Goal: Task Accomplishment & Management: Complete application form

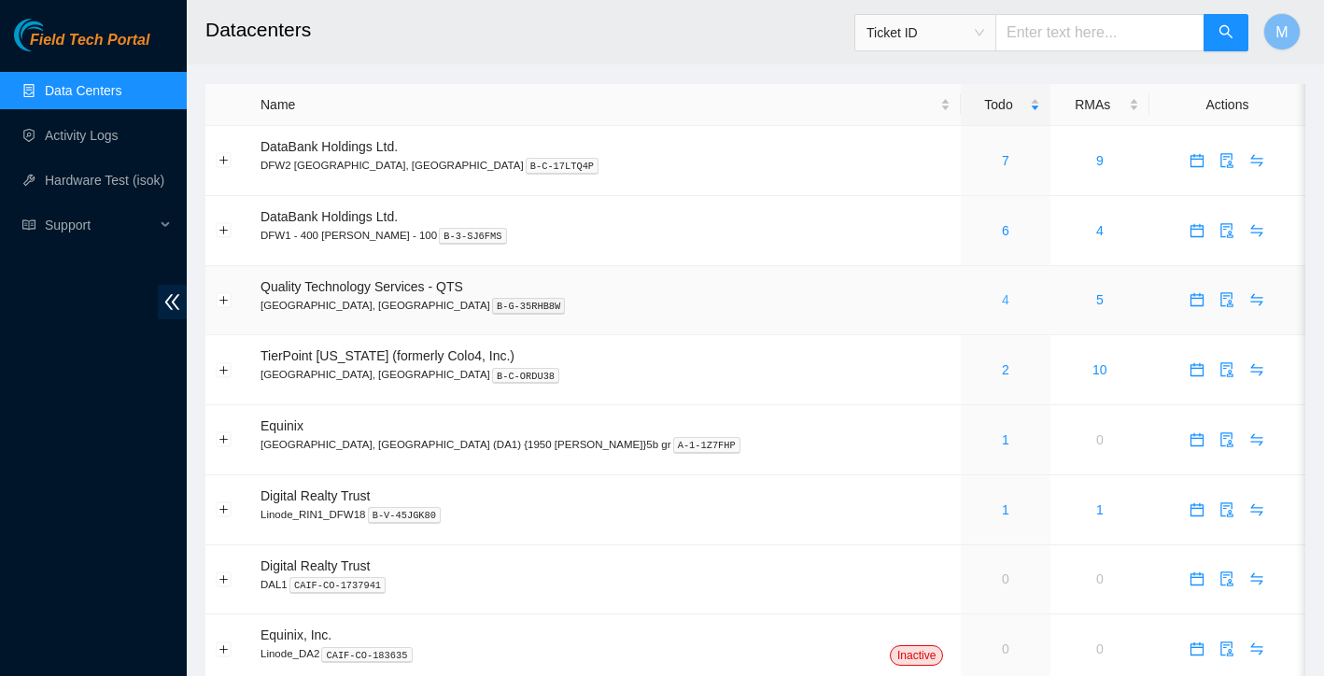
click at [1002, 303] on link "4" at bounding box center [1005, 299] width 7 height 15
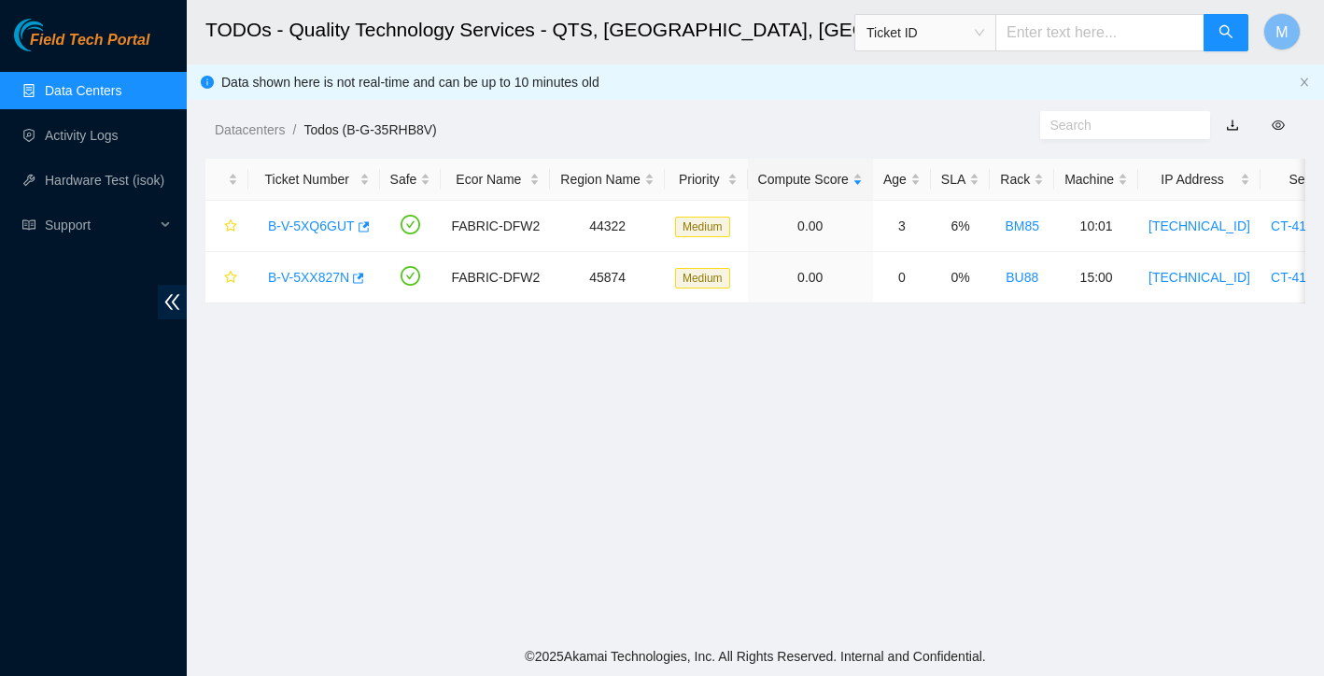
click at [82, 93] on link "Data Centers" at bounding box center [83, 90] width 77 height 15
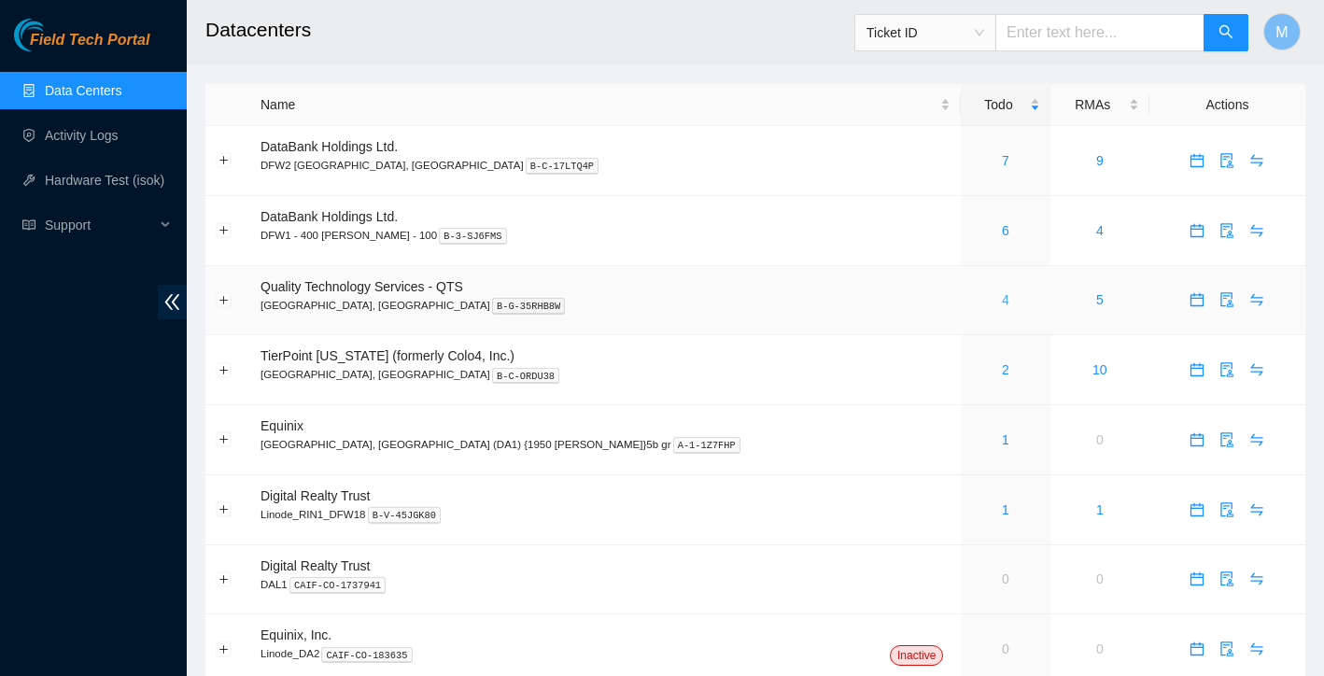
click at [1002, 301] on link "4" at bounding box center [1005, 299] width 7 height 15
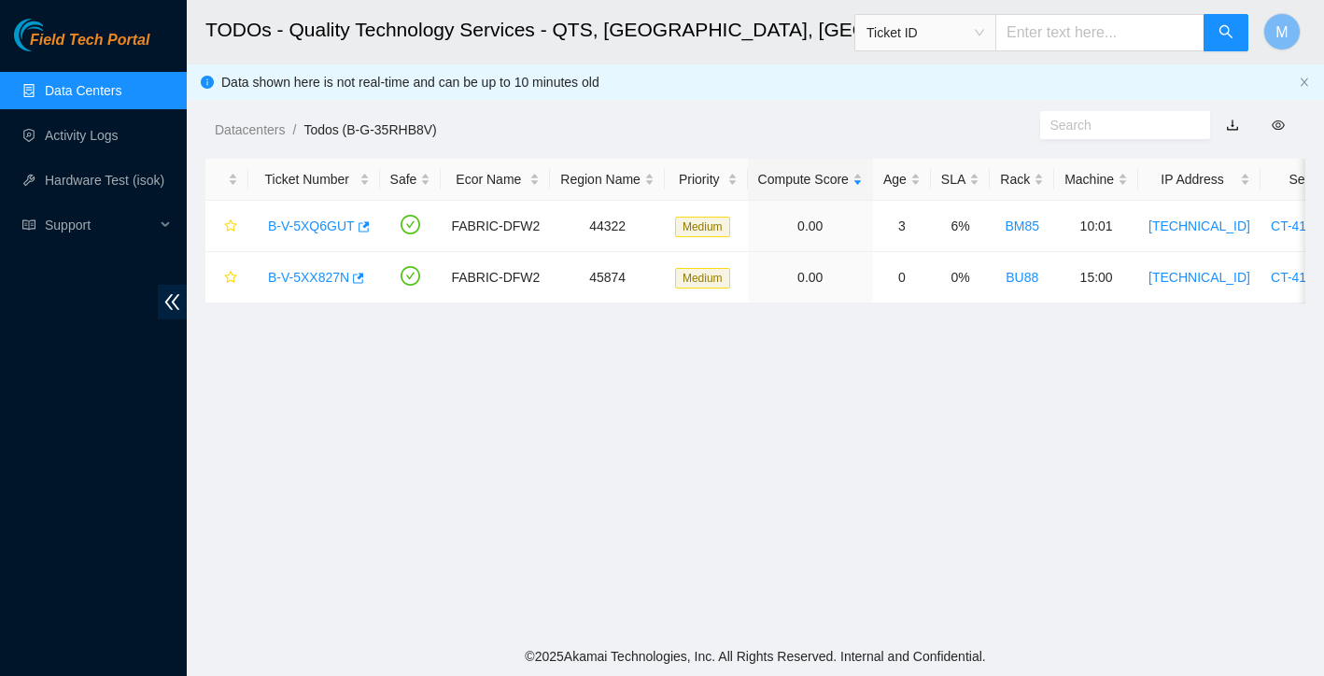
click at [95, 90] on link "Data Centers" at bounding box center [83, 90] width 77 height 15
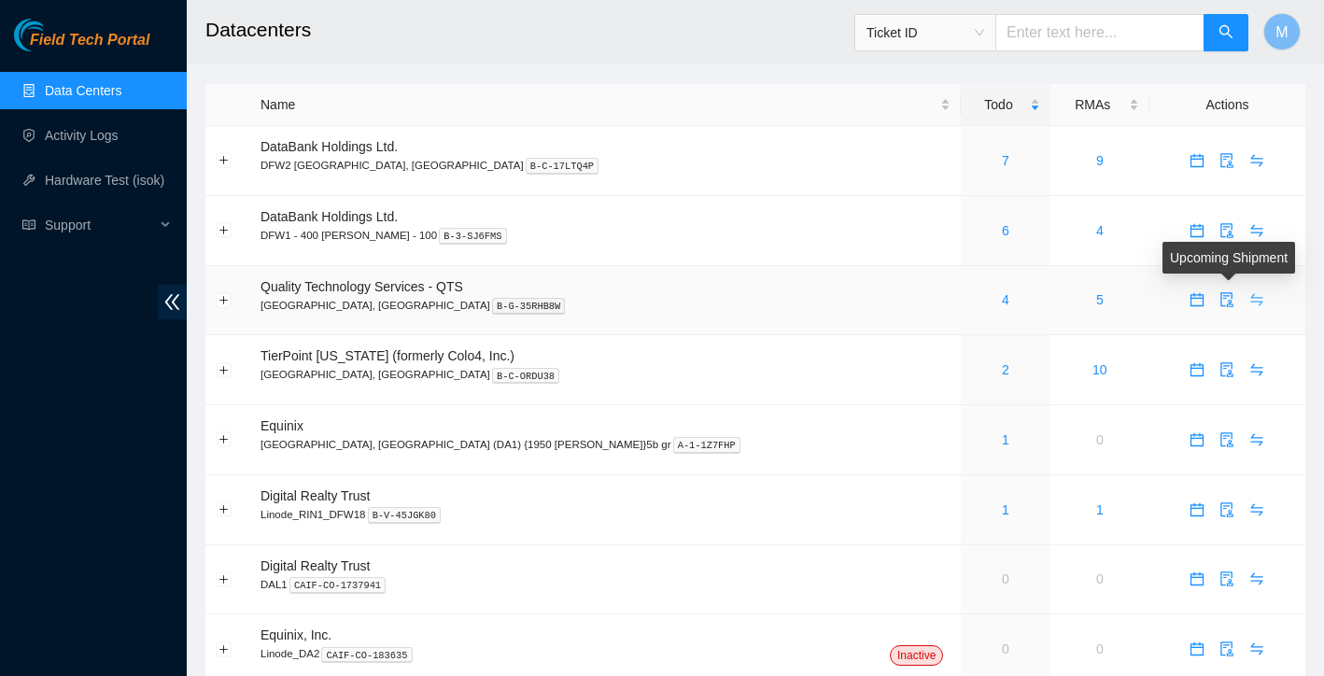
click at [1251, 303] on icon "swap" at bounding box center [1257, 300] width 12 height 12
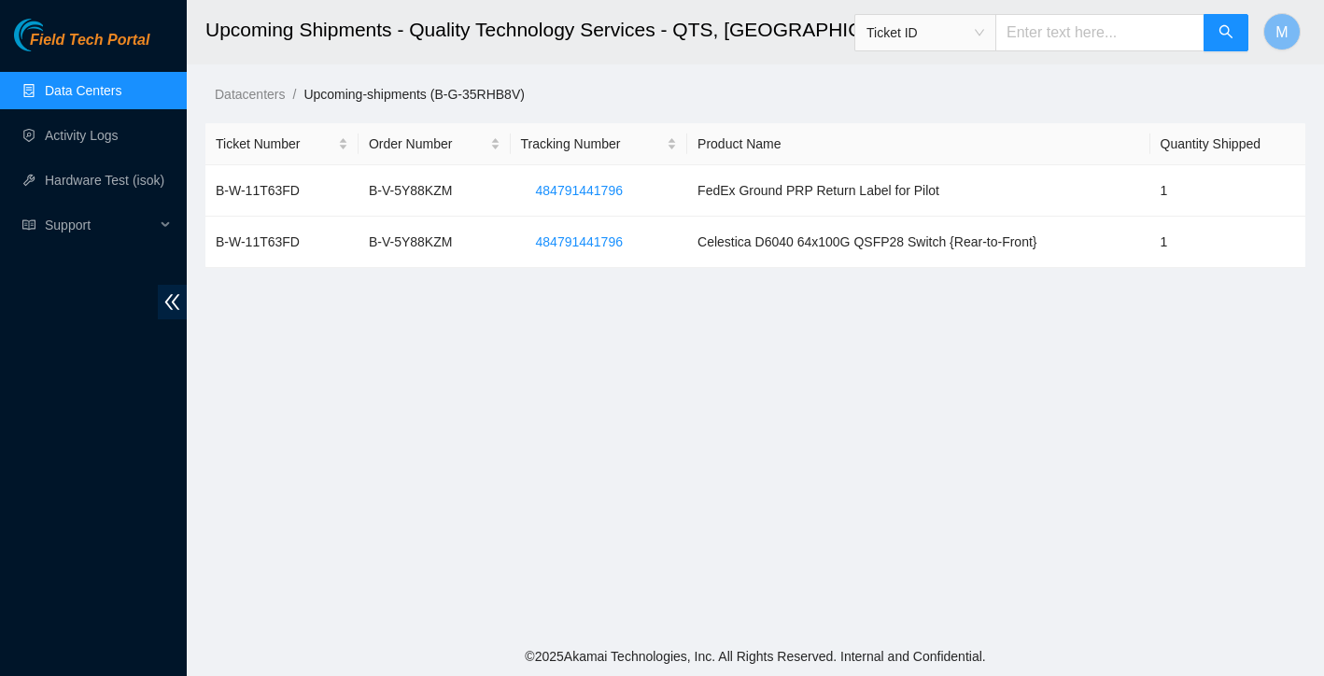
click at [106, 92] on link "Data Centers" at bounding box center [83, 90] width 77 height 15
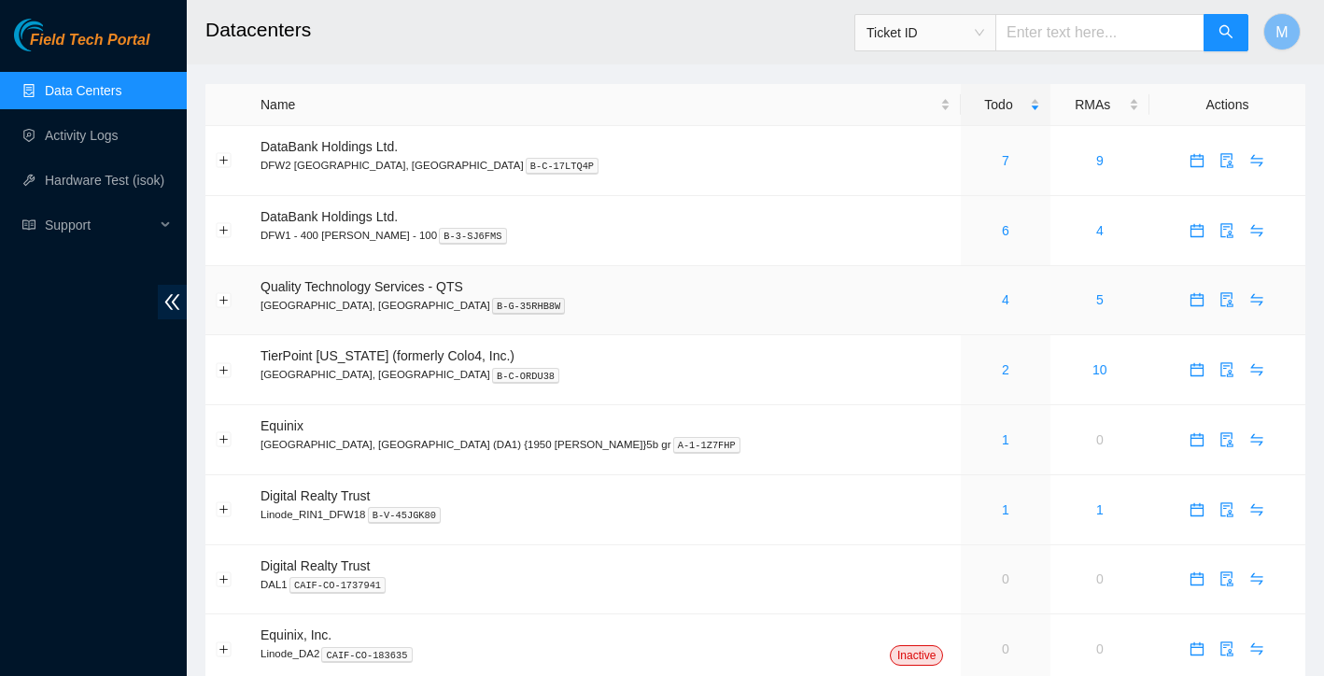
click at [971, 299] on div "4" at bounding box center [1005, 299] width 68 height 21
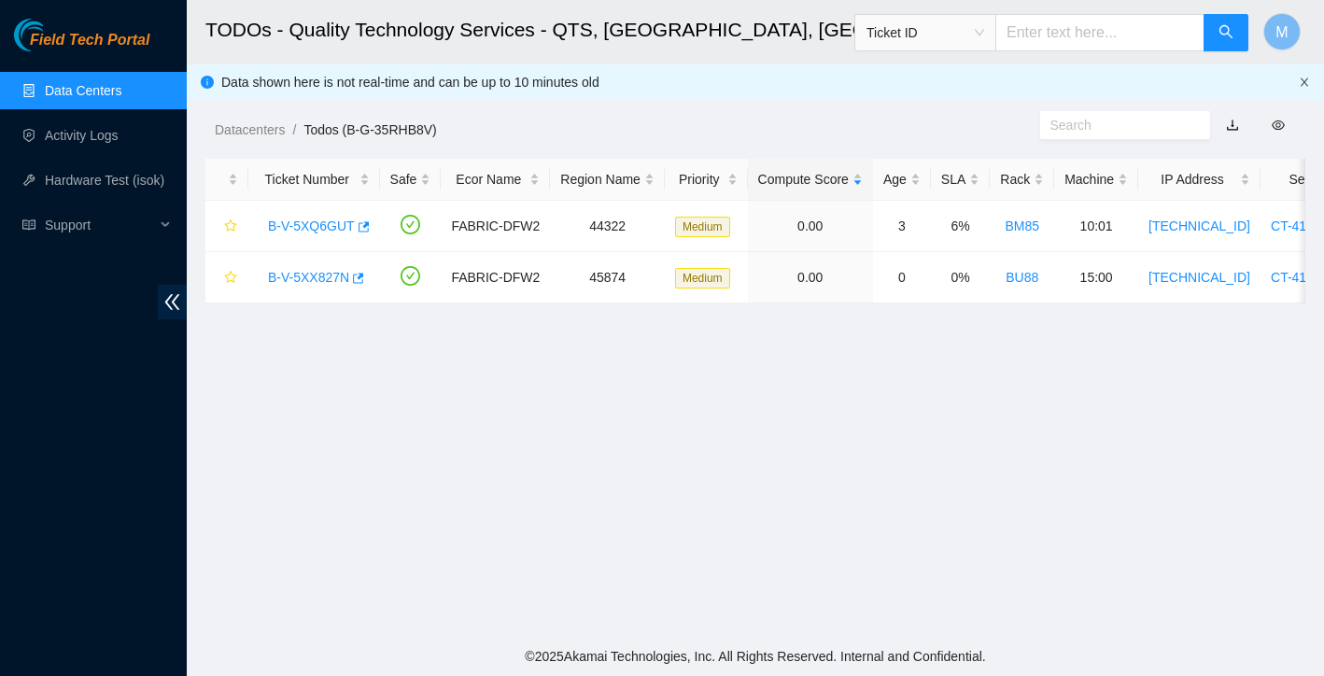
click at [1306, 81] on icon "close" at bounding box center [1304, 82] width 11 height 11
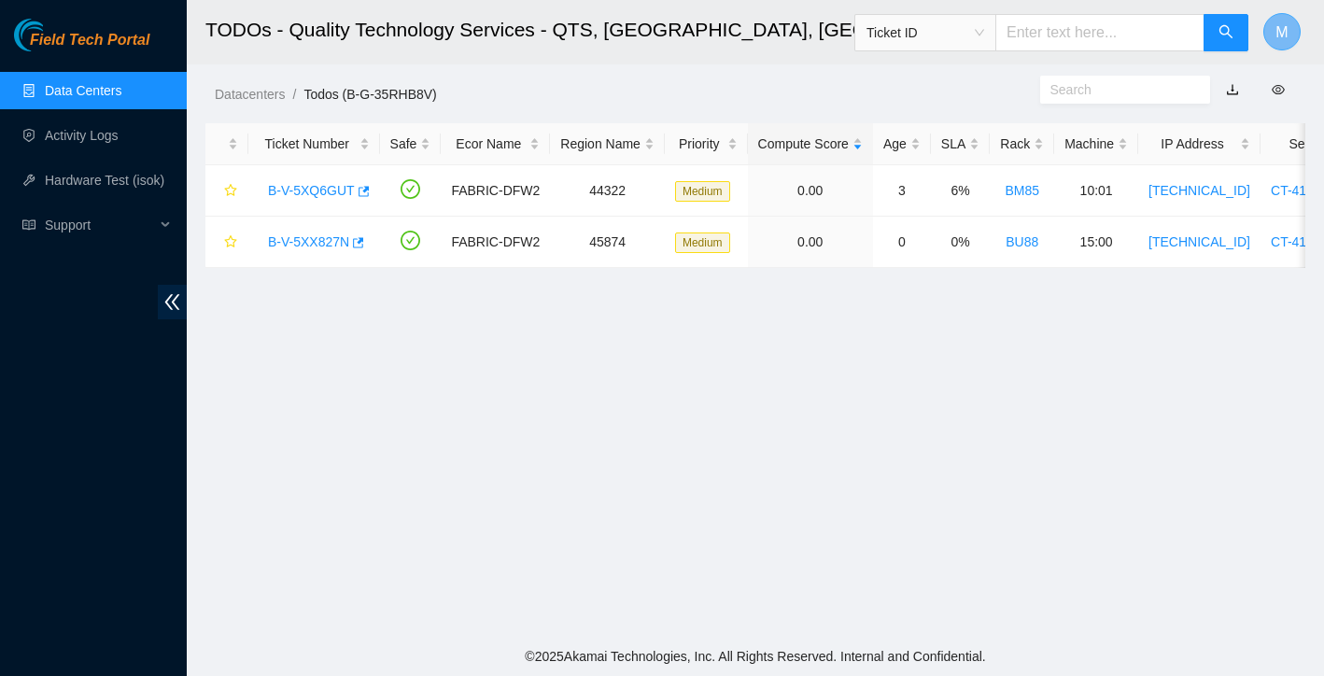
click at [1282, 40] on span "M" at bounding box center [1282, 32] width 12 height 23
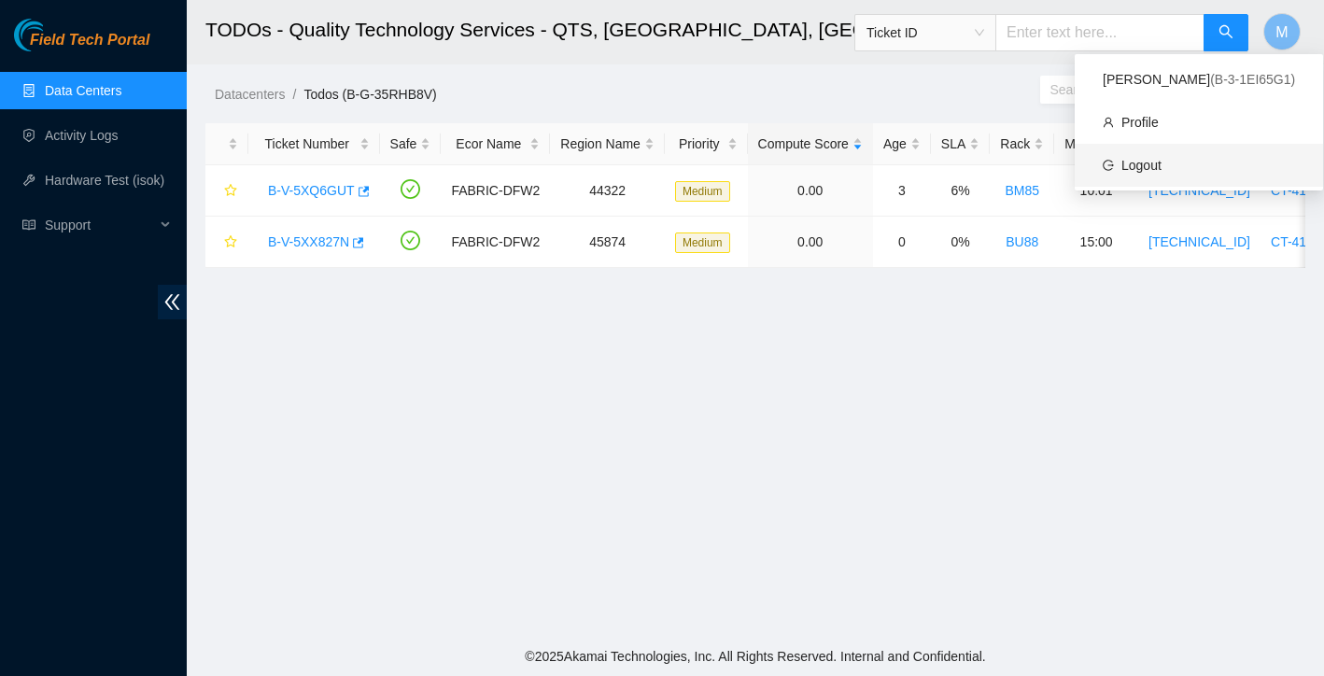
click at [1162, 164] on link "Logout" at bounding box center [1141, 165] width 40 height 15
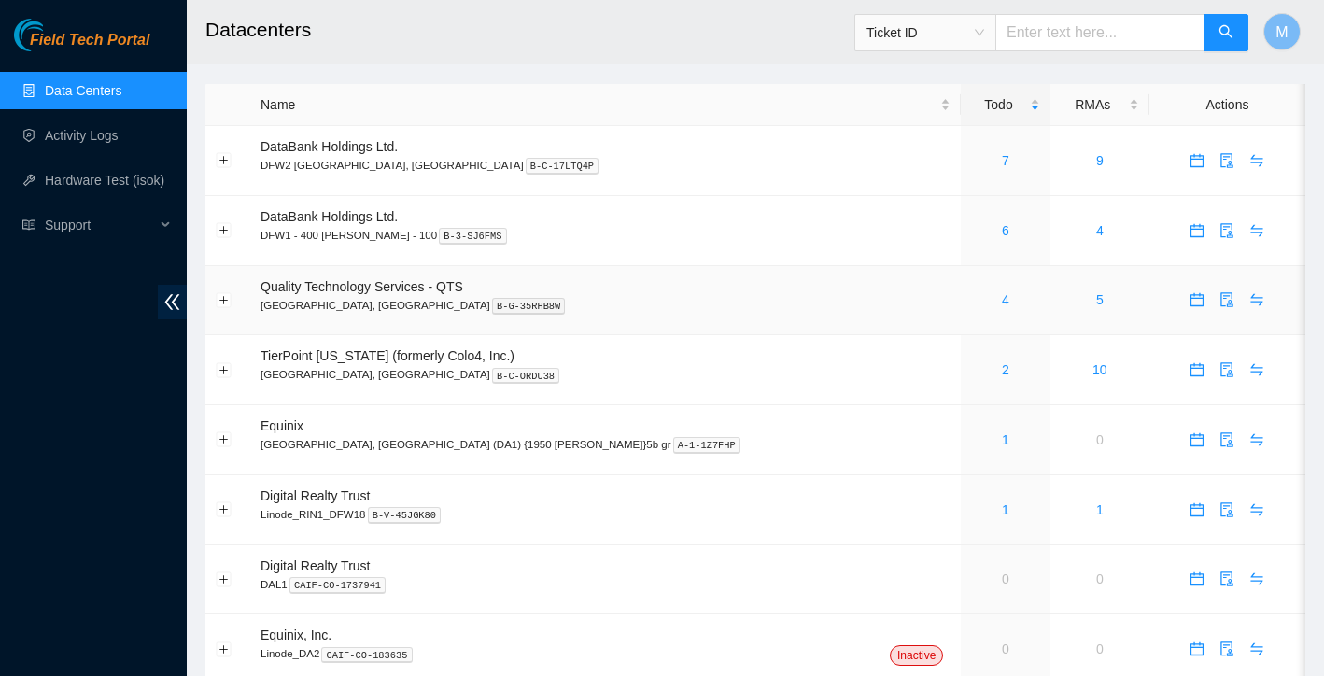
click at [971, 302] on div "4" at bounding box center [1005, 299] width 68 height 21
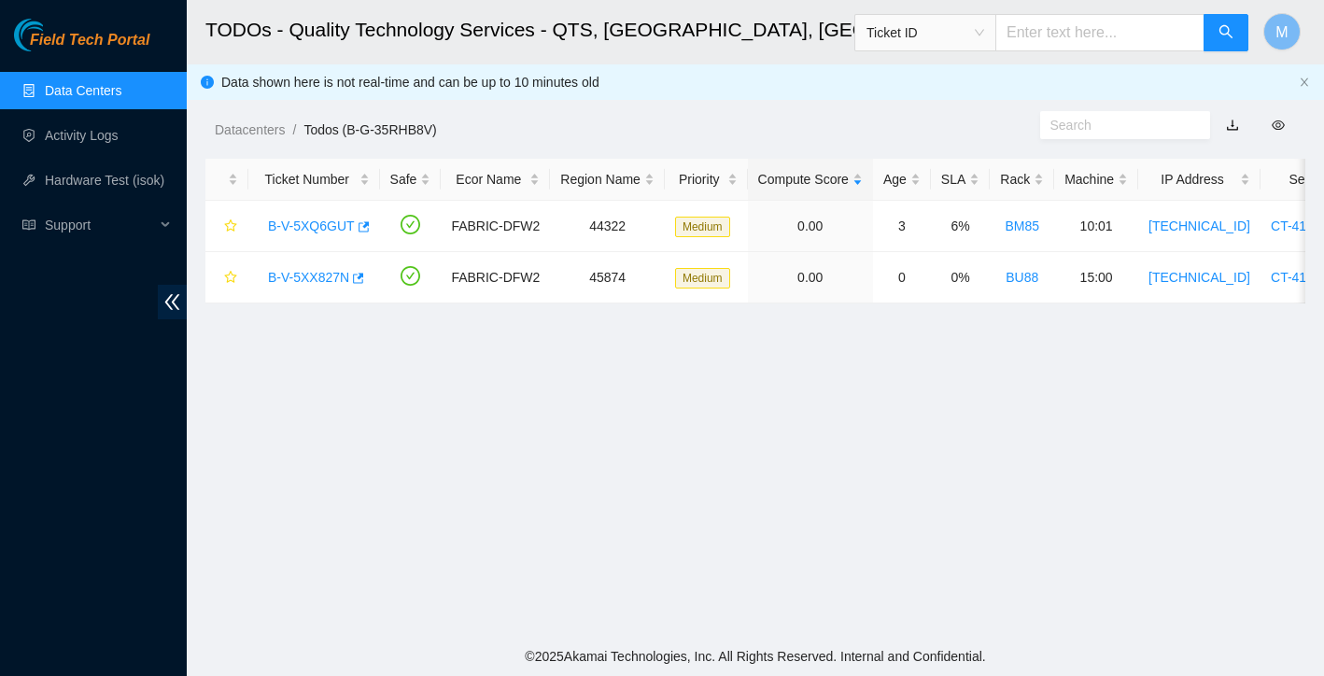
click at [71, 95] on link "Data Centers" at bounding box center [83, 90] width 77 height 15
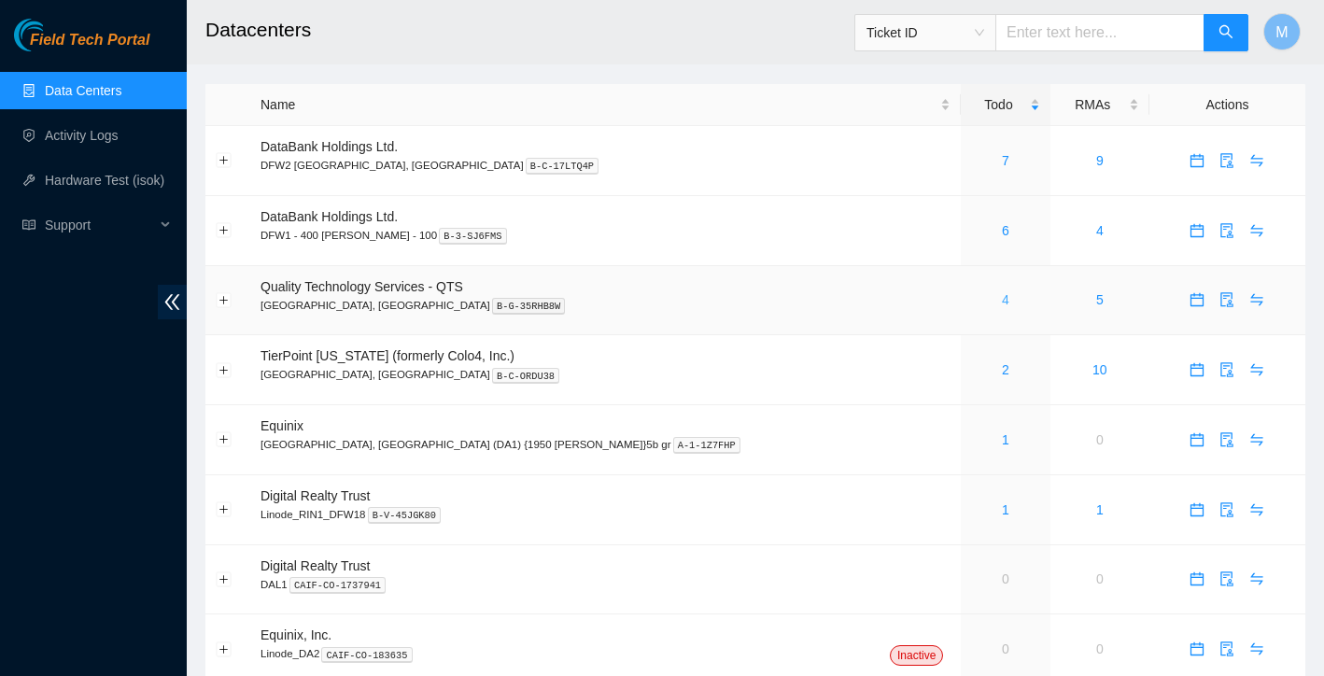
click at [1002, 297] on link "4" at bounding box center [1005, 299] width 7 height 15
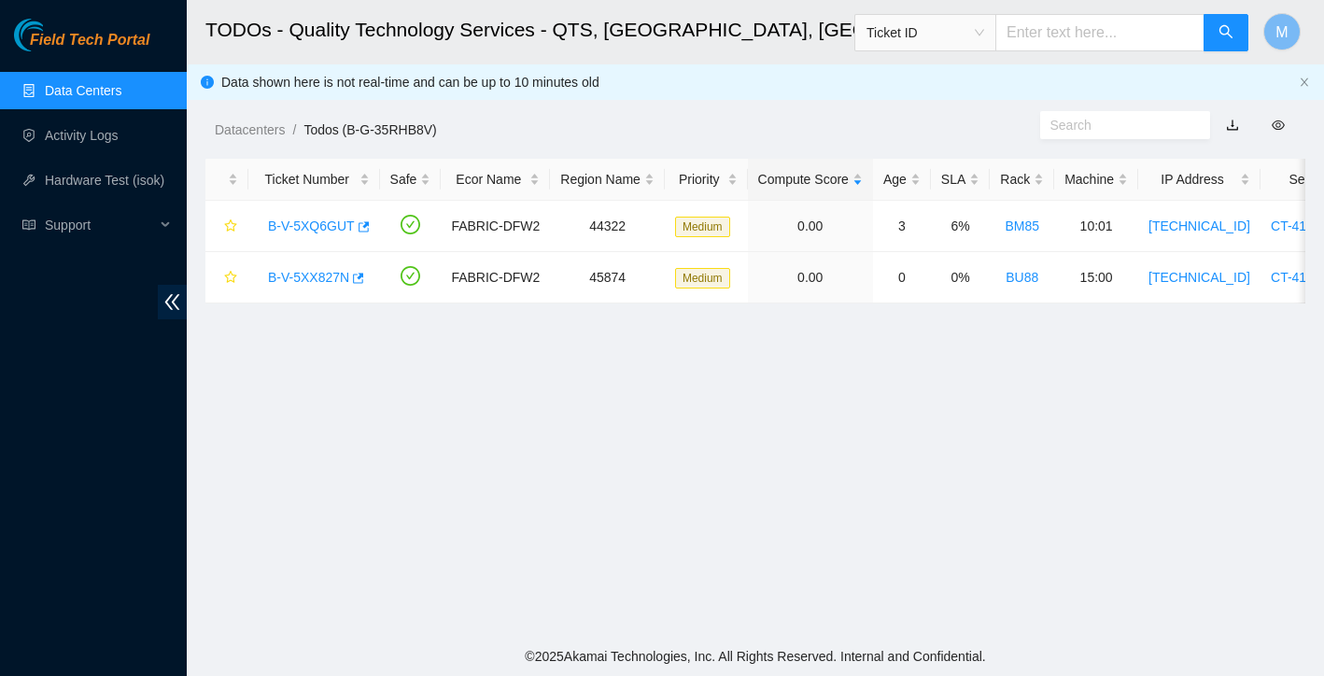
click at [92, 83] on link "Data Centers" at bounding box center [83, 90] width 77 height 15
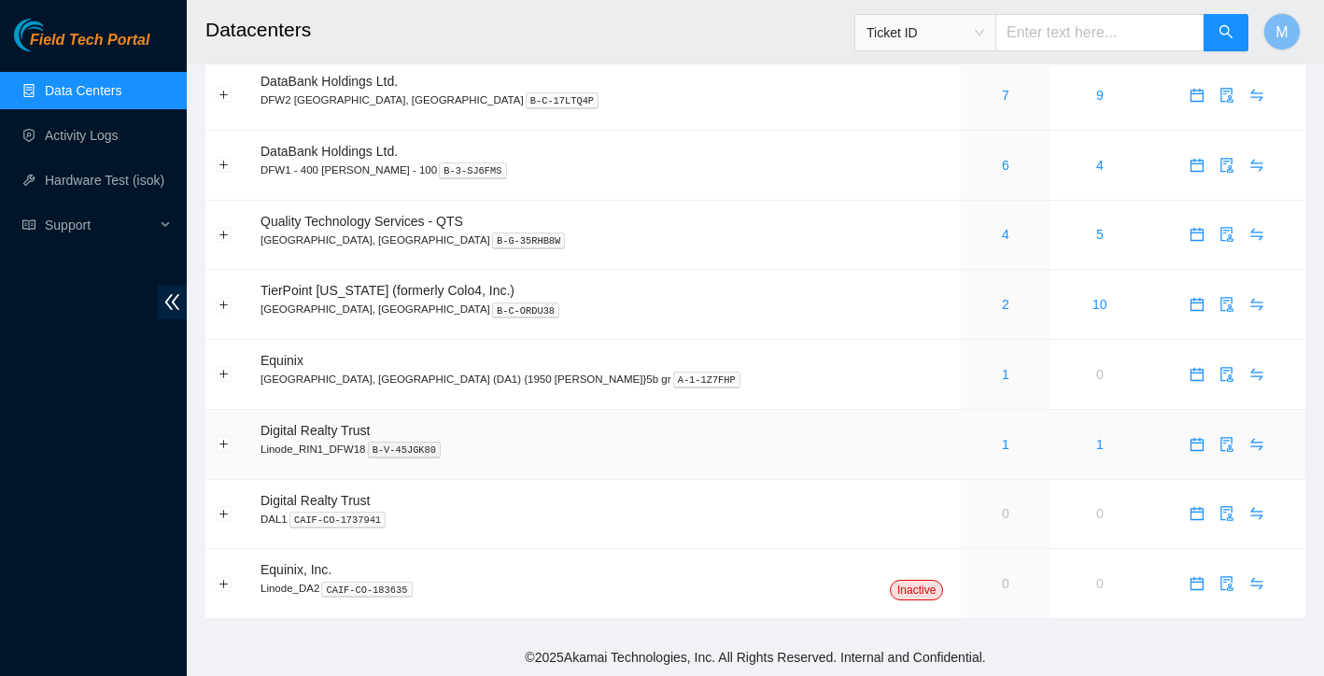
scroll to position [64, 0]
click at [1002, 447] on link "1" at bounding box center [1005, 445] width 7 height 15
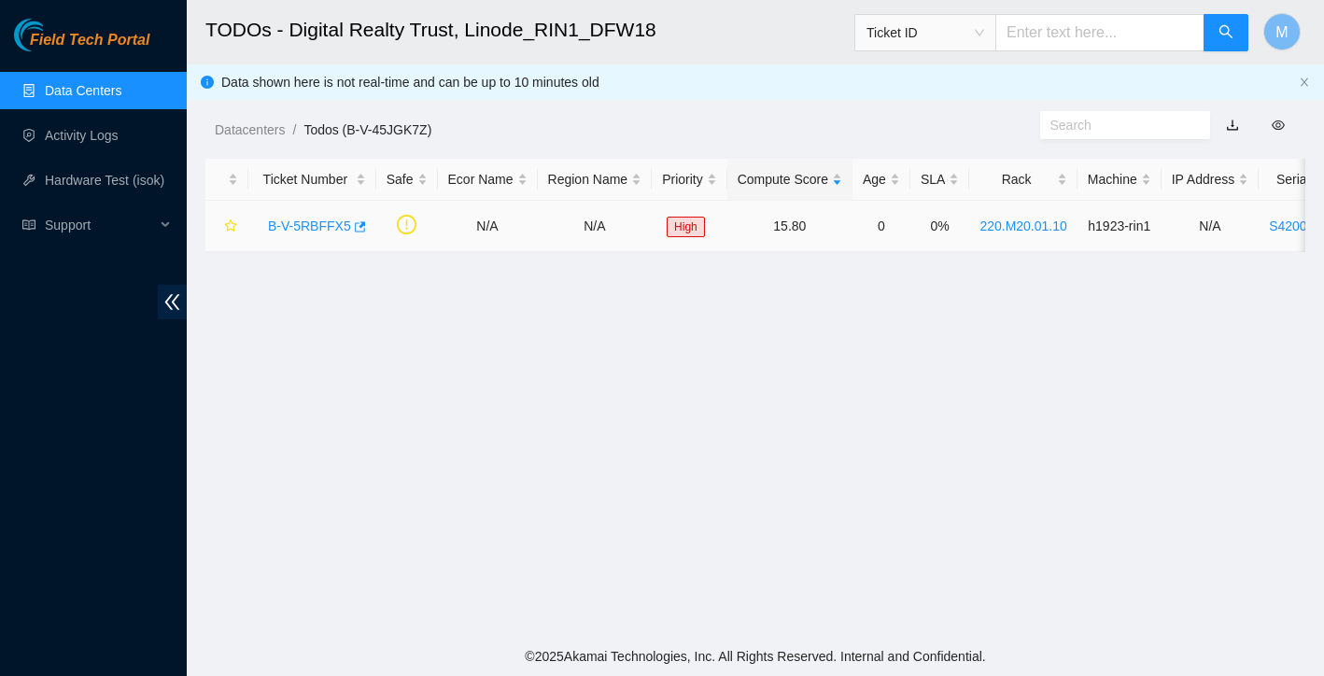
click at [310, 226] on link "B-V-5RBFFX5" at bounding box center [309, 226] width 83 height 15
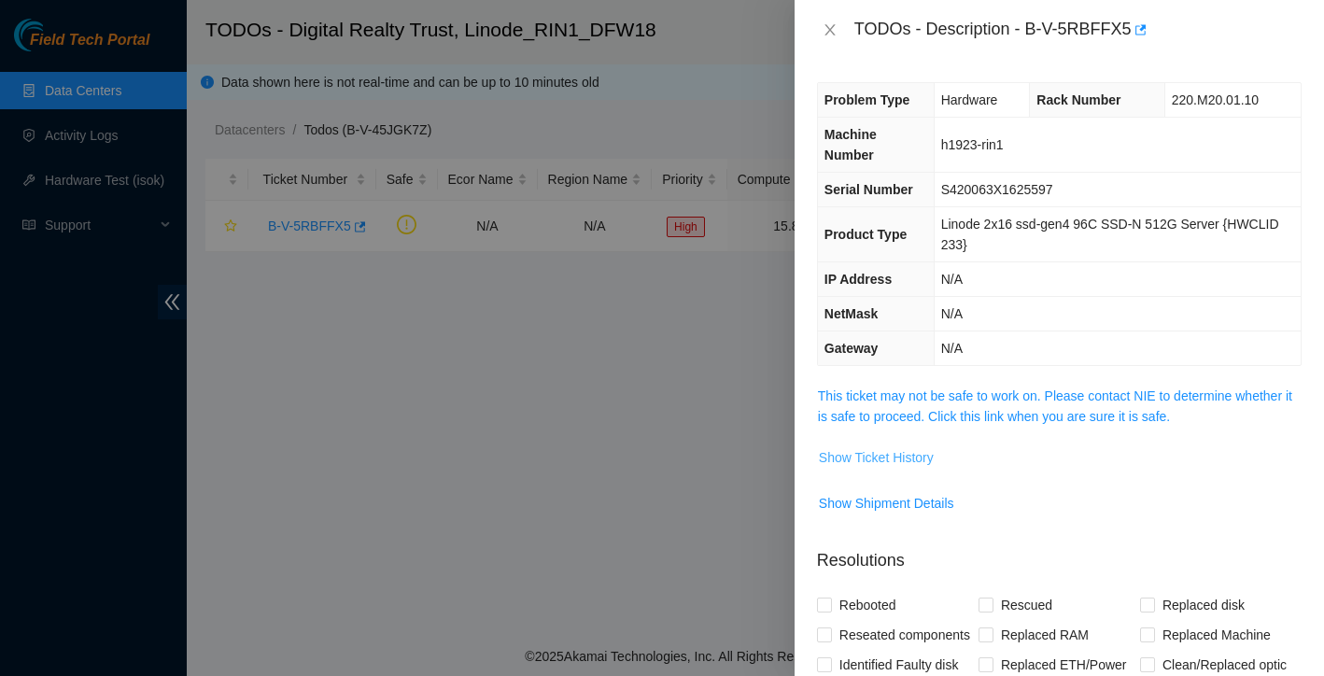
click at [902, 468] on button "Show Ticket History" at bounding box center [876, 458] width 117 height 30
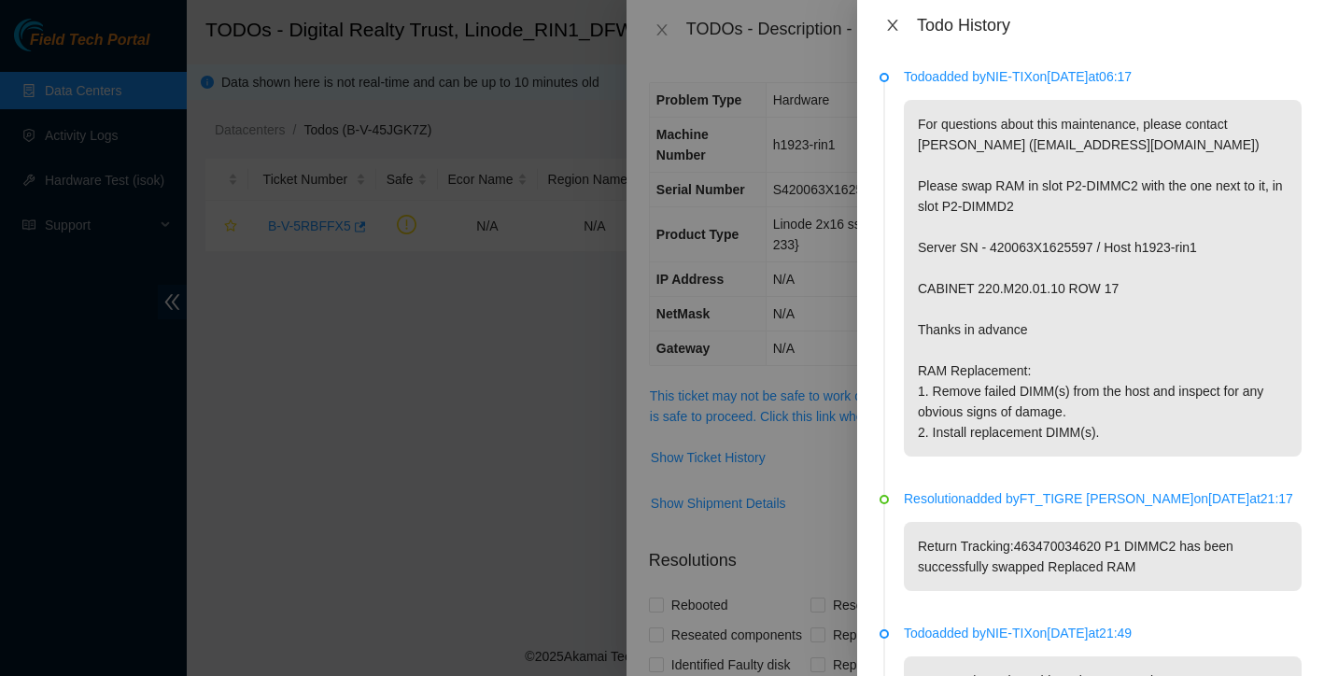
click at [888, 22] on icon "close" at bounding box center [892, 25] width 15 height 15
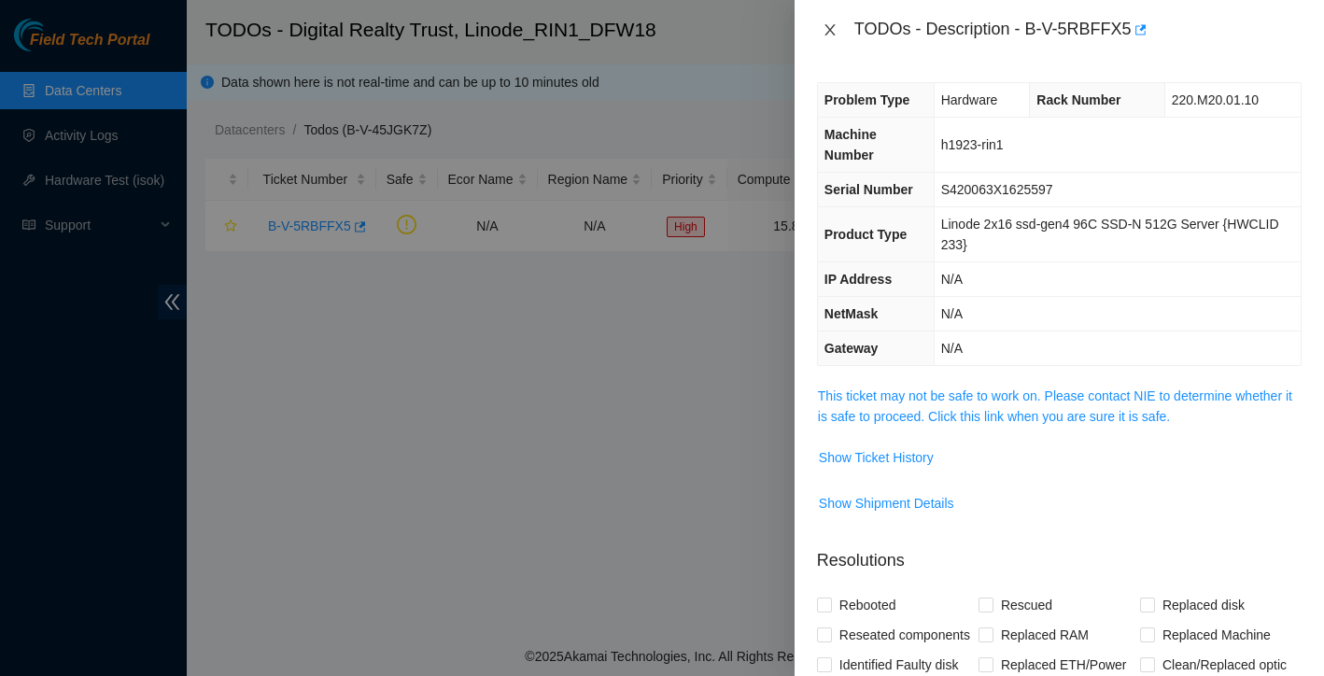
click at [836, 22] on icon "close" at bounding box center [830, 29] width 15 height 15
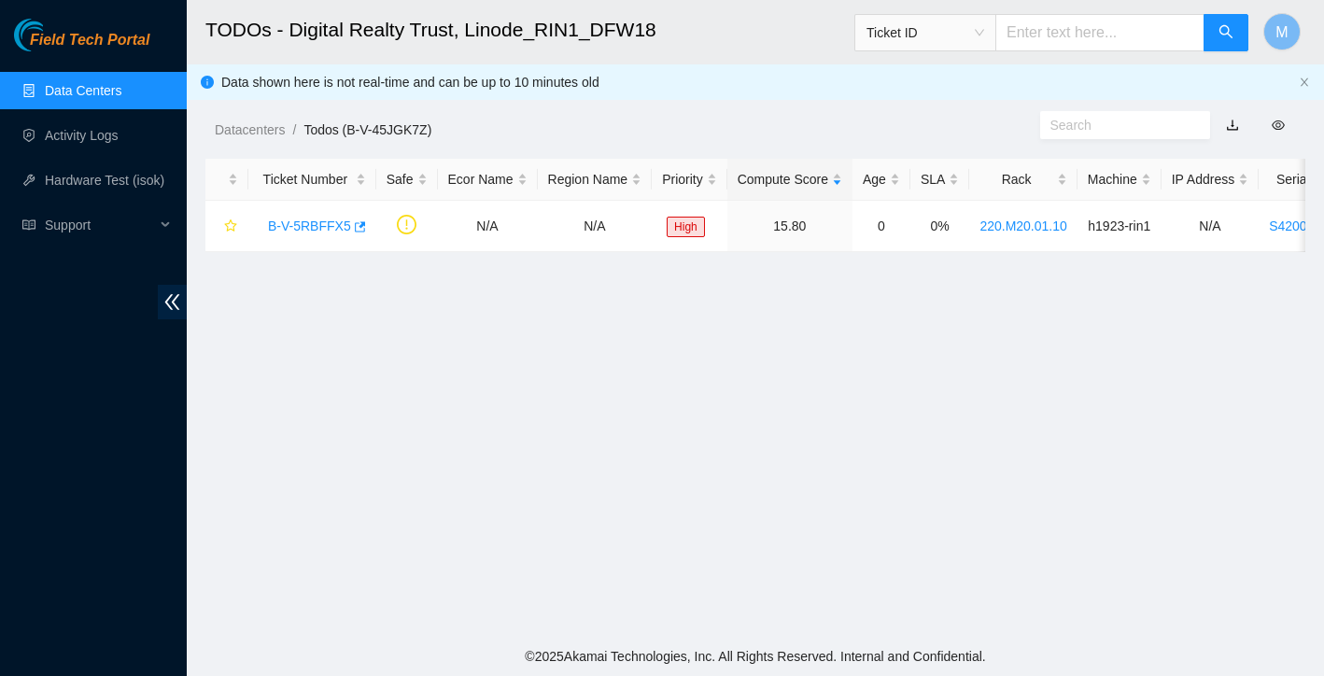
click at [121, 89] on link "Data Centers" at bounding box center [83, 90] width 77 height 15
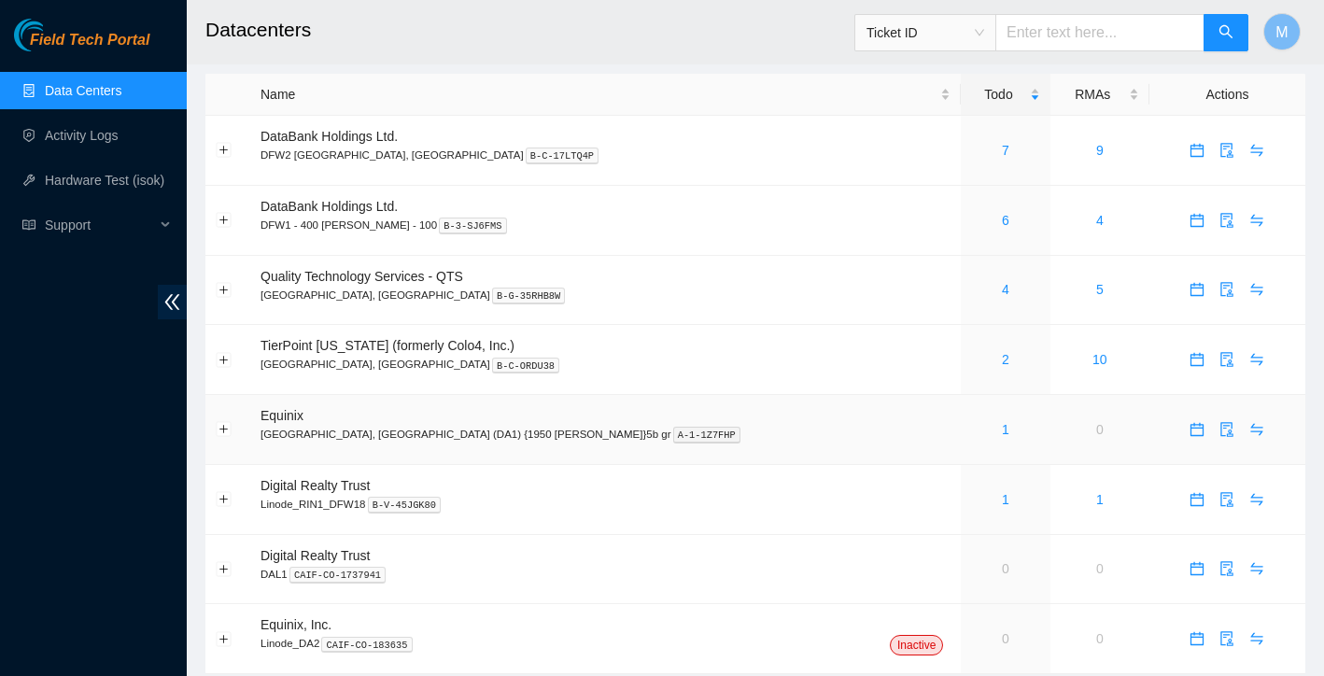
scroll to position [12, 0]
click at [507, 38] on h2 "Datacenters" at bounding box center [655, 30] width 901 height 60
click at [109, 97] on link "Data Centers" at bounding box center [83, 90] width 77 height 15
click at [1002, 288] on link "4" at bounding box center [1005, 287] width 7 height 15
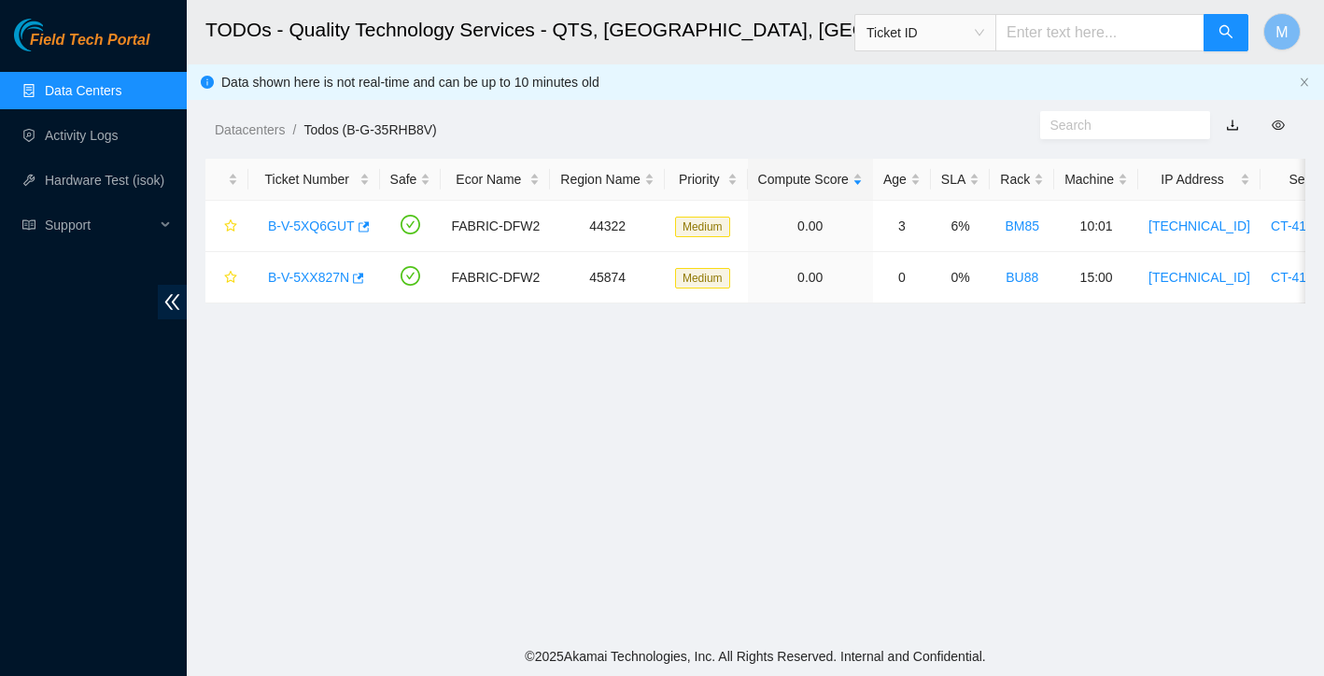
click at [96, 97] on link "Data Centers" at bounding box center [83, 90] width 77 height 15
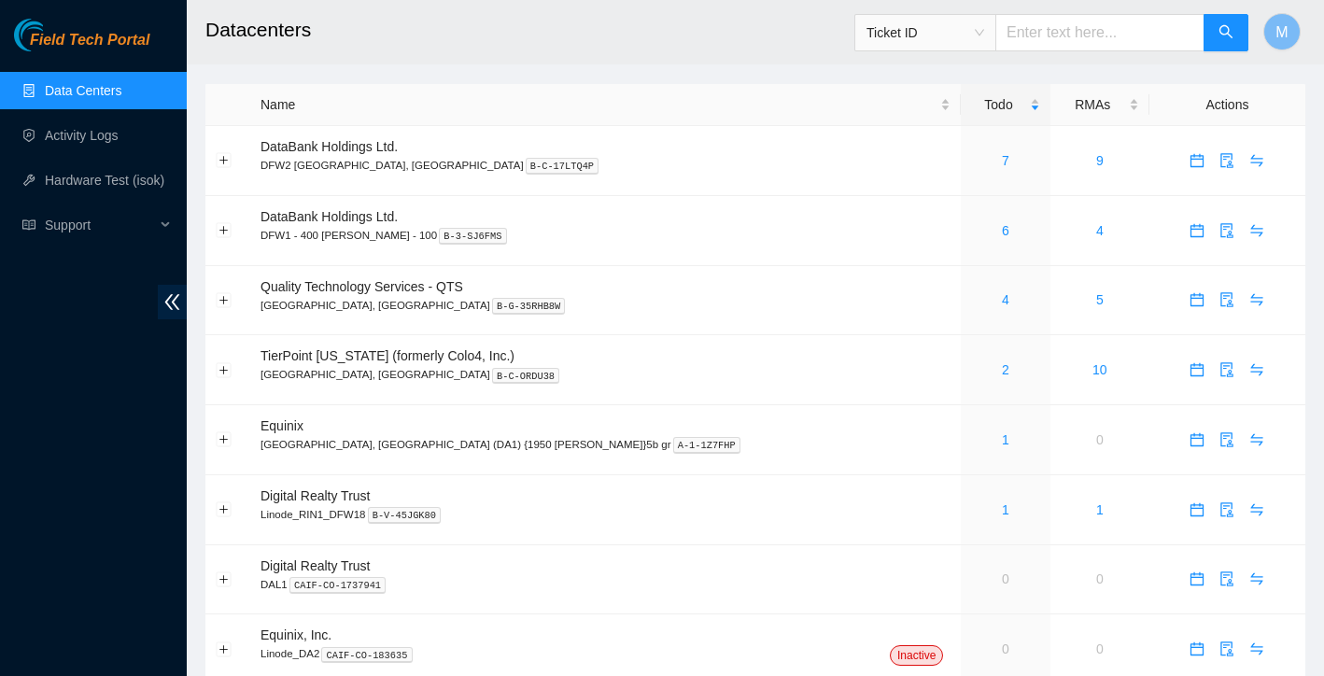
click at [78, 564] on div "Field Tech Portal Data Centers Activity Logs Hardware Test (isok) Support" at bounding box center [93, 347] width 187 height 657
click at [1251, 302] on icon "swap" at bounding box center [1257, 300] width 12 height 12
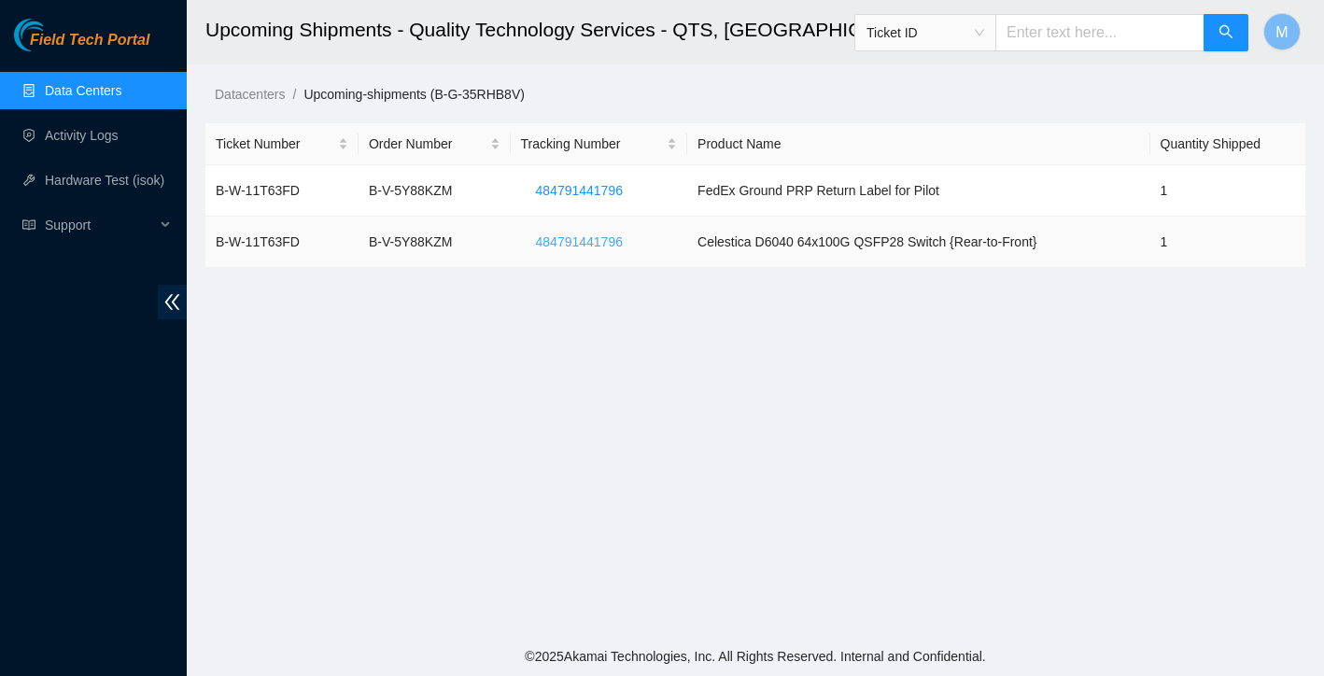
click at [589, 242] on span "484791441796" at bounding box center [579, 242] width 87 height 21
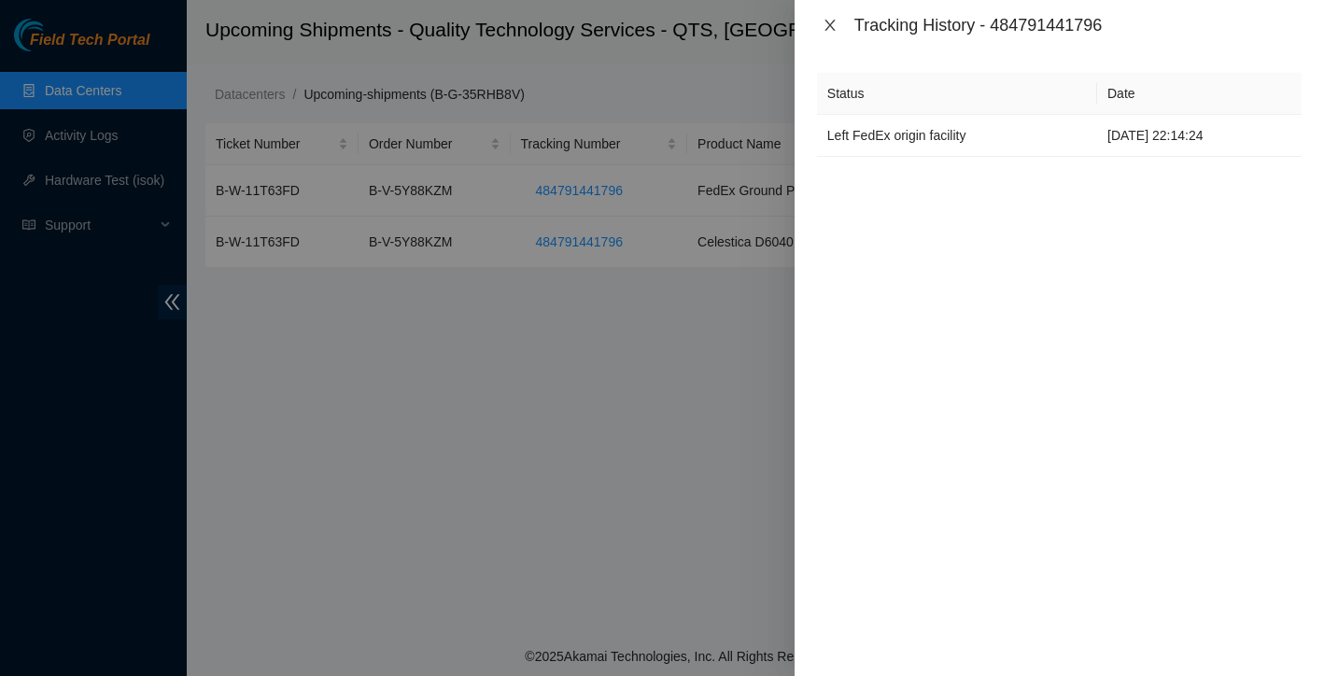
click at [826, 31] on icon "close" at bounding box center [830, 25] width 15 height 15
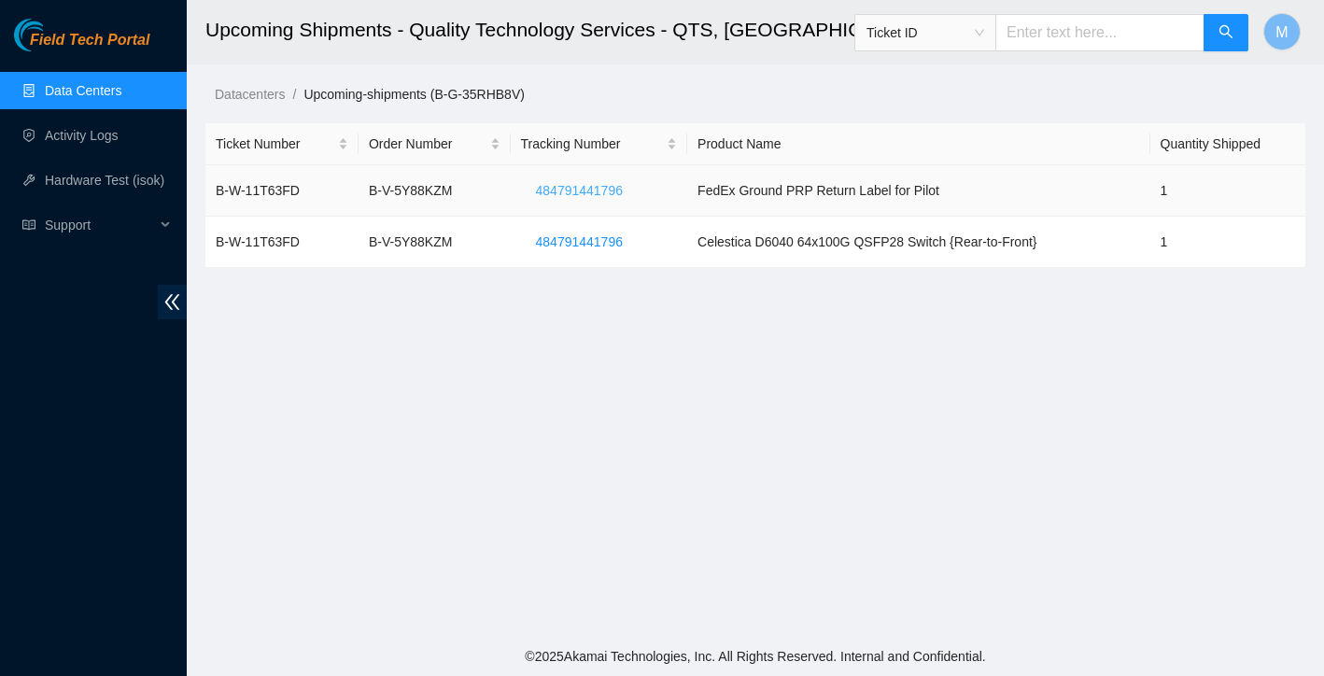
click at [601, 192] on span "484791441796" at bounding box center [579, 190] width 87 height 21
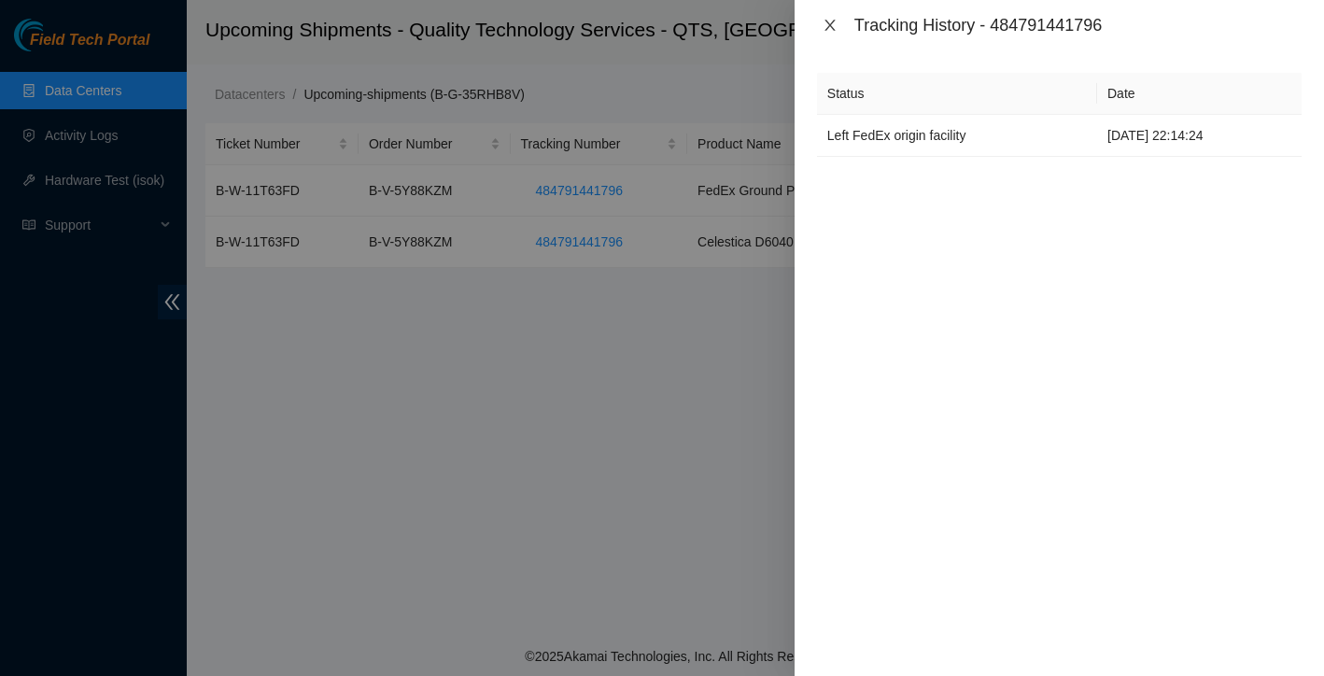
click at [827, 33] on button "Close" at bounding box center [830, 26] width 26 height 18
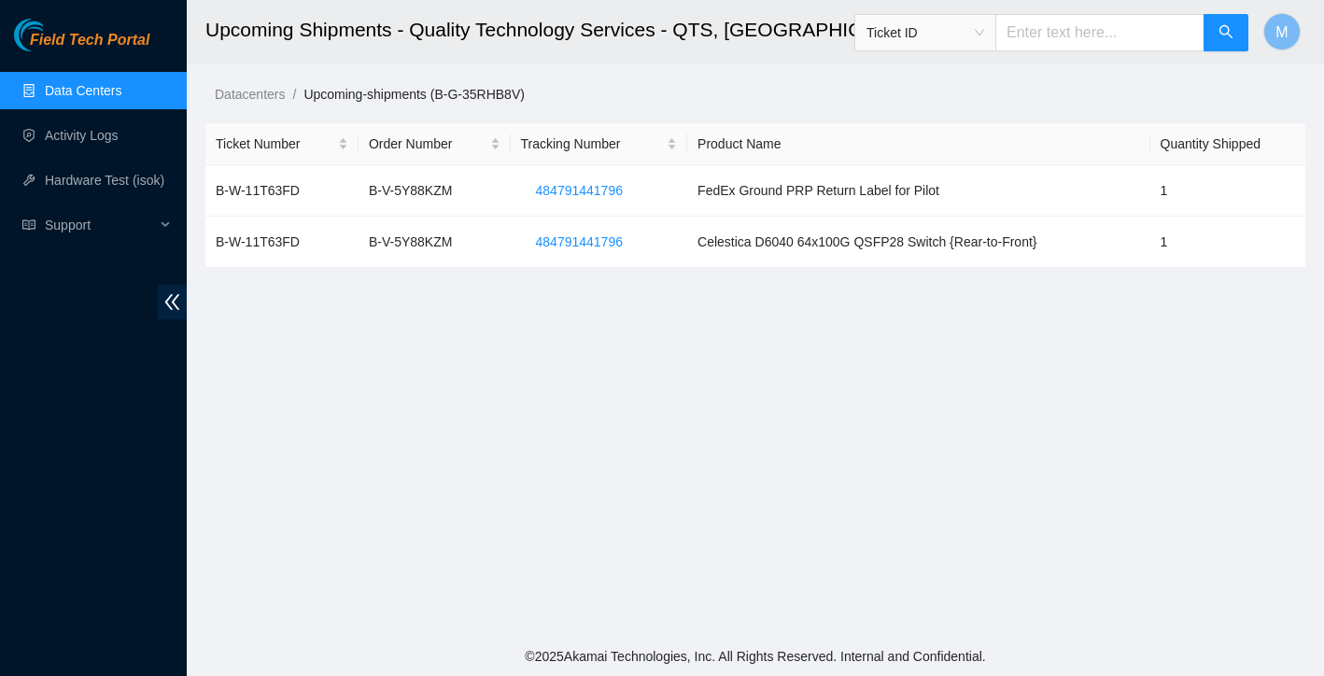
click at [121, 92] on link "Data Centers" at bounding box center [83, 90] width 77 height 15
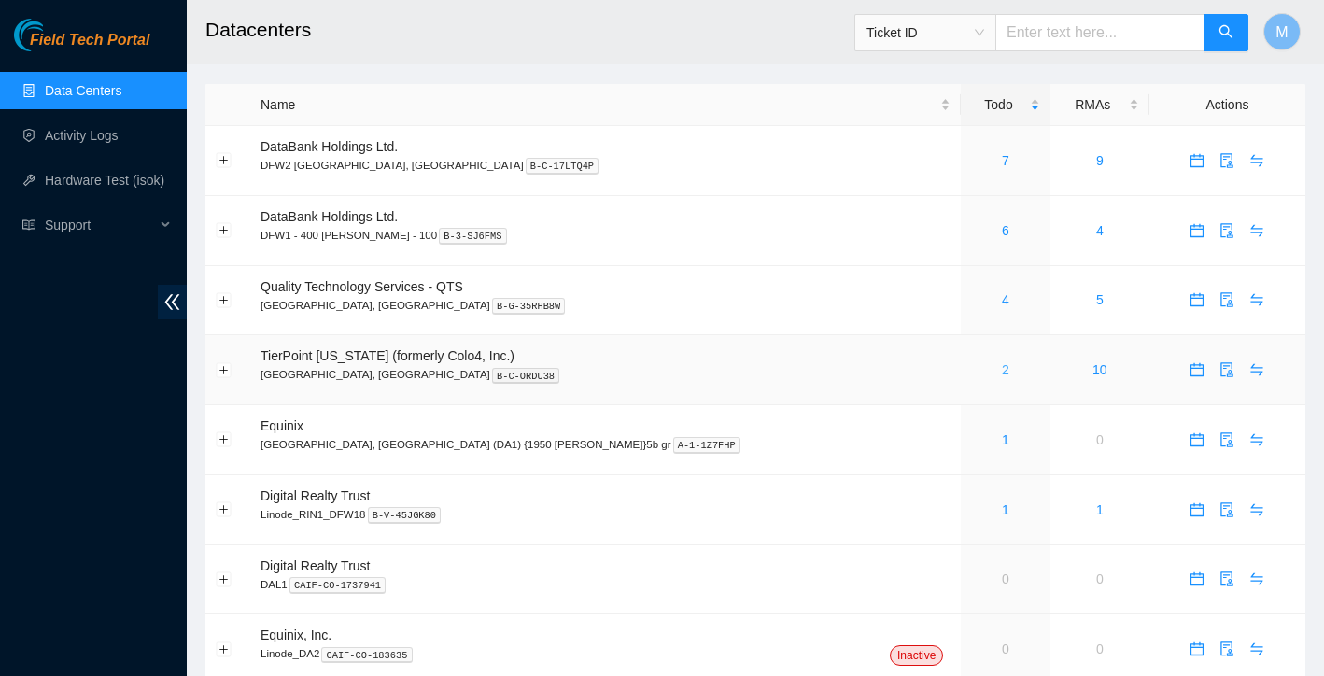
click at [1002, 363] on link "2" at bounding box center [1005, 369] width 7 height 15
click at [1002, 371] on link "2" at bounding box center [1005, 369] width 7 height 15
click at [88, 83] on link "Data Centers" at bounding box center [83, 90] width 77 height 15
click at [1002, 159] on link "7" at bounding box center [1005, 160] width 7 height 15
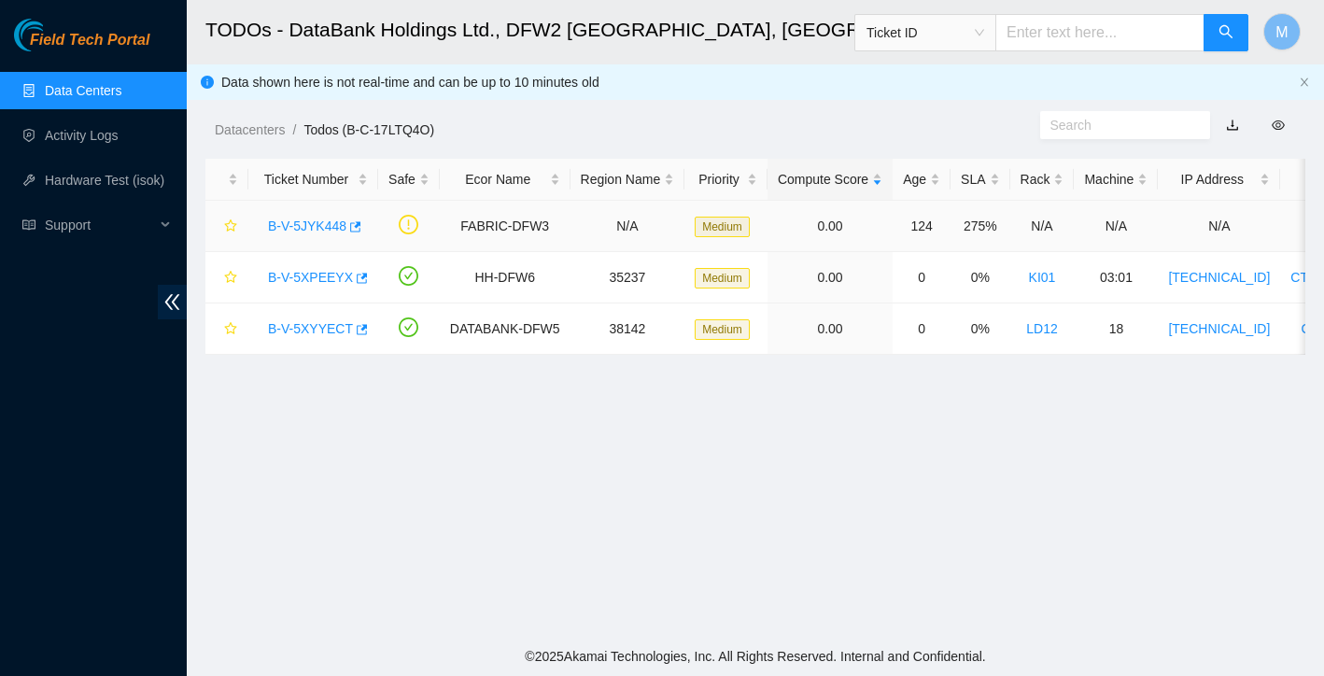
click at [333, 227] on link "B-V-5JYK448" at bounding box center [307, 226] width 78 height 15
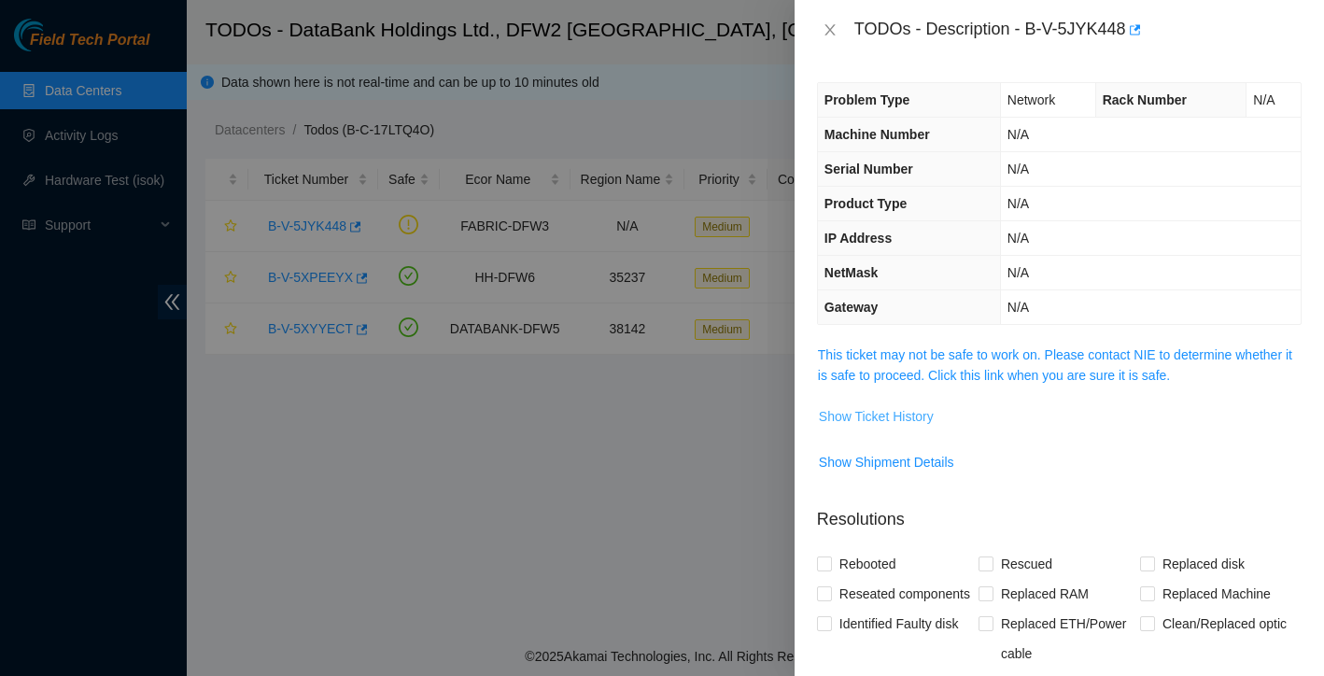
click at [925, 412] on span "Show Ticket History" at bounding box center [876, 416] width 115 height 21
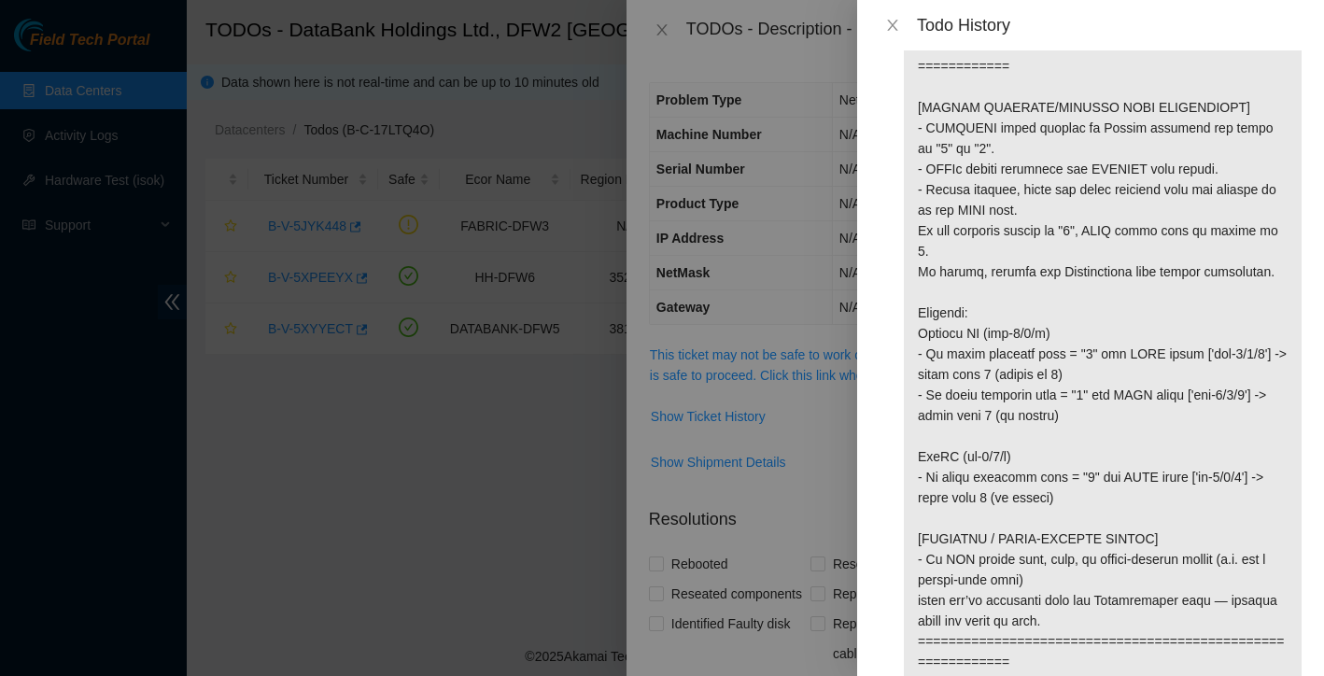
scroll to position [556, 0]
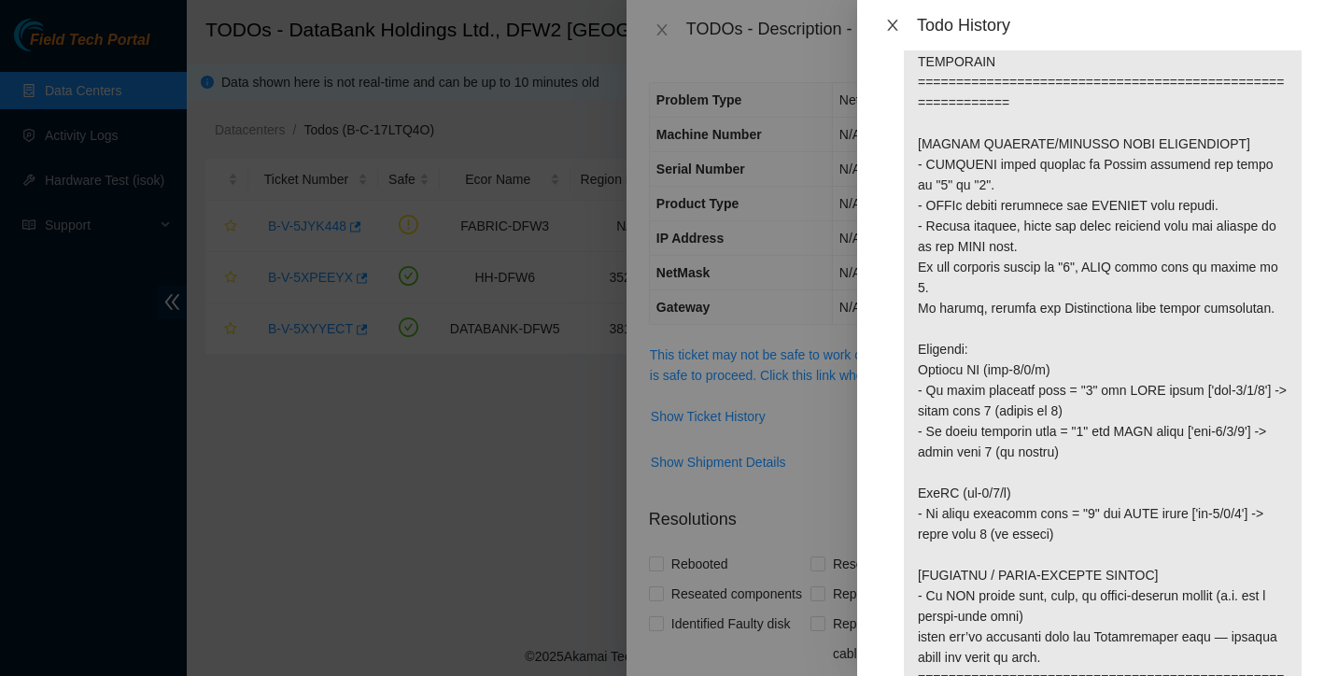
click at [888, 20] on icon "close" at bounding box center [892, 25] width 10 height 11
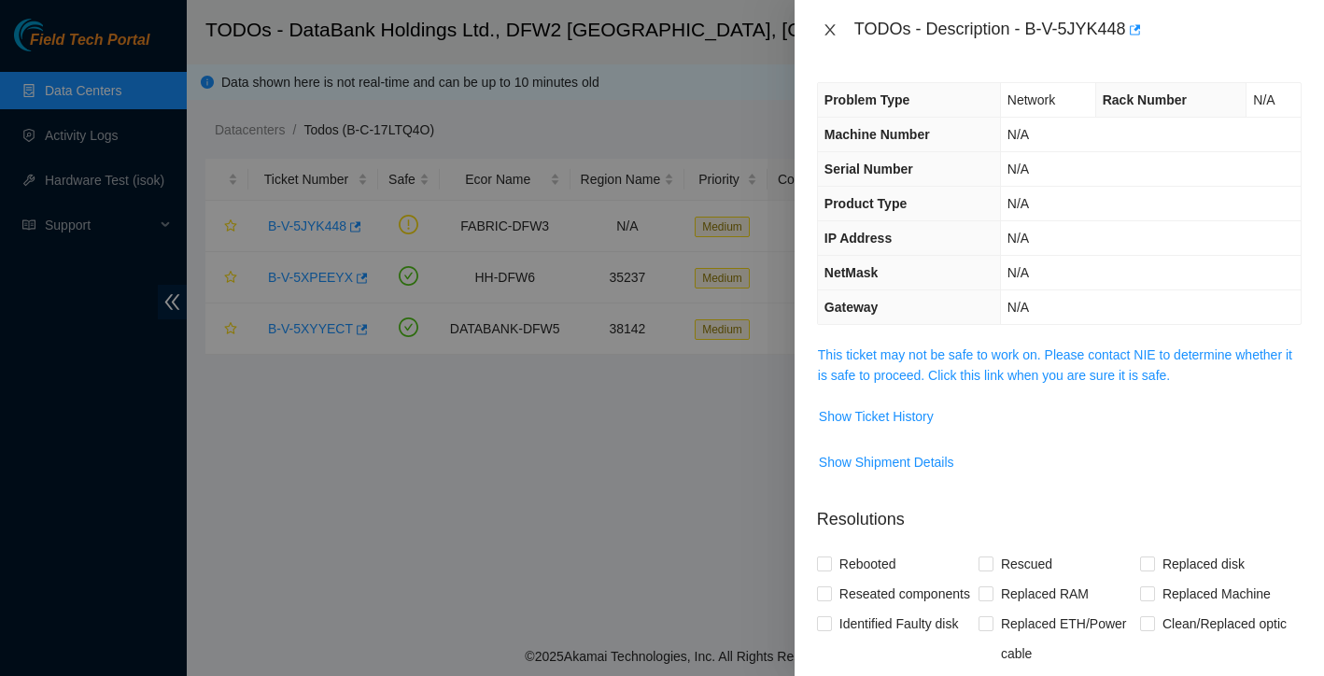
click at [825, 35] on icon "close" at bounding box center [830, 29] width 10 height 11
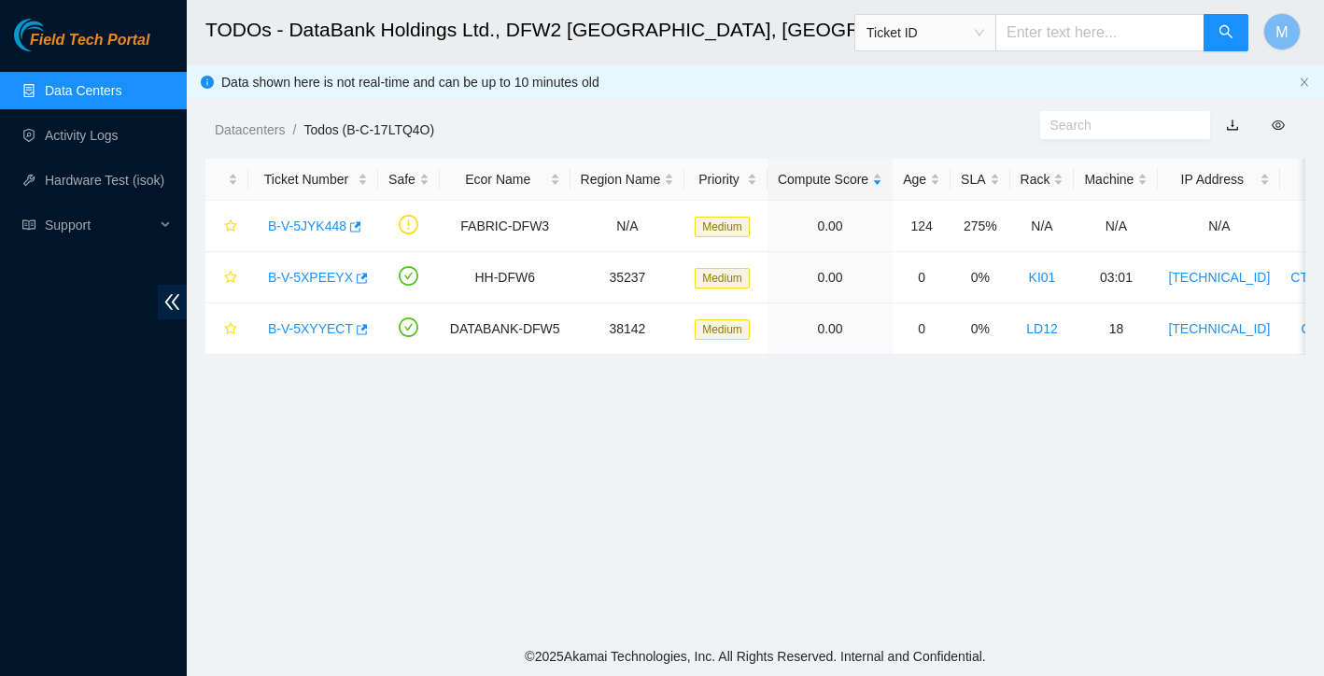
click at [113, 91] on link "Data Centers" at bounding box center [83, 90] width 77 height 15
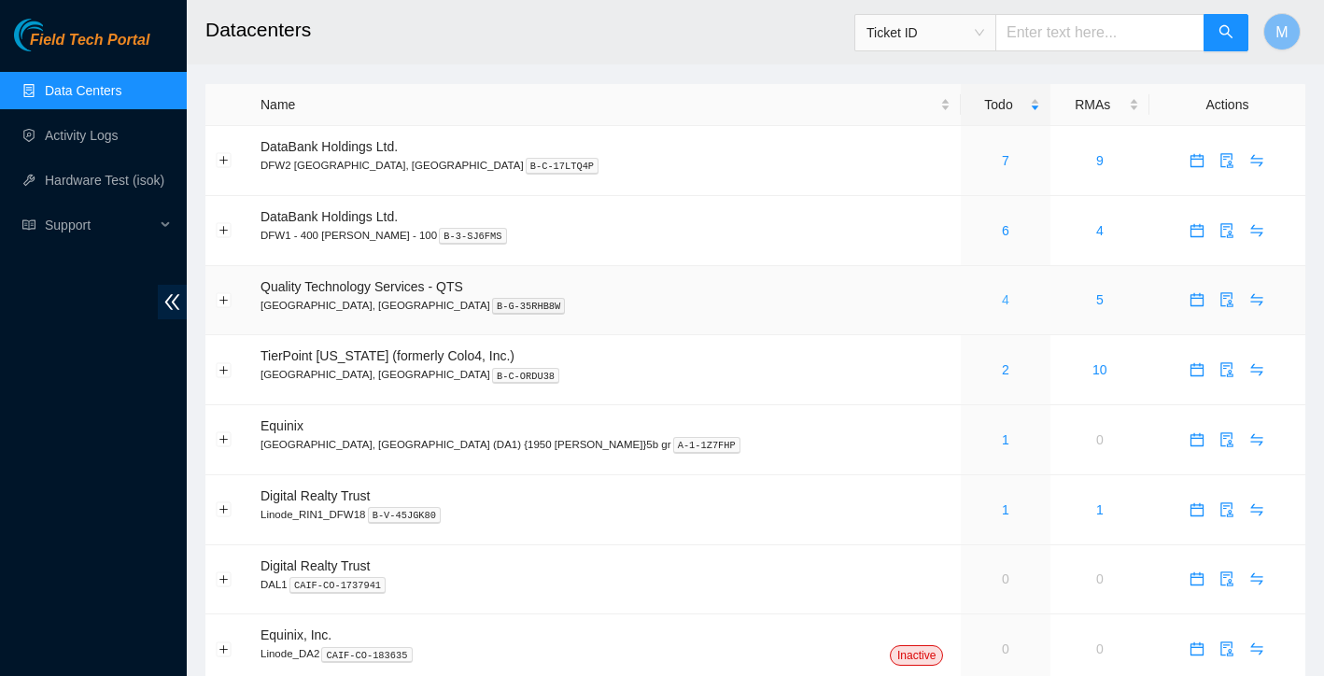
click at [1002, 305] on link "4" at bounding box center [1005, 299] width 7 height 15
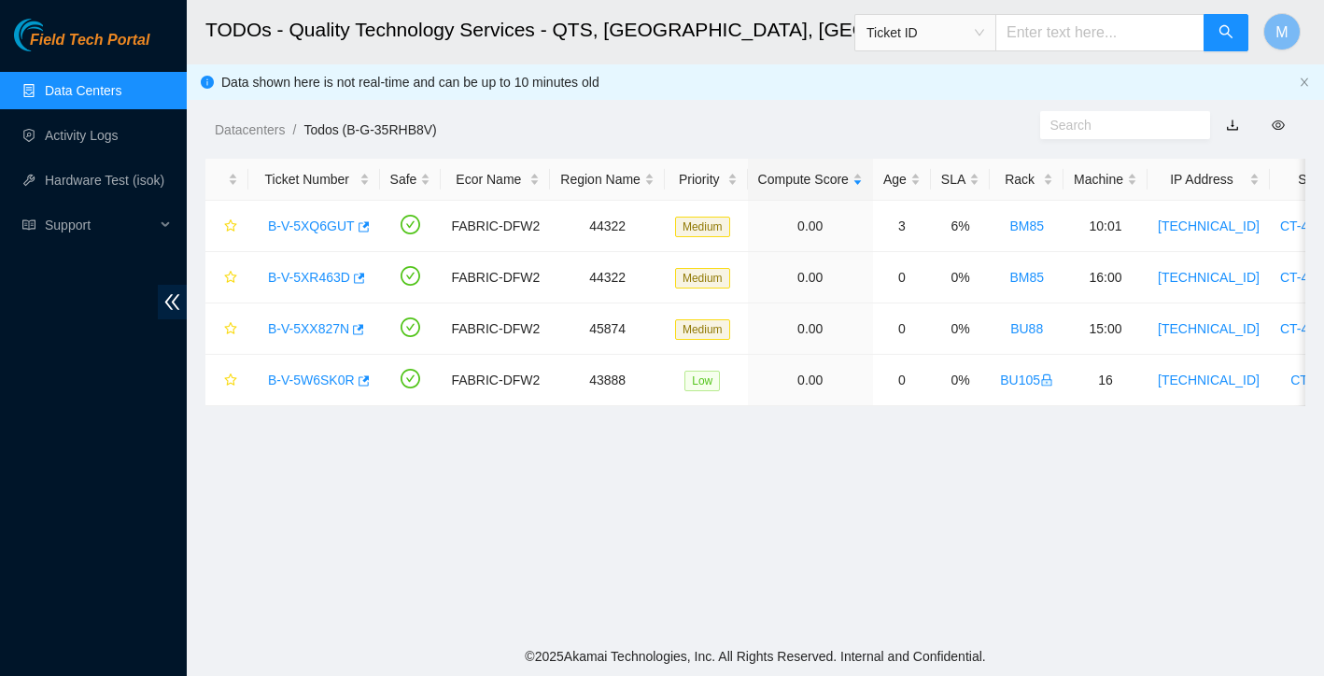
click at [78, 98] on link "Data Centers" at bounding box center [83, 90] width 77 height 15
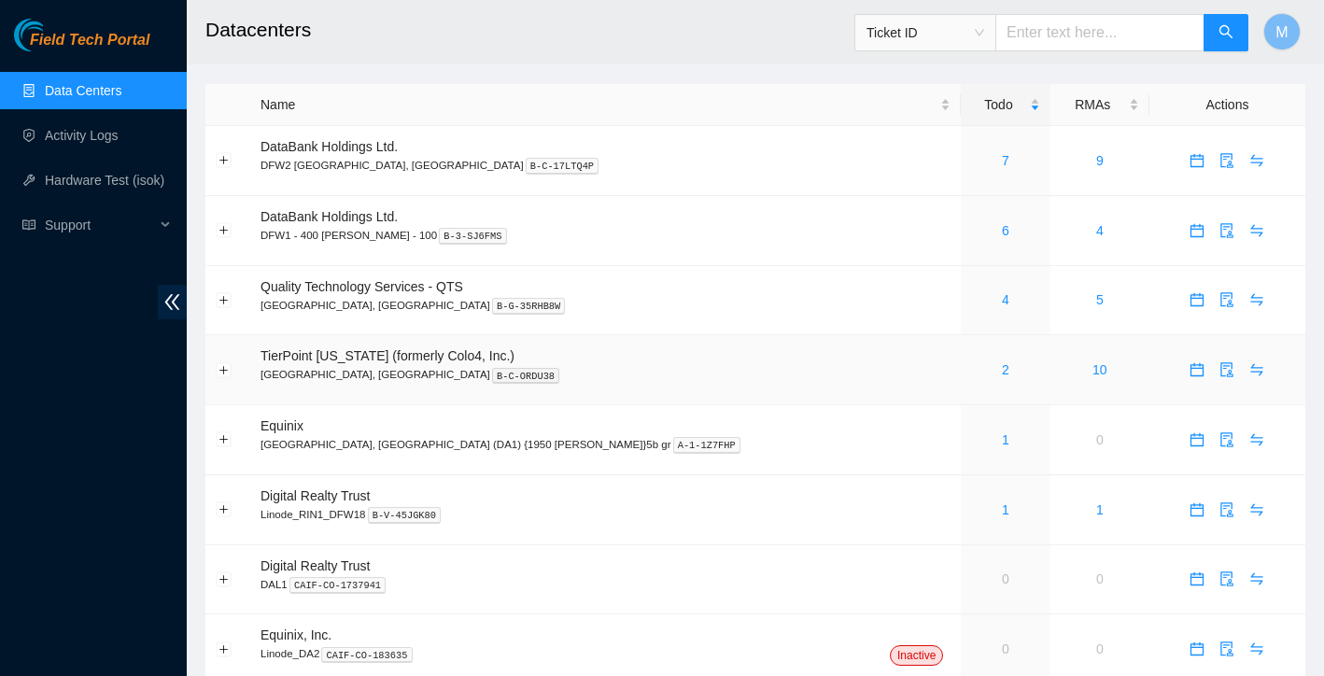
click at [971, 377] on div "2" at bounding box center [1005, 370] width 68 height 21
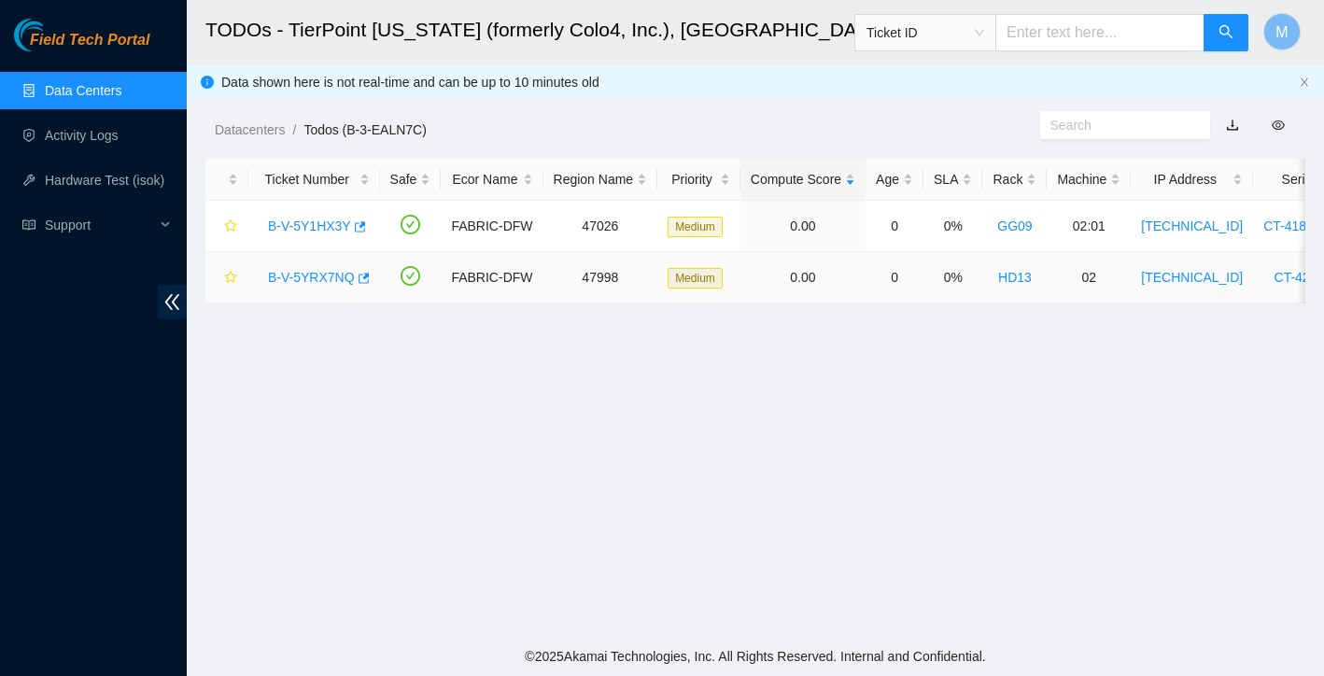
click at [313, 274] on link "B-V-5YRX7NQ" at bounding box center [311, 277] width 87 height 15
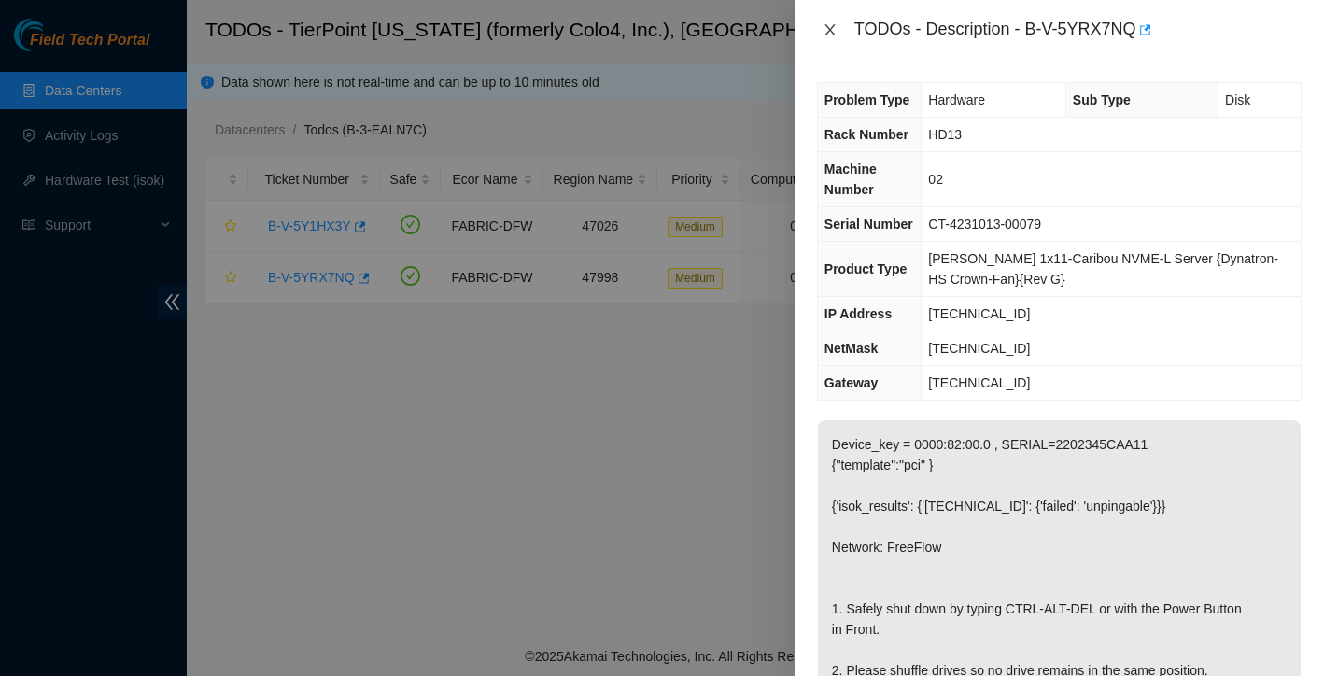
click at [831, 34] on icon "close" at bounding box center [830, 29] width 15 height 15
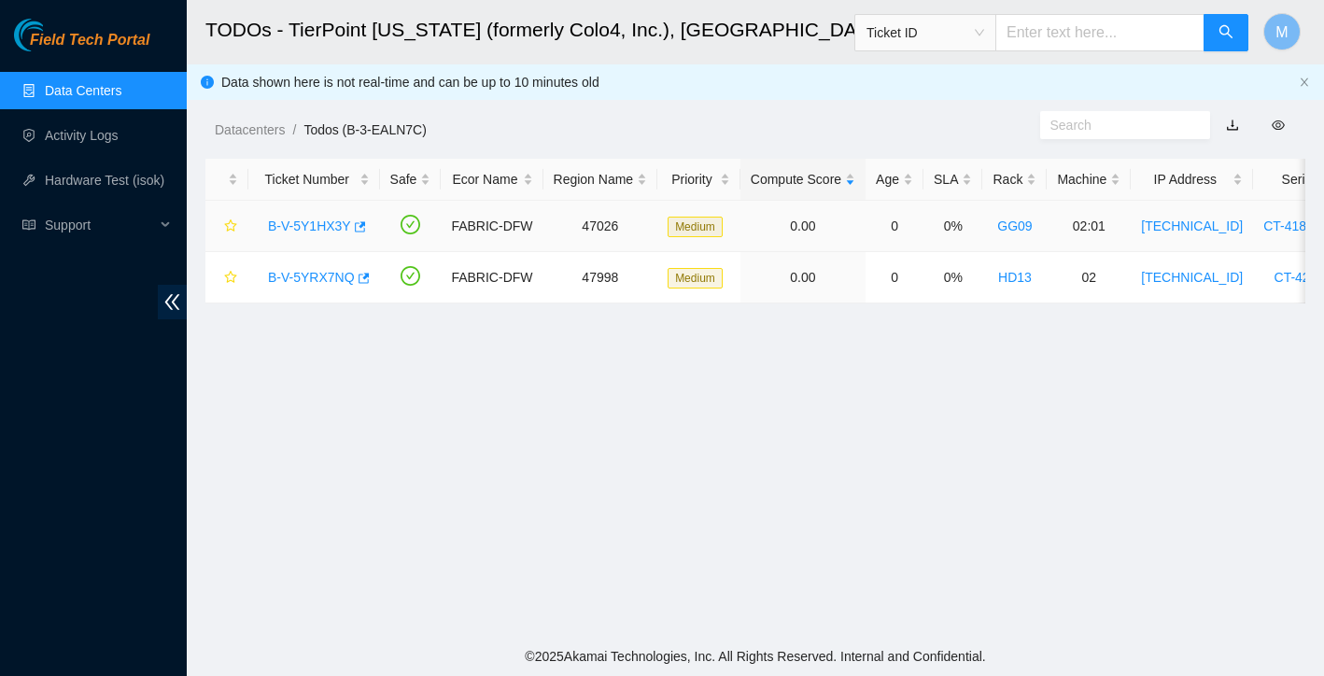
click at [325, 227] on link "B-V-5Y1HX3Y" at bounding box center [309, 226] width 83 height 15
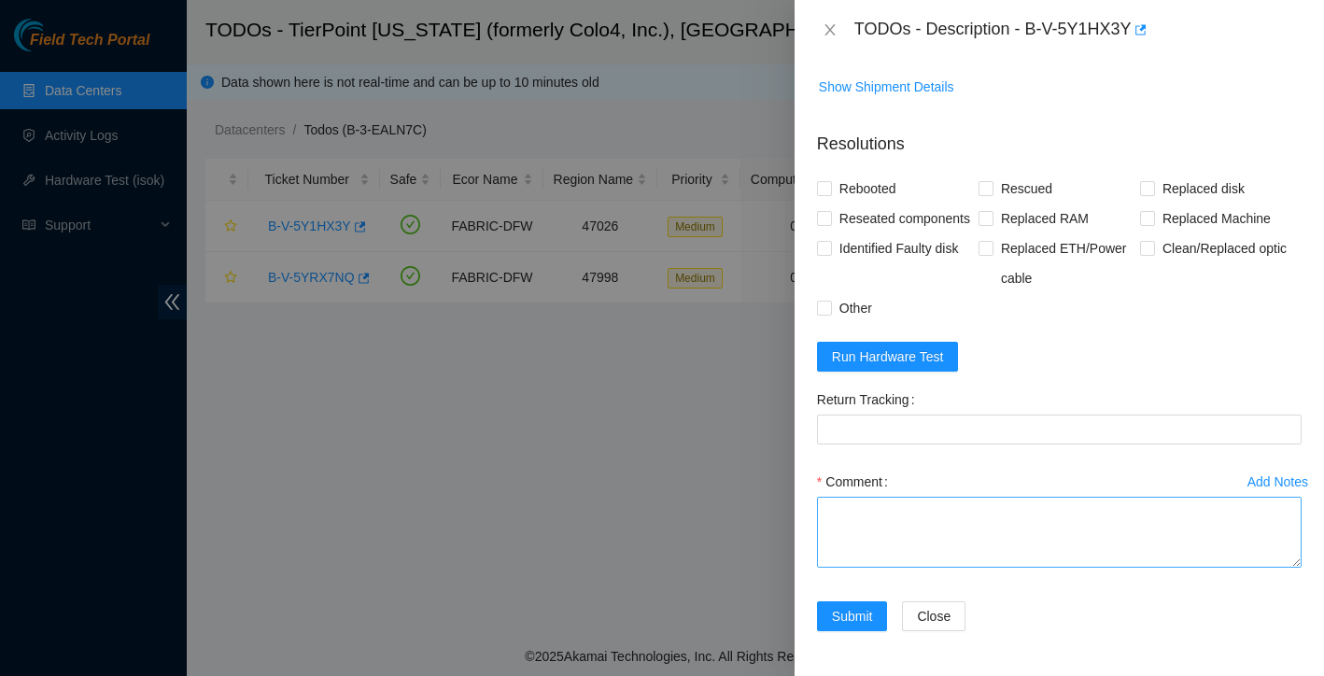
scroll to position [1631, 0]
click at [922, 528] on textarea "Comment" at bounding box center [1059, 532] width 485 height 71
click at [901, 518] on textarea "Comment" at bounding box center [1059, 532] width 485 height 71
paste textarea "Ticket: New SN: Bad SN:"
drag, startPoint x: 1030, startPoint y: 29, endPoint x: 1138, endPoint y: 32, distance: 108.4
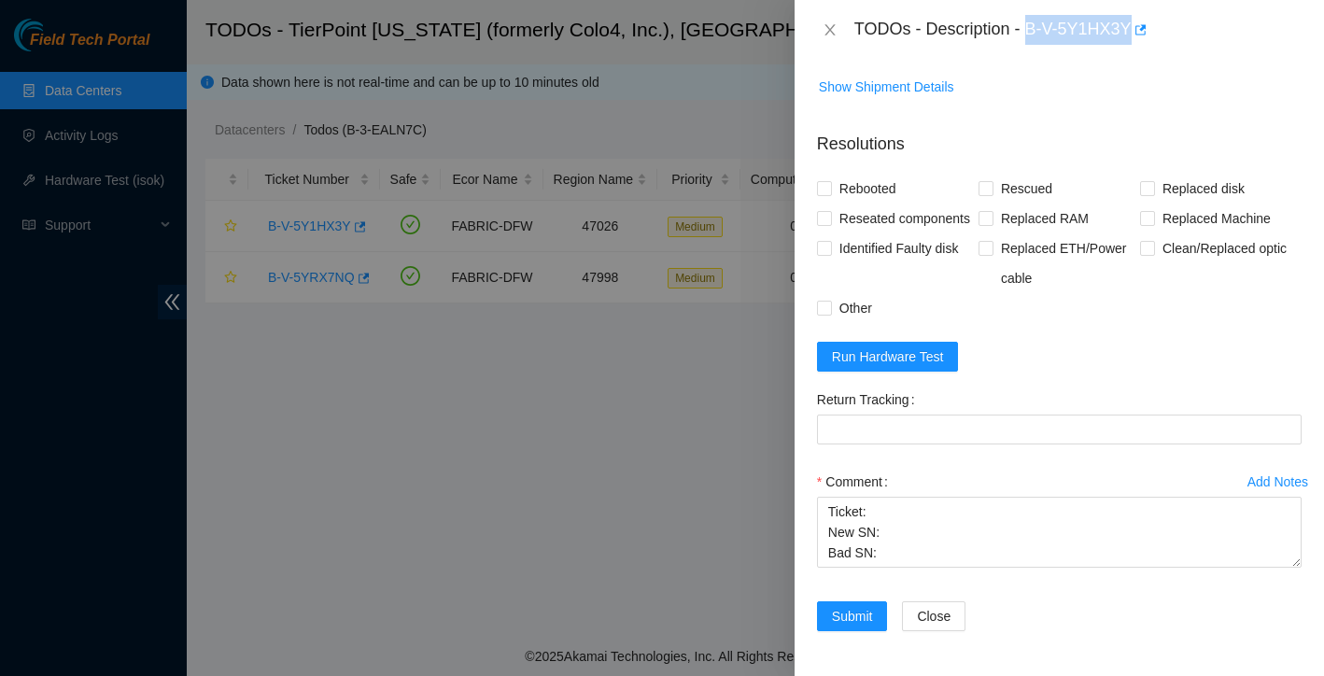
click at [1138, 32] on div "TODOs - Description - B-V-5Y1HX3Y" at bounding box center [1077, 30] width 447 height 30
copy div "B-V-5Y1HX3Y"
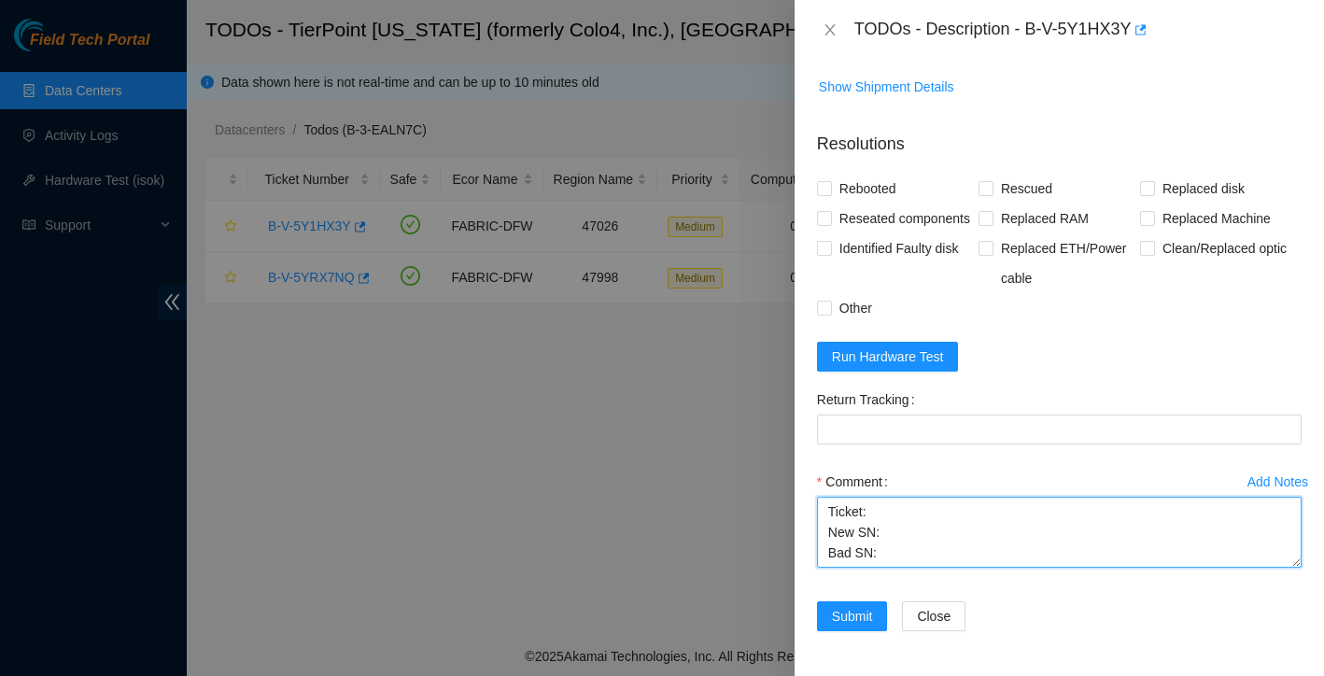
click at [896, 515] on textarea "Ticket: New SN: Bad SN:" at bounding box center [1059, 532] width 485 height 71
paste textarea "B-V-5Y1HX3Y"
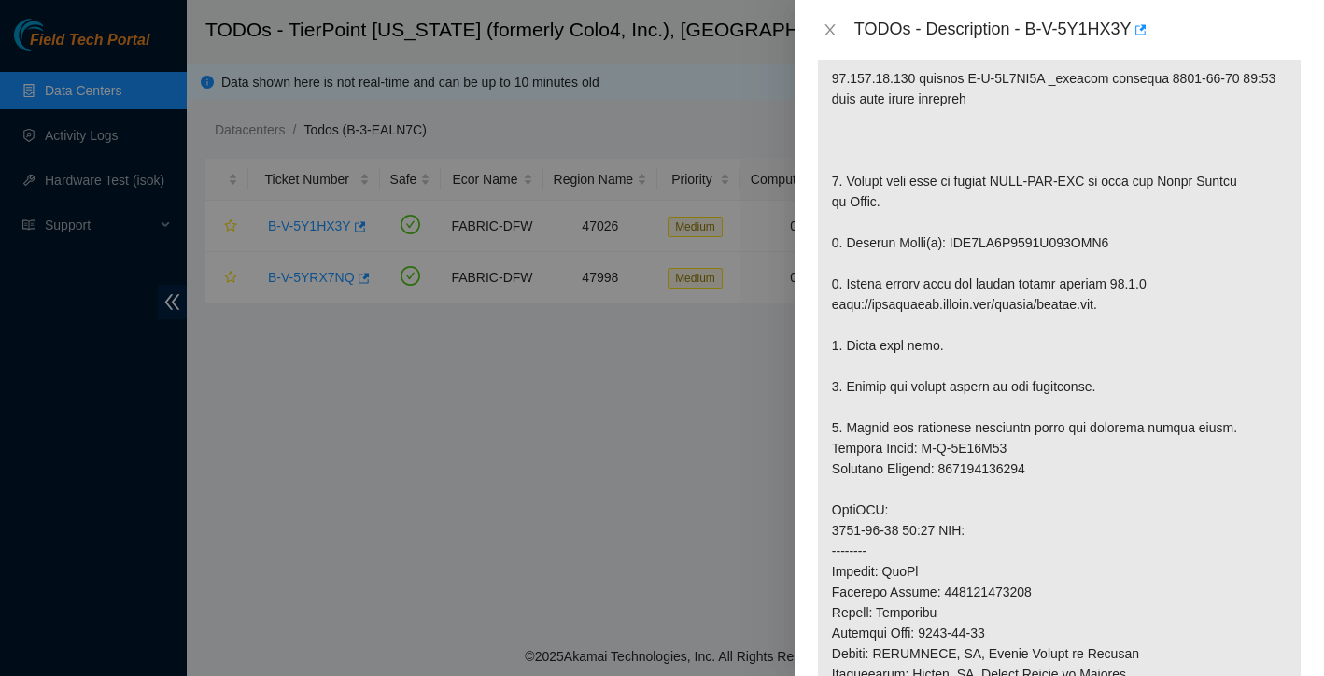
scroll to position [442, 0]
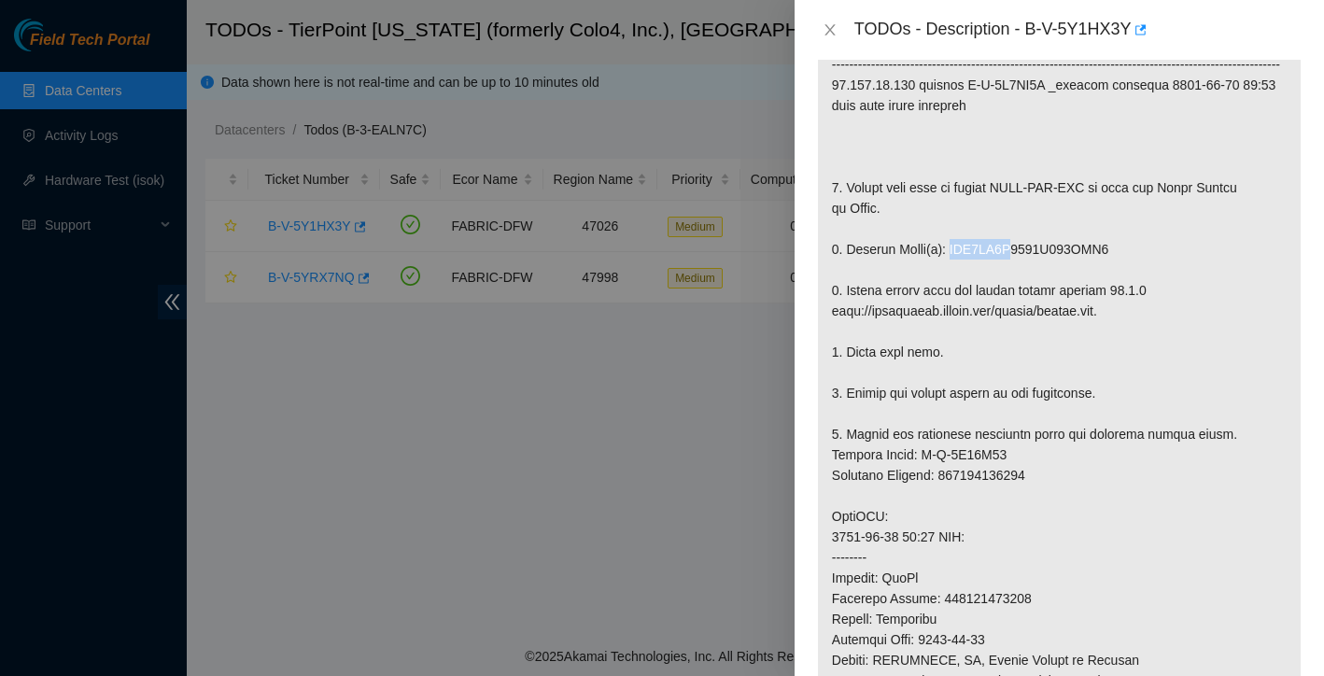
drag, startPoint x: 954, startPoint y: 269, endPoint x: 1019, endPoint y: 271, distance: 64.5
click at [1019, 271] on p at bounding box center [1059, 495] width 483 height 1117
copy p "WFK1LP5K"
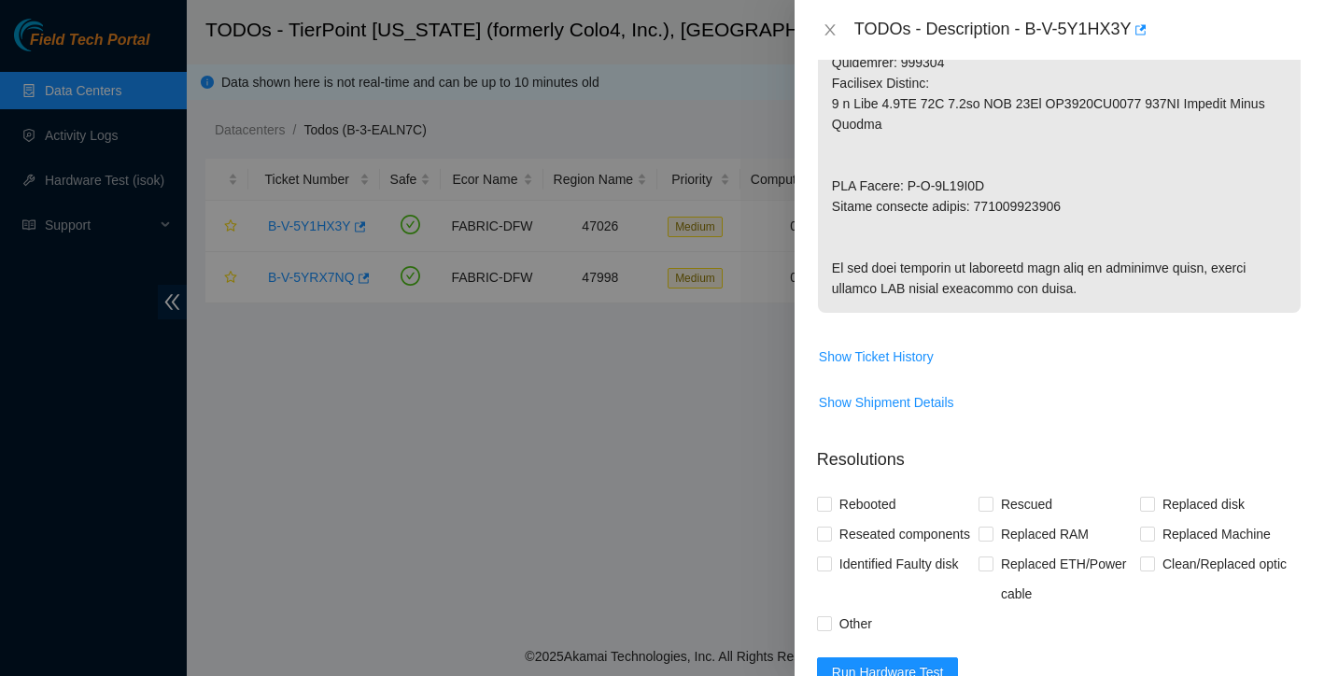
scroll to position [1631, 0]
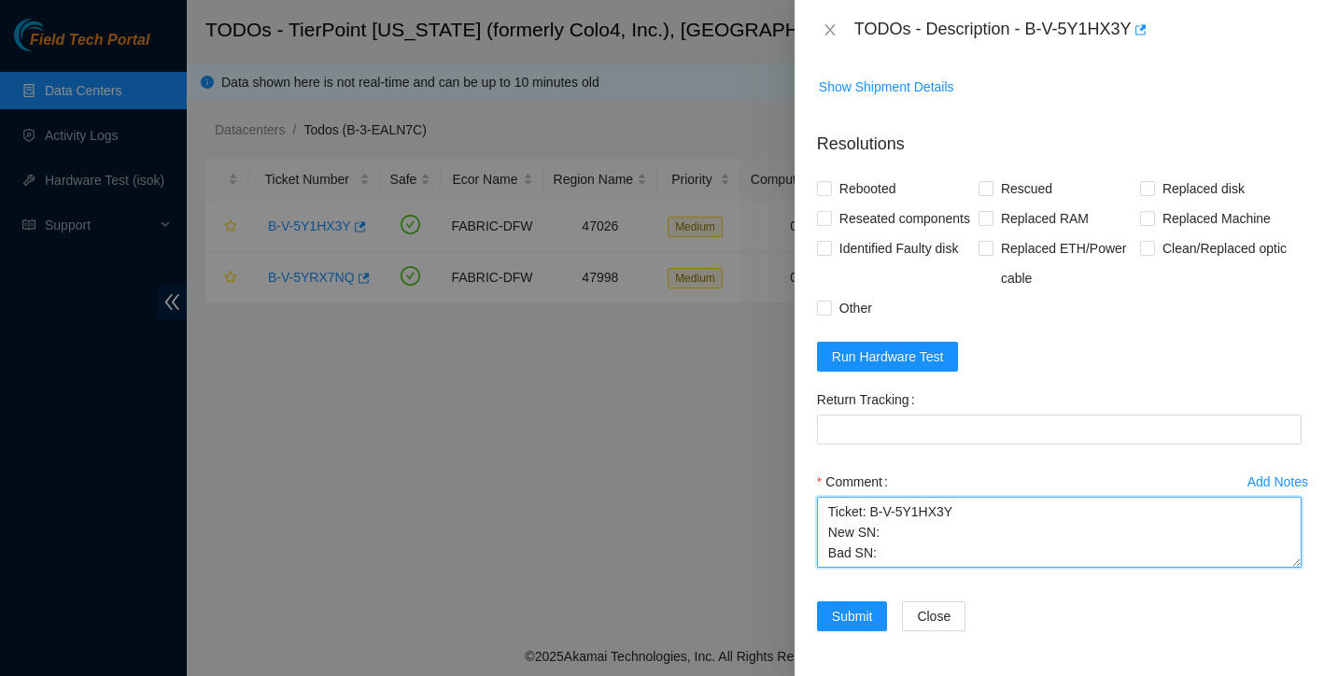
click at [905, 566] on textarea "Ticket: B-V-5Y1HX3Y New SN: Bad SN:" at bounding box center [1059, 532] width 485 height 71
paste textarea "WFK1LP5K"
click at [909, 534] on textarea "Ticket: B-V-5Y1HX3Y New SN: Bad SN: WFK1LP5K" at bounding box center [1059, 532] width 485 height 71
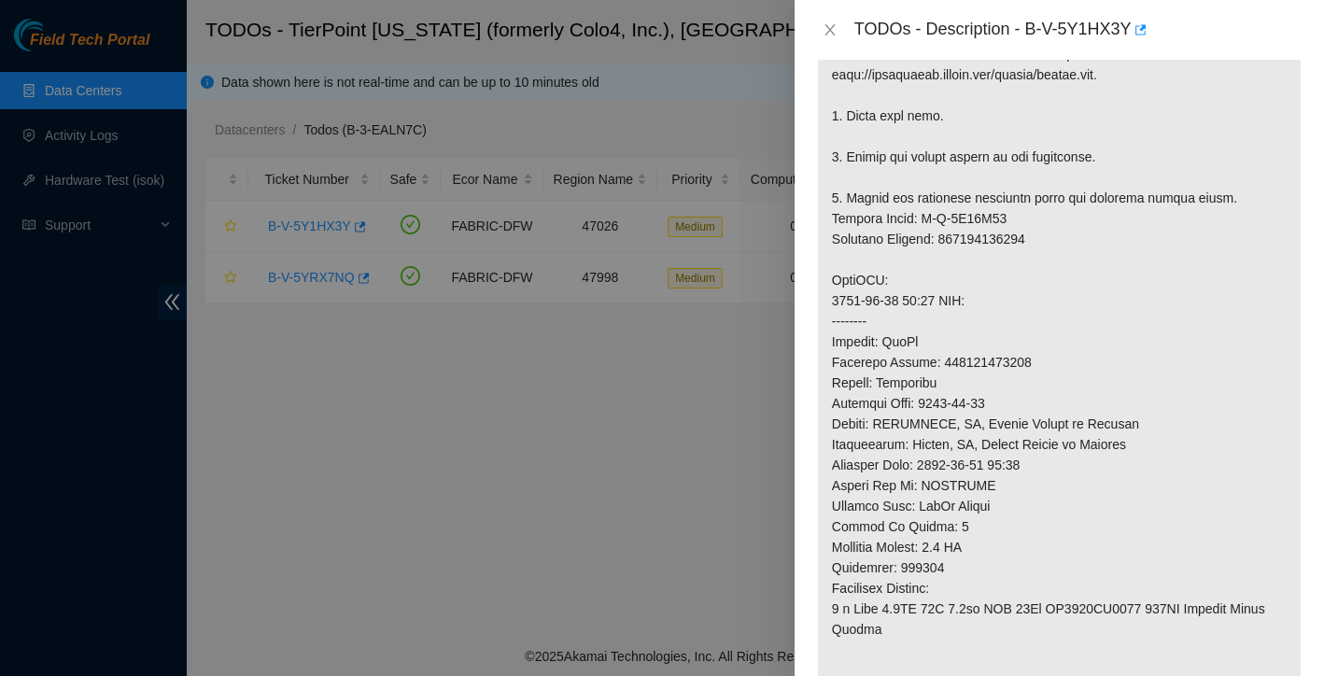
scroll to position [639, 0]
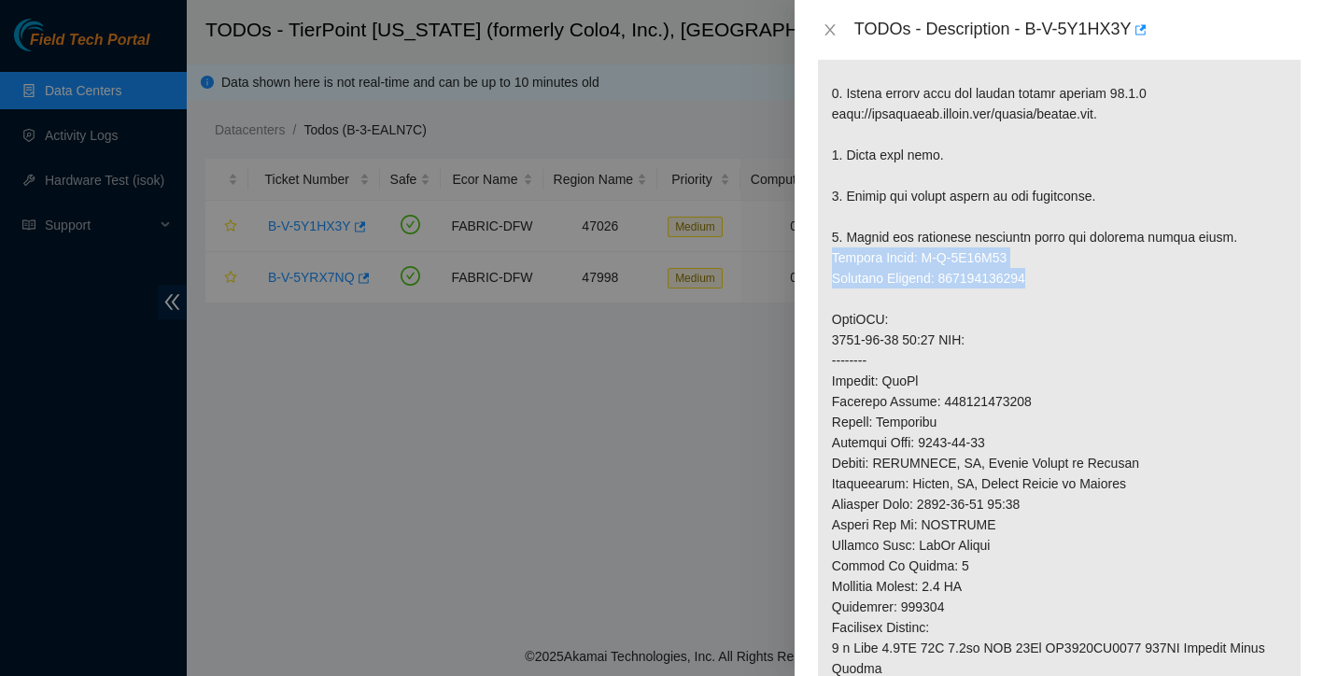
drag, startPoint x: 832, startPoint y: 274, endPoint x: 1055, endPoint y: 303, distance: 225.2
click at [1055, 303] on p at bounding box center [1059, 298] width 483 height 1117
copy p "Service Order: B-V-5Y31X56 Tracking Numbers: 463470064861"
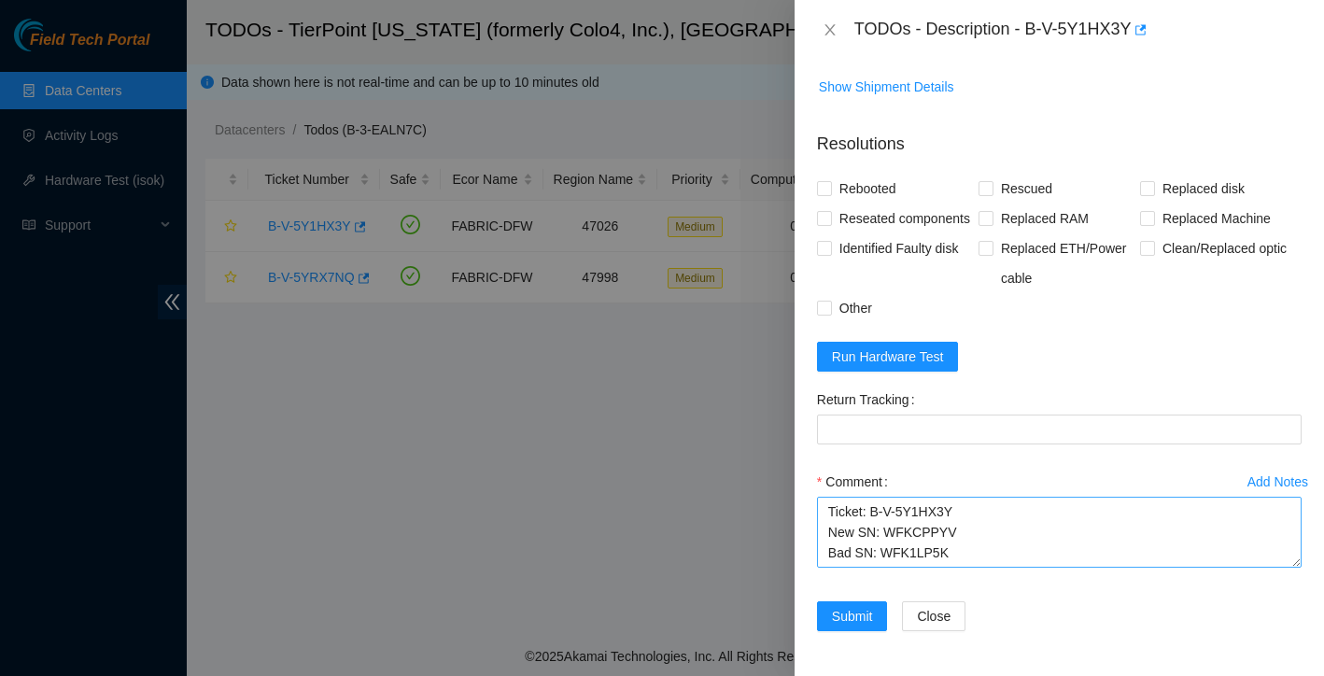
scroll to position [1631, 0]
click at [974, 559] on textarea "Ticket: B-V-5Y1HX3Y New SN: WFKCPPYV Bad SN: WFK1LP5K" at bounding box center [1059, 532] width 485 height 71
paste textarea "Service Order: B-V-5Y31X56 Tracking Numbers: 463470064861"
drag, startPoint x: 826, startPoint y: 543, endPoint x: 954, endPoint y: 645, distance: 164.1
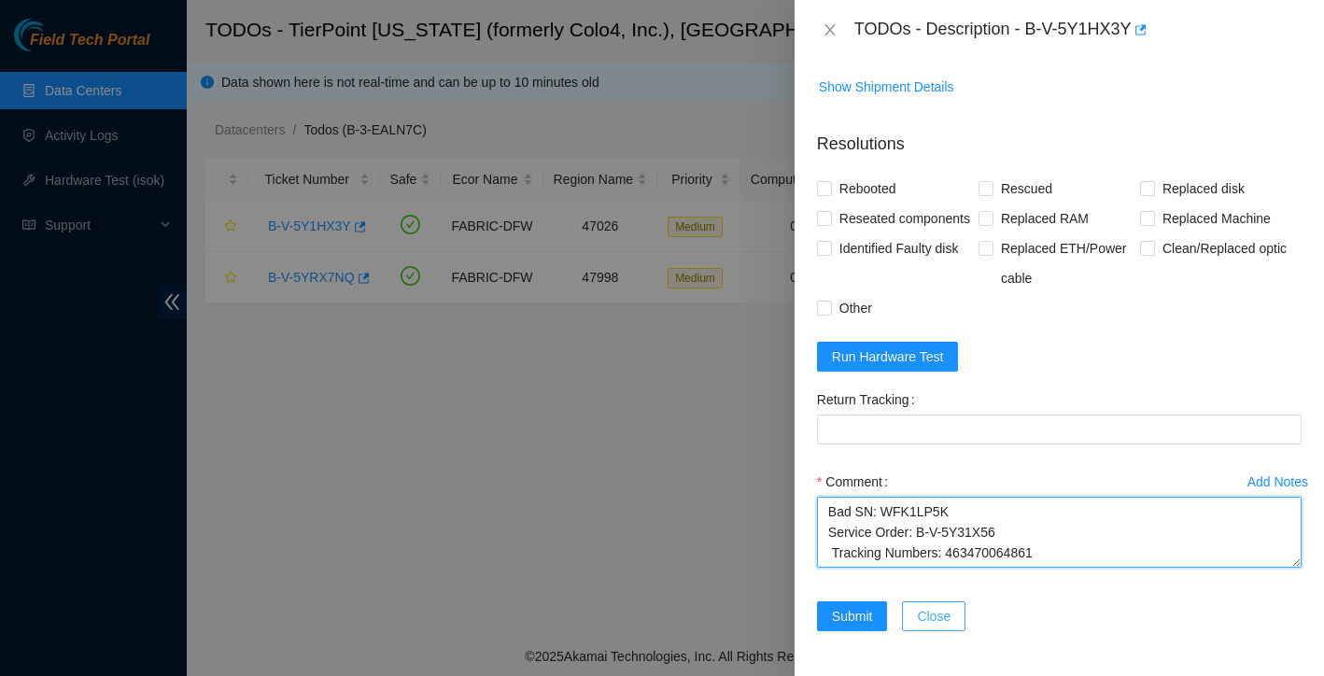
click at [954, 645] on form "Resolutions Rebooted Rescued Replaced disk Reseated components Replaced RAM Rep…" at bounding box center [1059, 385] width 485 height 537
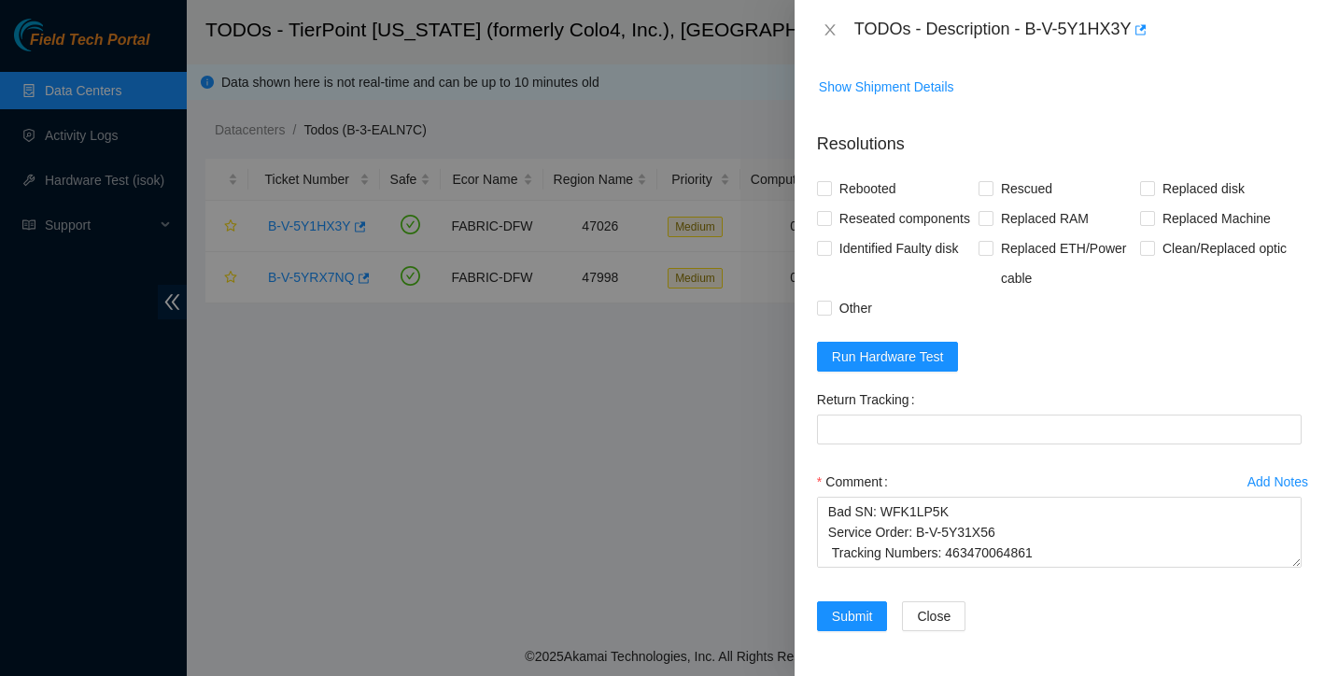
click at [1093, 408] on form "Resolutions Rebooted Rescued Replaced disk Reseated components Replaced RAM Rep…" at bounding box center [1059, 385] width 485 height 537
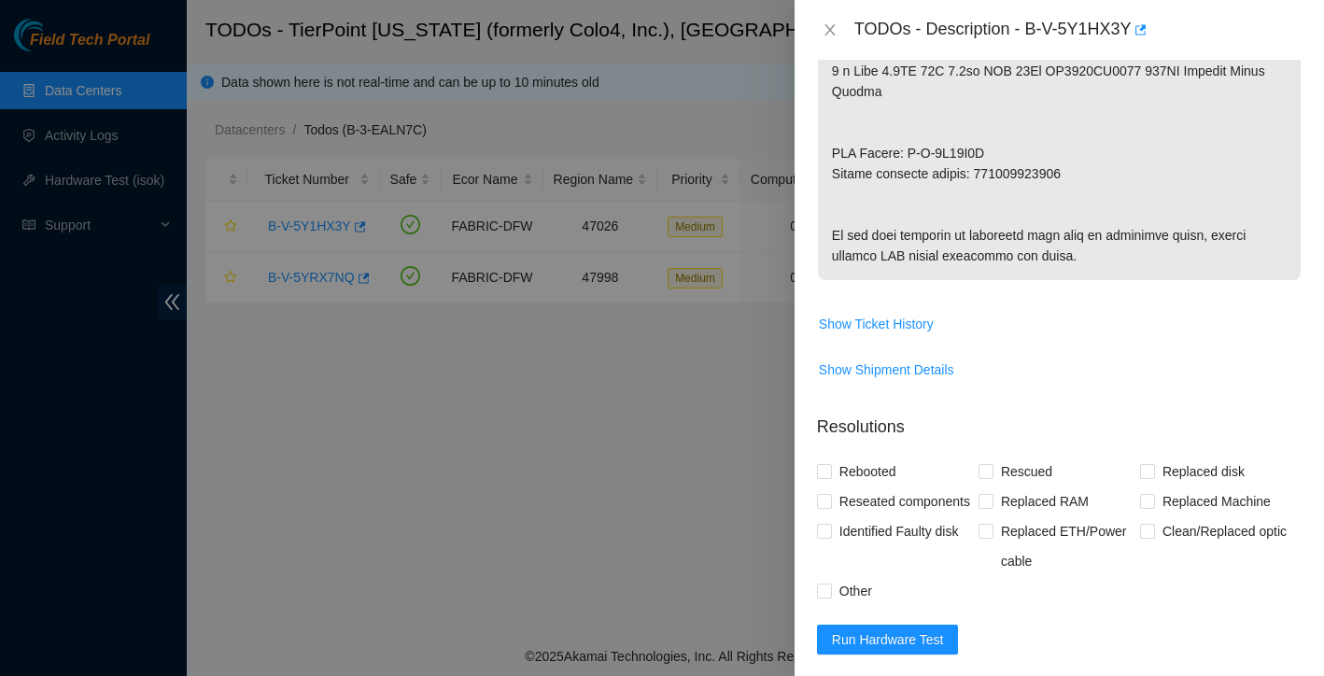
scroll to position [1207, 0]
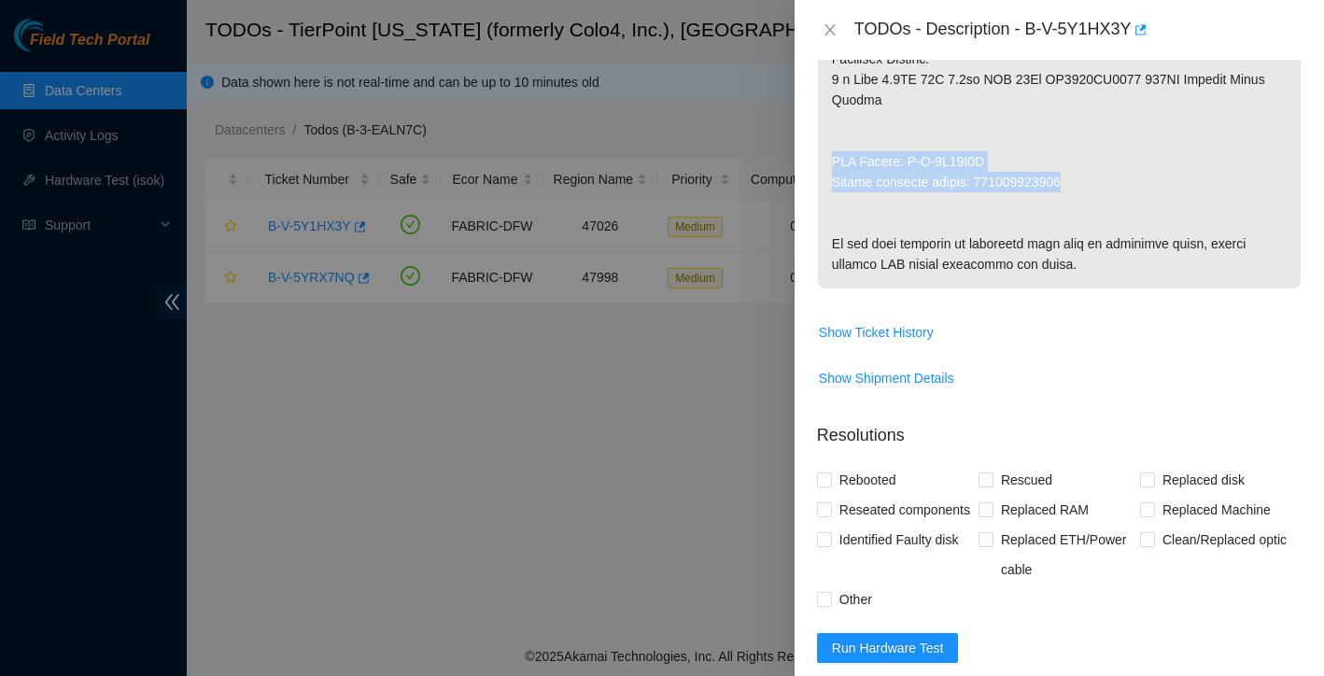
drag, startPoint x: 831, startPoint y: 183, endPoint x: 1106, endPoint y: 201, distance: 275.1
copy p "RMA Return: B-V-5Y31X5F Return tracking number: 463470064872"
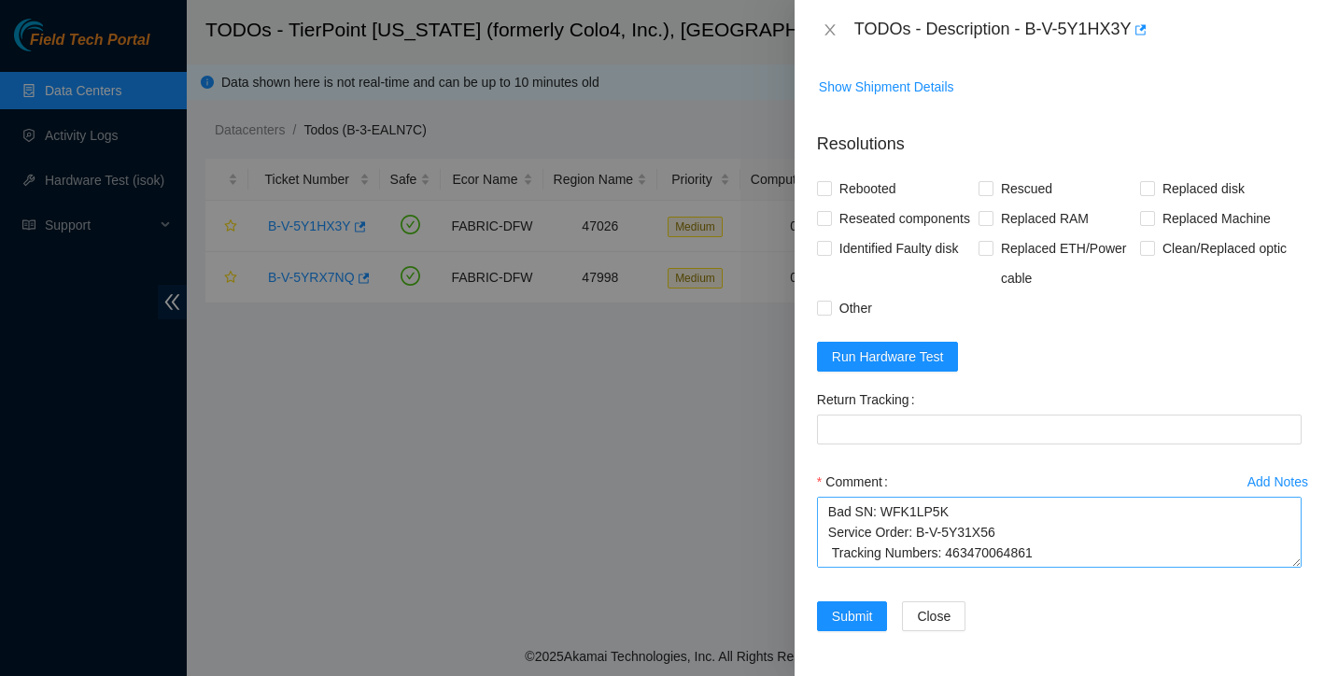
scroll to position [1631, 0]
click at [1073, 534] on textarea "Ticket: B-V-5Y1HX3Y New SN: WFKCPPYV Bad SN: WFK1LP5K Service Order: B-V-5Y31X5…" at bounding box center [1059, 532] width 485 height 71
paste textarea "RMA Return: B-V-5Y31X5F Return tracking number: 463470064872"
click at [833, 546] on textarea "Ticket: B-V-5Y1HX3Y New SN: WFKCPPYV Bad SN: WFK1LP5K Service Order: B-V-5Y31X5…" at bounding box center [1059, 532] width 485 height 71
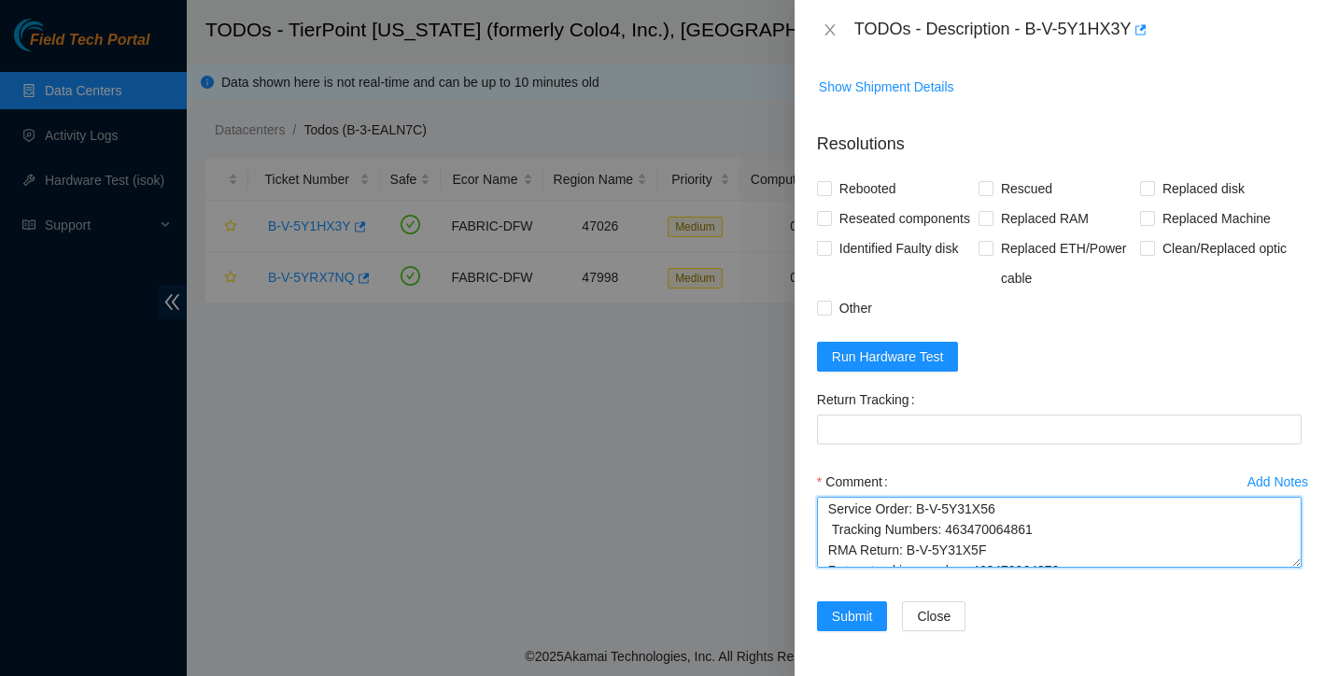
scroll to position [63, 0]
click at [835, 531] on textarea "Ticket: B-V-5Y1HX3Y New SN: WFKCPPYV Bad SN: WFK1LP5K Service Order: B-V-5Y31X5…" at bounding box center [1059, 532] width 485 height 71
drag, startPoint x: 978, startPoint y: 541, endPoint x: 1078, endPoint y: 537, distance: 100.0
click at [1078, 537] on textarea "Ticket: B-V-5Y1HX3Y New SN: WFKCPPYV Bad SN: WFK1LP5K Service Order: B-V-5Y31X5…" at bounding box center [1059, 532] width 485 height 71
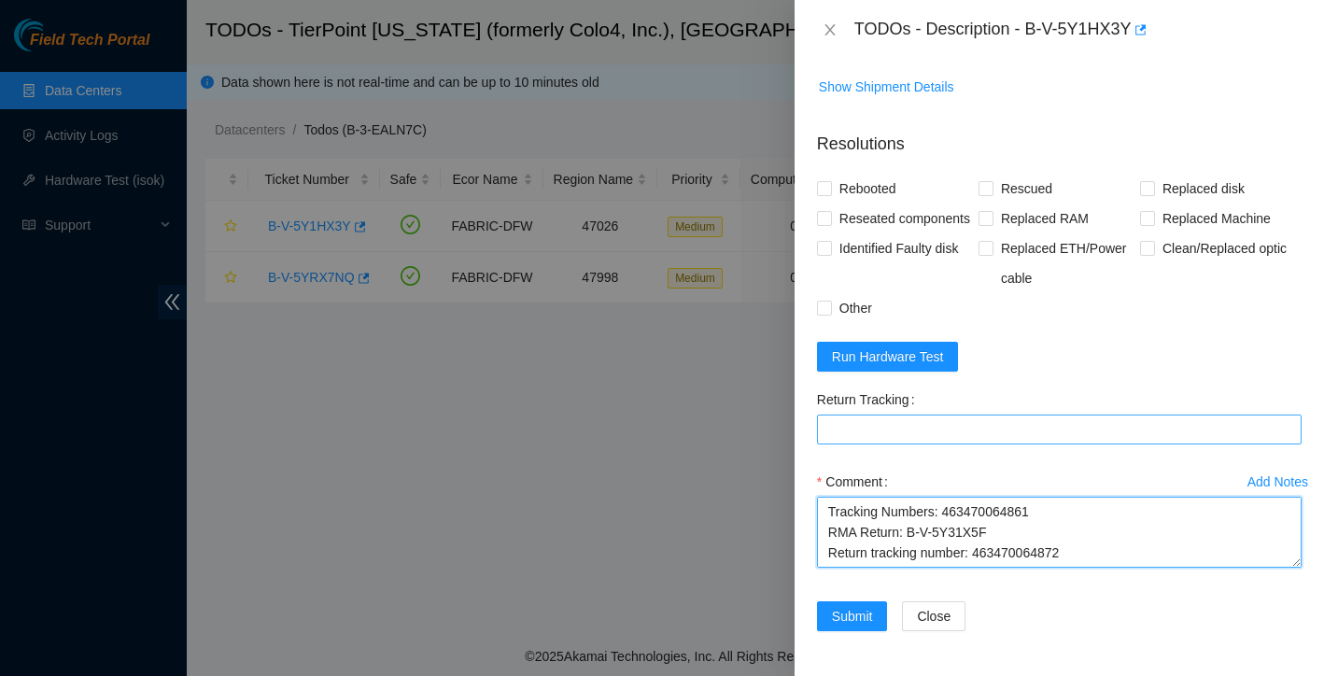
type textarea "Ticket: B-V-5Y1HX3Y New SN: WFKCPPYV Bad SN: WFK1LP5K Service Order: B-V-5Y31X5…"
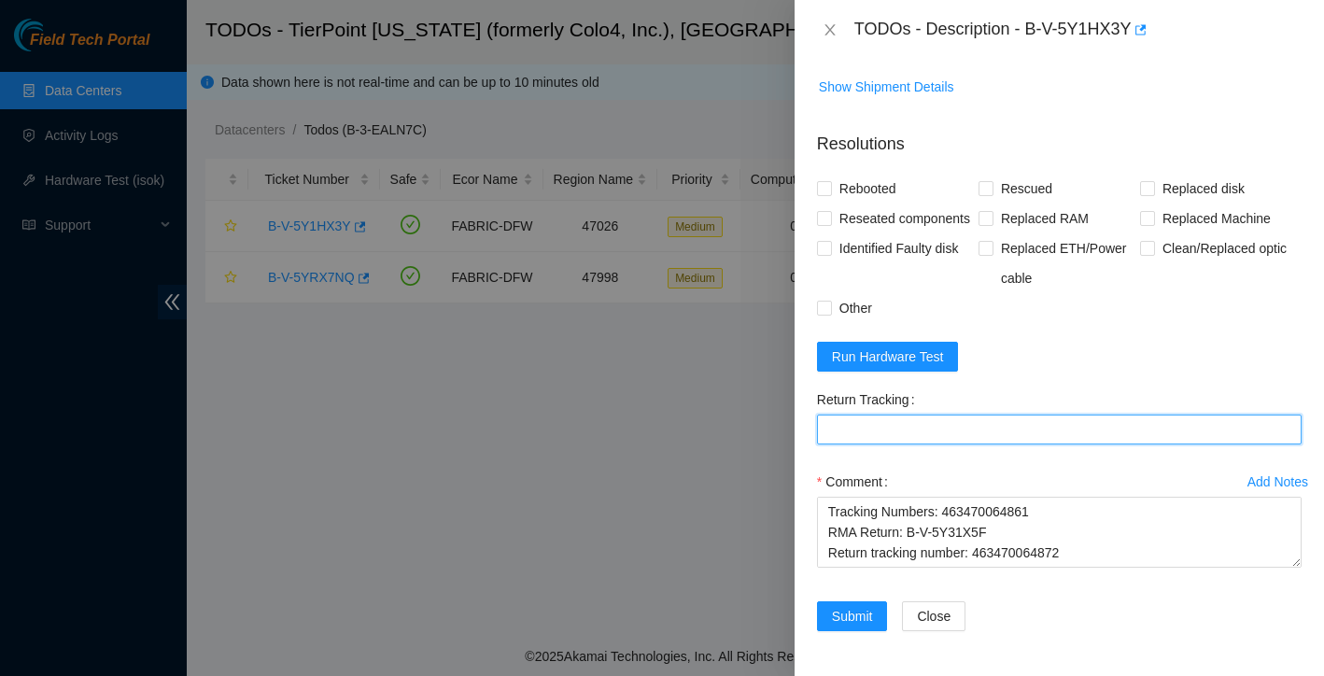
click at [908, 427] on Tracking "Return Tracking" at bounding box center [1059, 430] width 485 height 30
paste Tracking "463470064872"
type Tracking "463470064872"
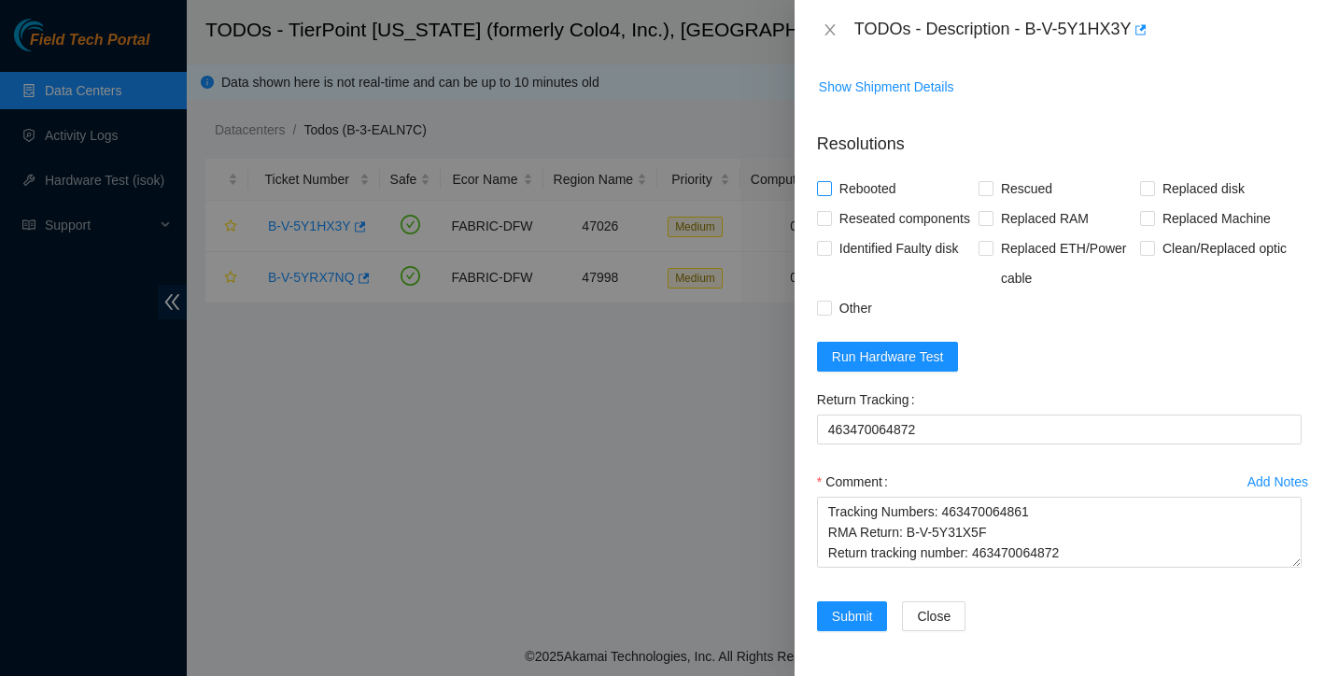
click at [822, 181] on input "Rebooted" at bounding box center [823, 187] width 13 height 13
checkbox input "true"
click at [989, 181] on input "Rescued" at bounding box center [985, 187] width 13 height 13
checkbox input "true"
click at [1151, 181] on input "Replaced disk" at bounding box center [1146, 187] width 13 height 13
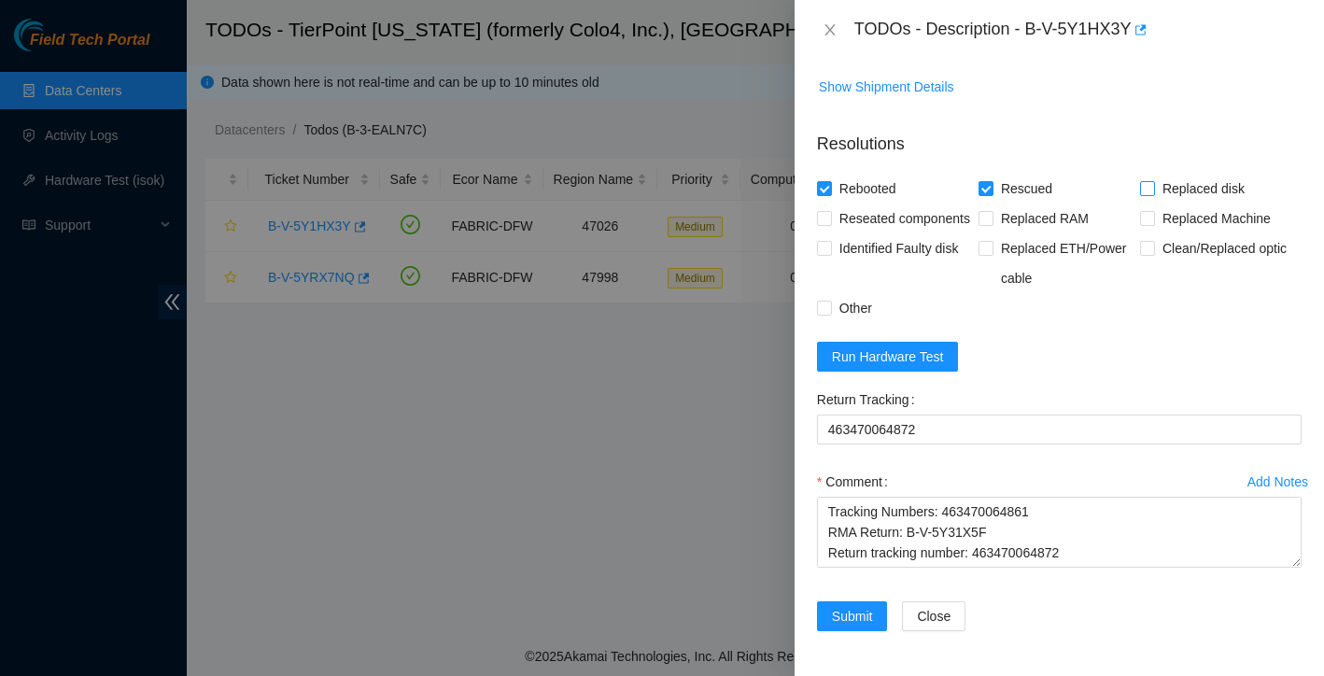
checkbox input "true"
click at [824, 211] on input "Reseated components" at bounding box center [823, 217] width 13 height 13
checkbox input "true"
click at [825, 308] on input "Other" at bounding box center [823, 307] width 13 height 13
checkbox input "true"
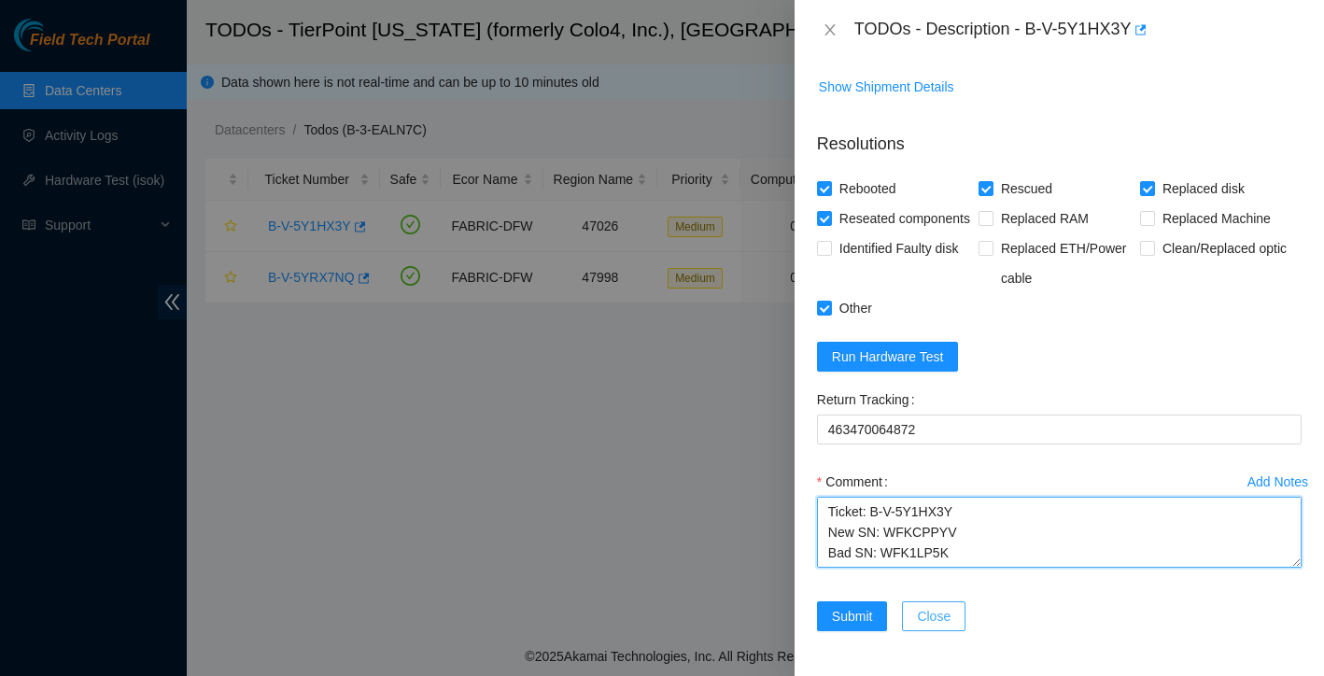
scroll to position [123, 0]
drag, startPoint x: 828, startPoint y: 512, endPoint x: 954, endPoint y: 622, distance: 167.4
click at [954, 622] on form "Resolutions Rebooted Rescued Replaced disk Reseated components Replaced RAM Rep…" at bounding box center [1059, 385] width 485 height 537
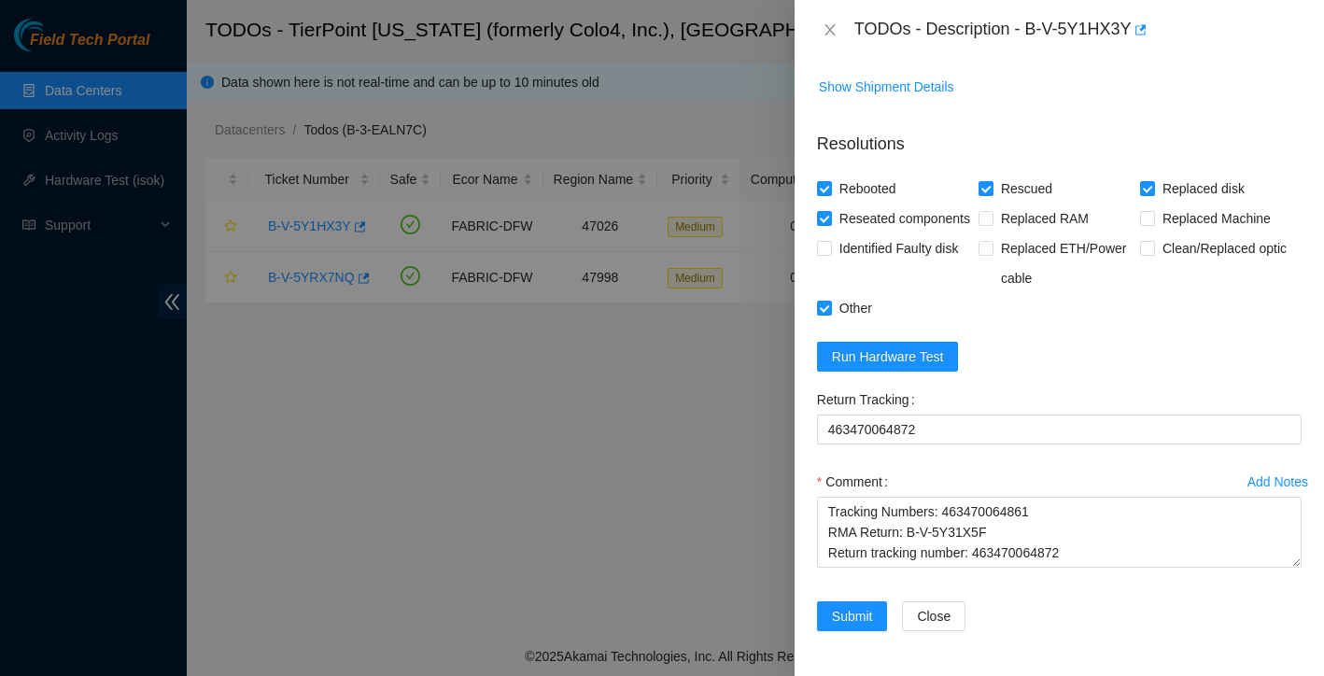
click at [1138, 457] on div "Return Tracking 463470064872" at bounding box center [1060, 426] width 500 height 82
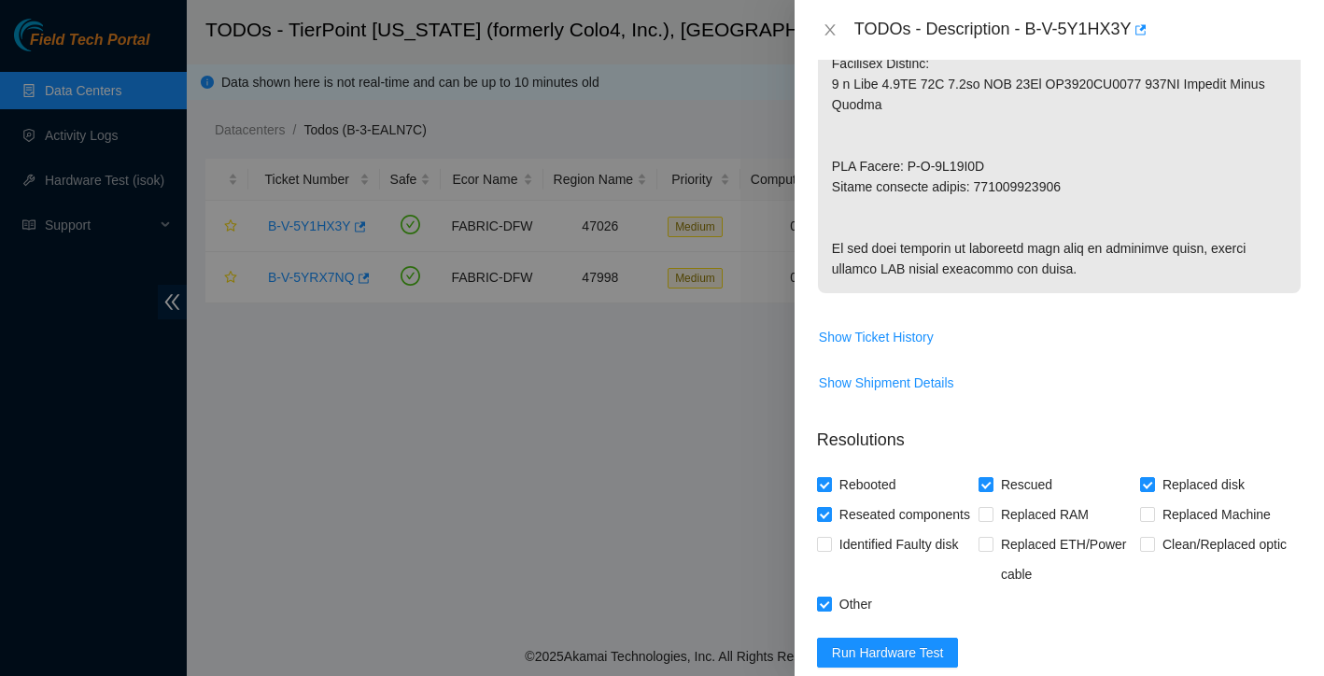
scroll to position [1429, 0]
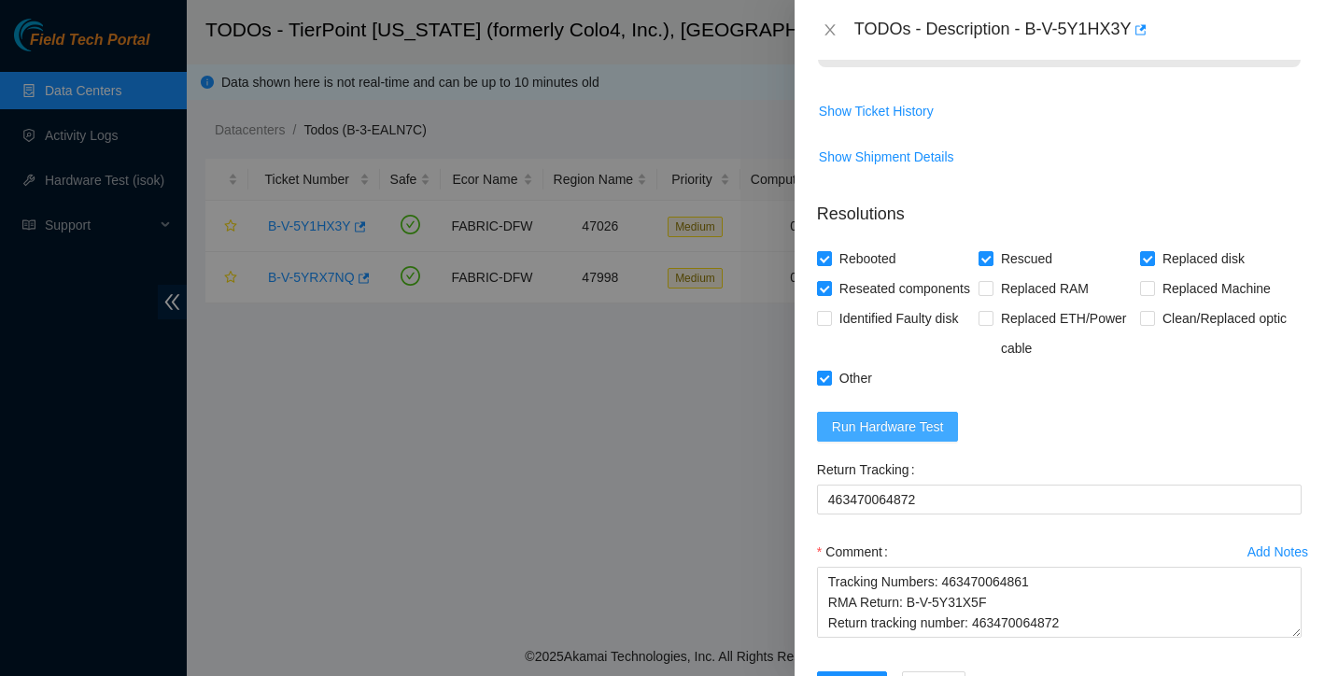
click at [935, 437] on span "Run Hardware Test" at bounding box center [888, 426] width 112 height 21
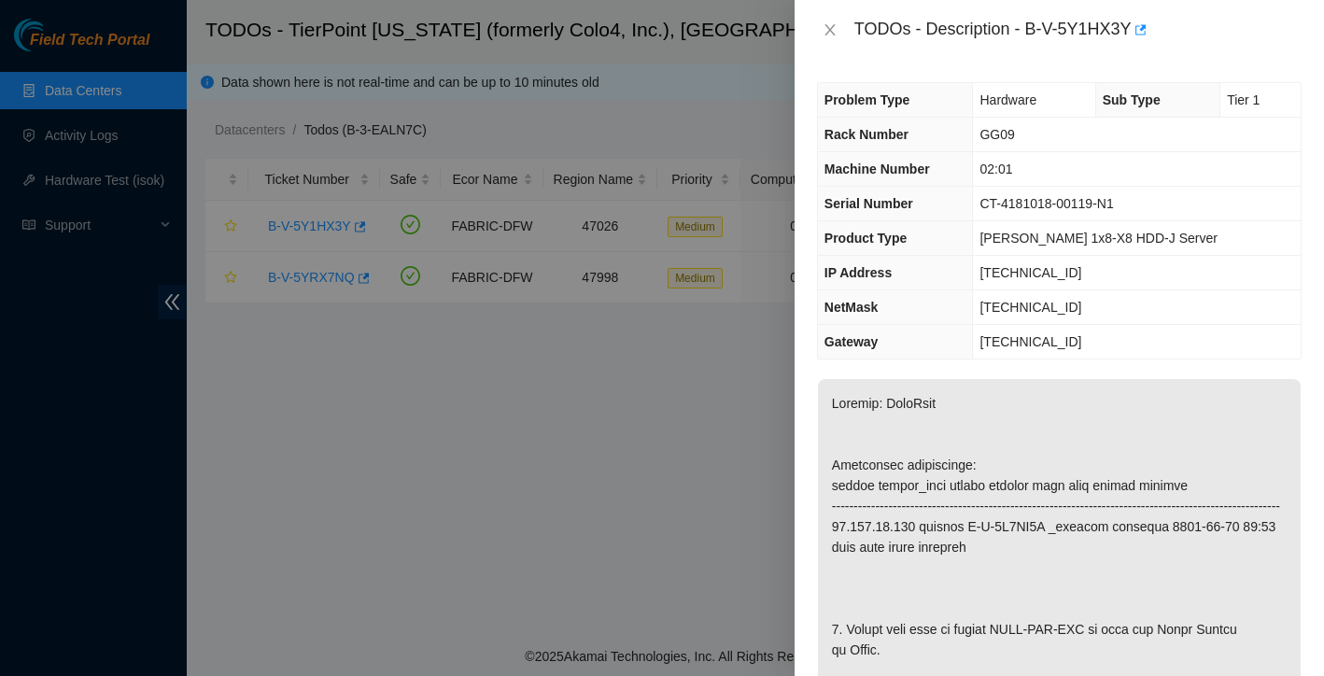
scroll to position [0, 0]
click at [828, 33] on icon "close" at bounding box center [830, 29] width 15 height 15
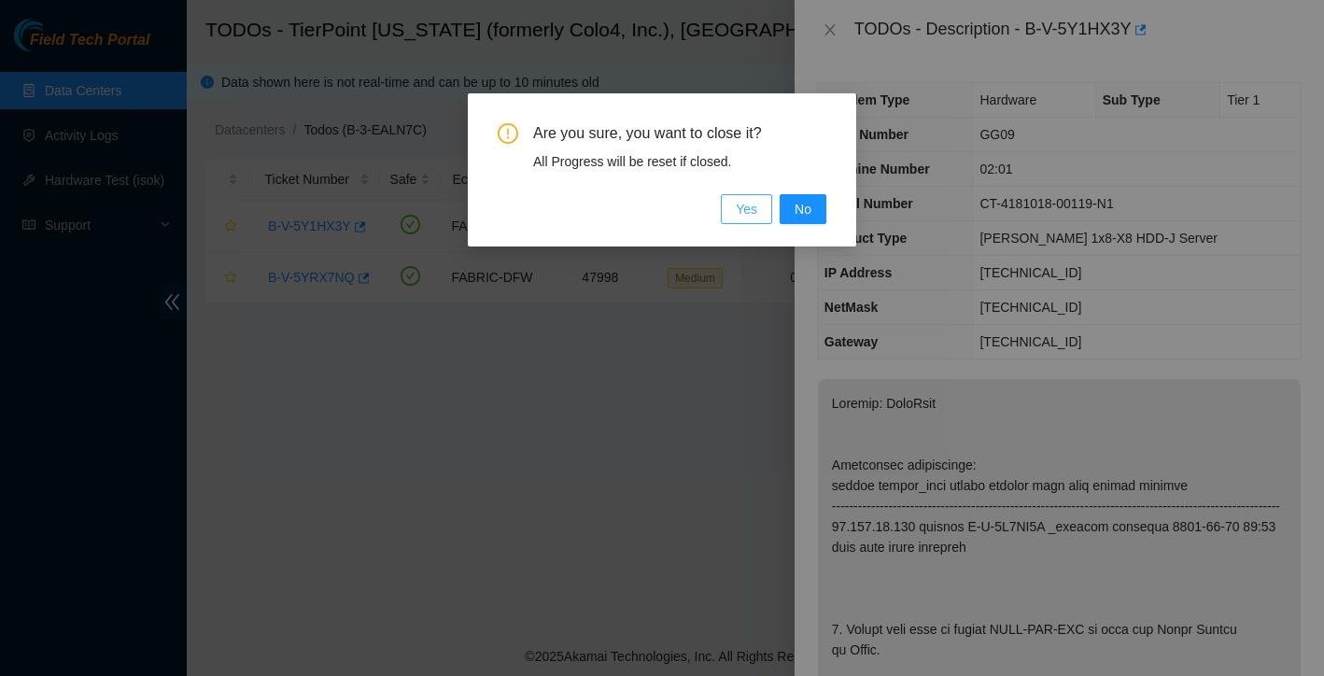
click at [739, 206] on span "Yes" at bounding box center [746, 209] width 21 height 21
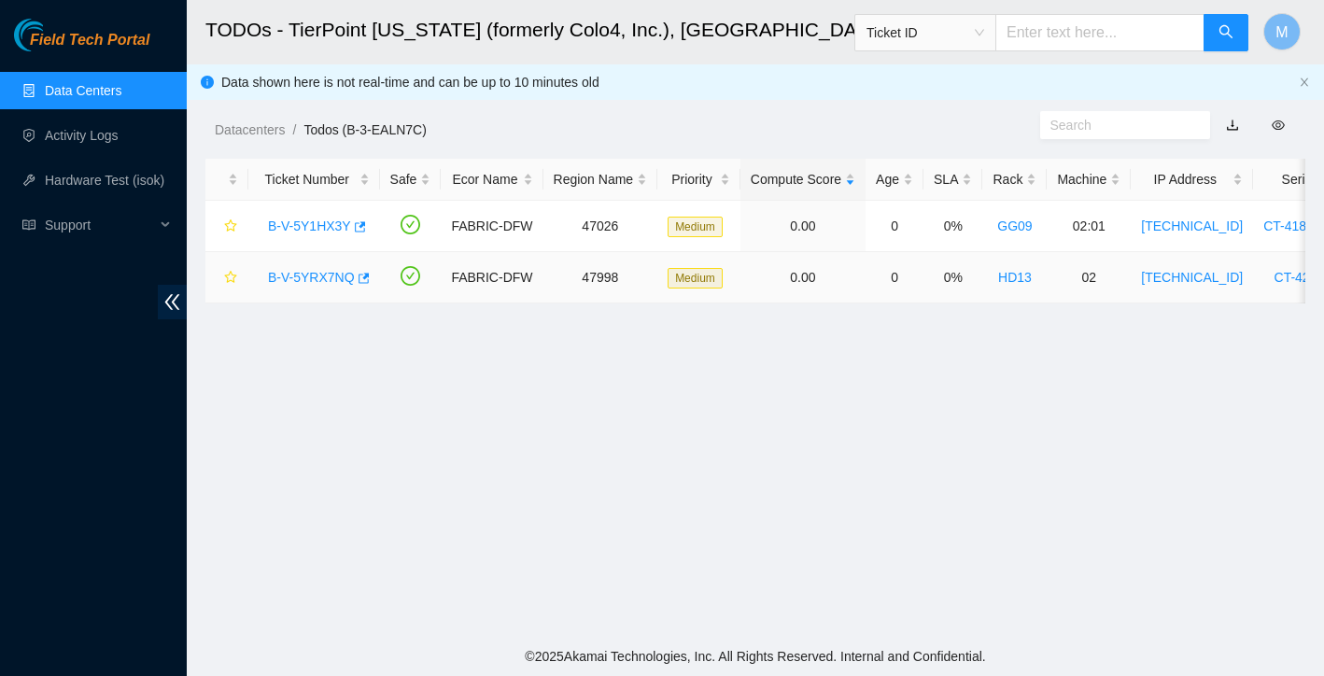
click at [321, 278] on link "B-V-5YRX7NQ" at bounding box center [311, 277] width 87 height 15
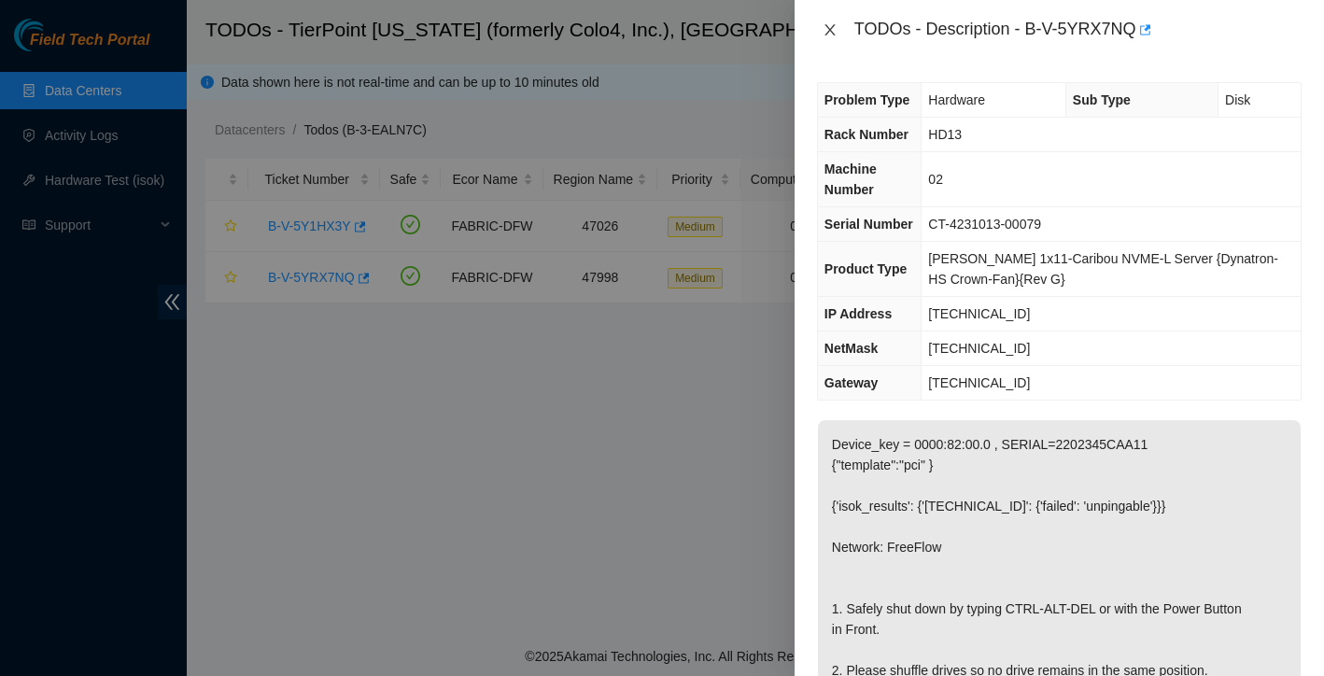
click at [829, 22] on icon "close" at bounding box center [830, 29] width 15 height 15
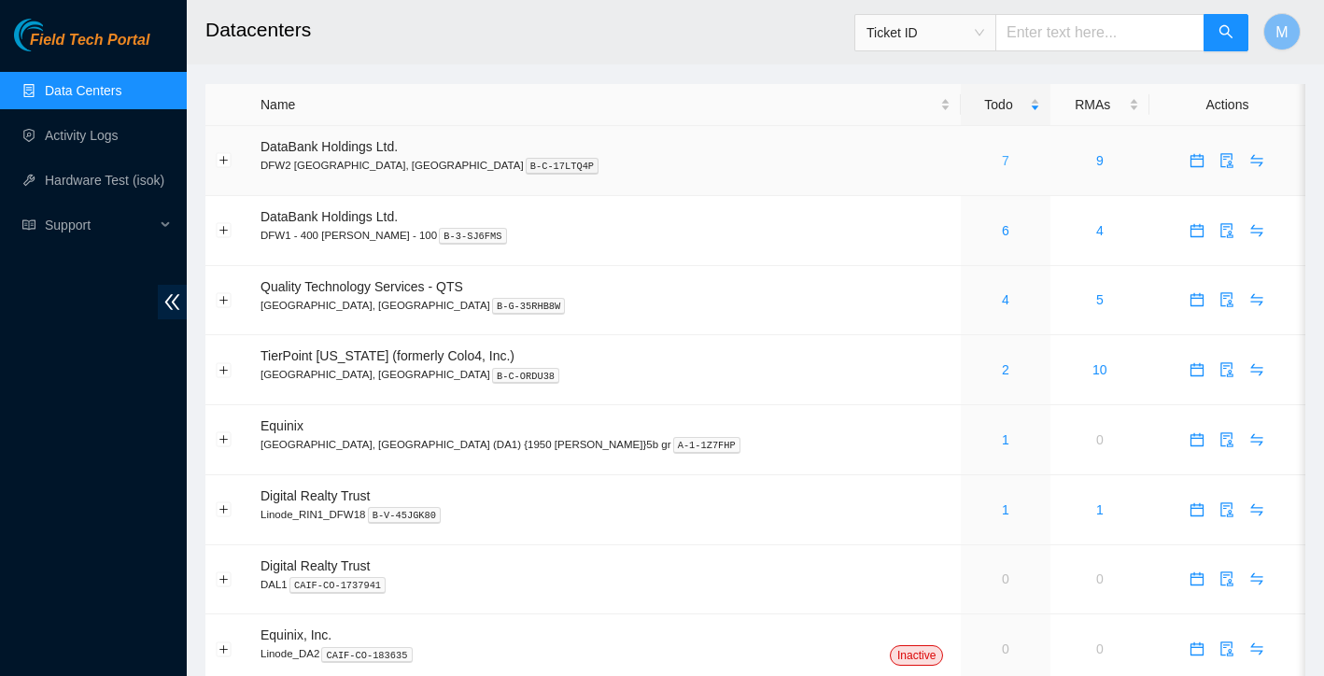
click at [1002, 161] on link "7" at bounding box center [1005, 160] width 7 height 15
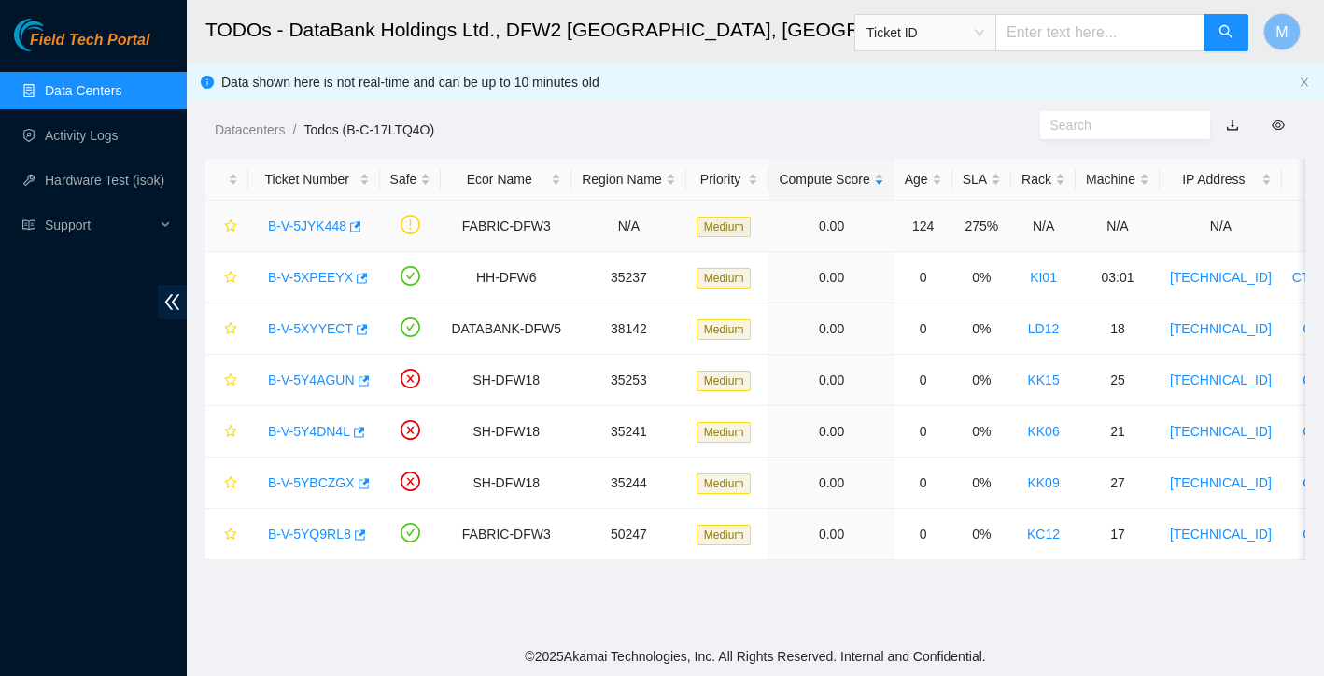
click at [280, 223] on link "B-V-5JYK448" at bounding box center [307, 226] width 78 height 15
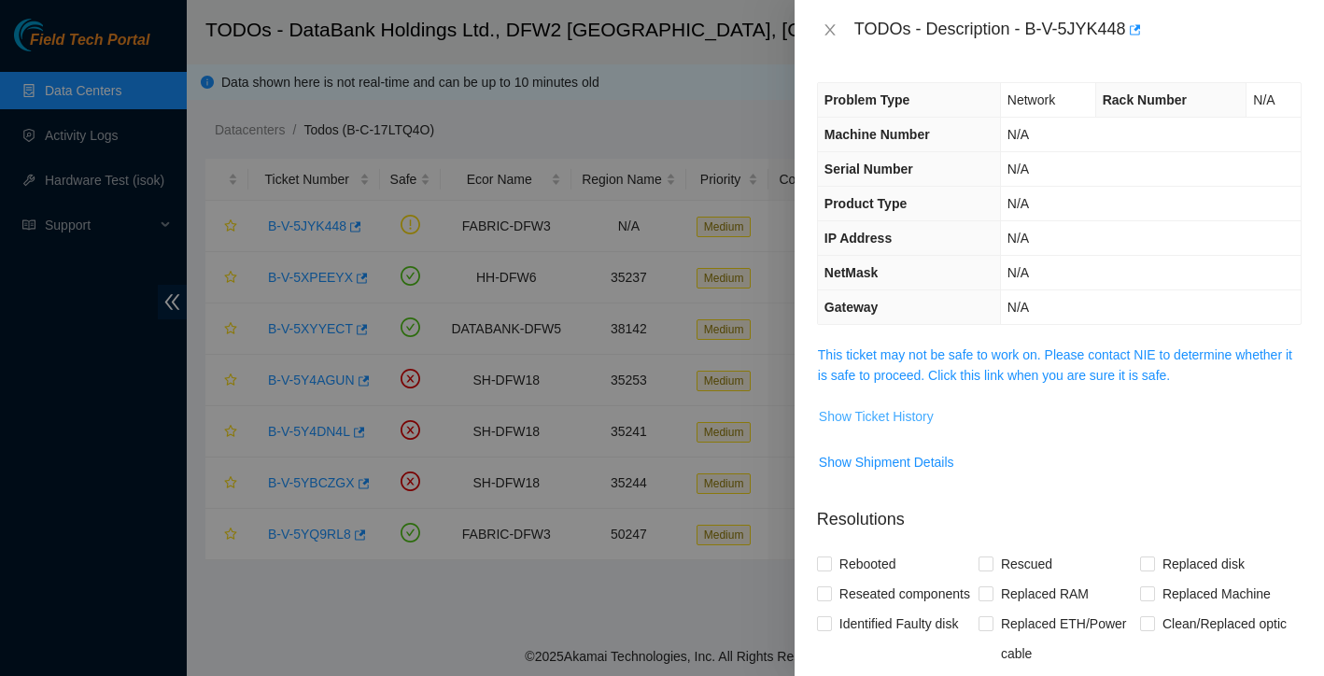
click at [912, 410] on span "Show Ticket History" at bounding box center [876, 416] width 115 height 21
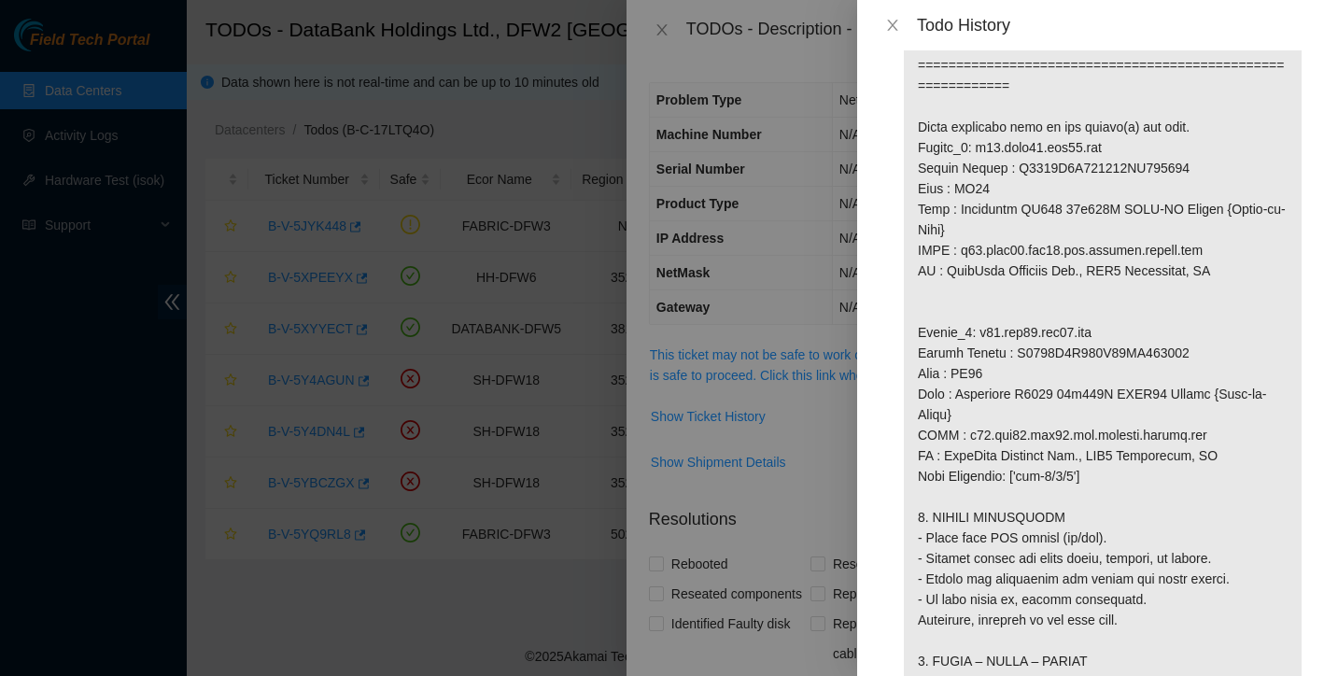
scroll to position [1364, 0]
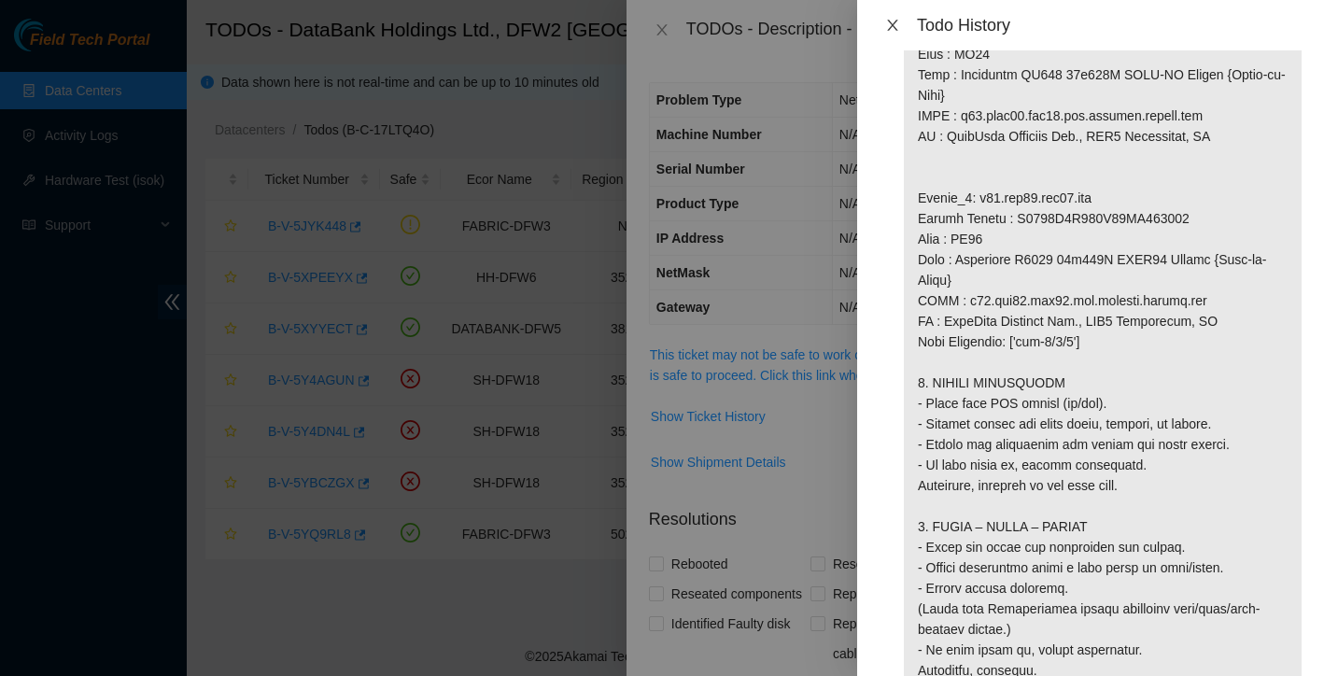
click at [890, 25] on icon "close" at bounding box center [892, 25] width 15 height 15
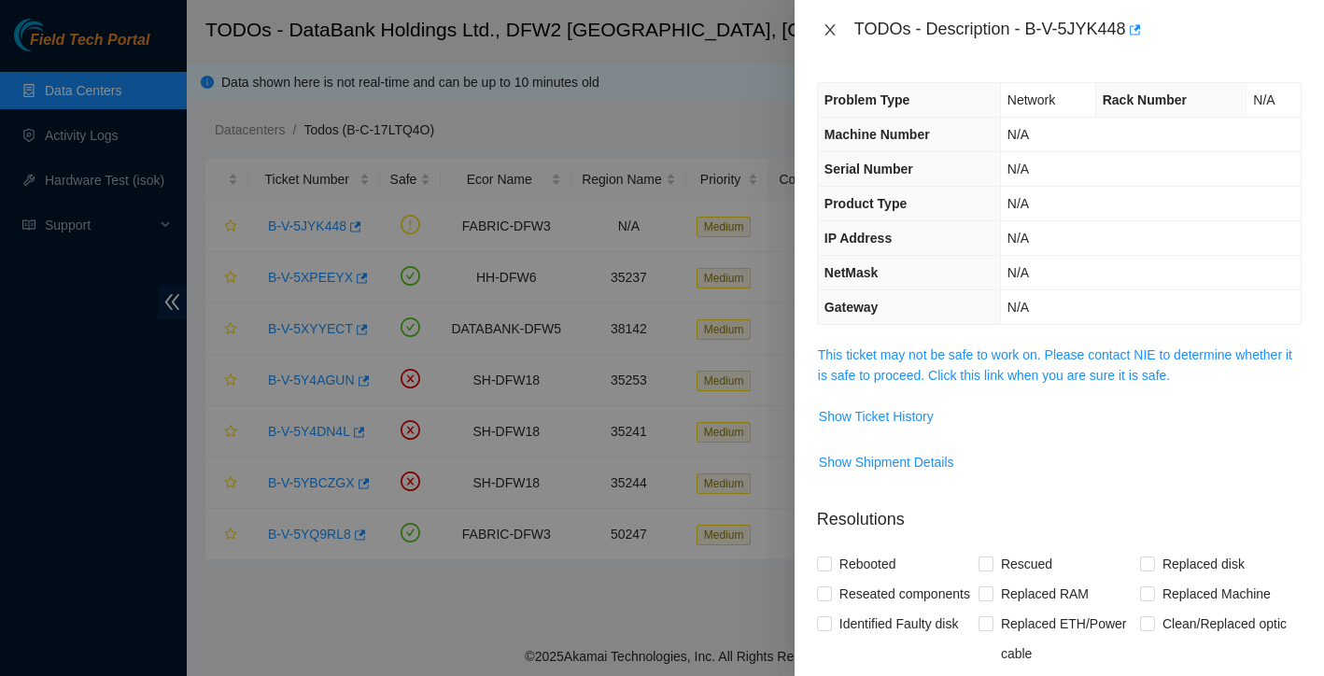
click at [829, 29] on icon "close" at bounding box center [830, 29] width 10 height 11
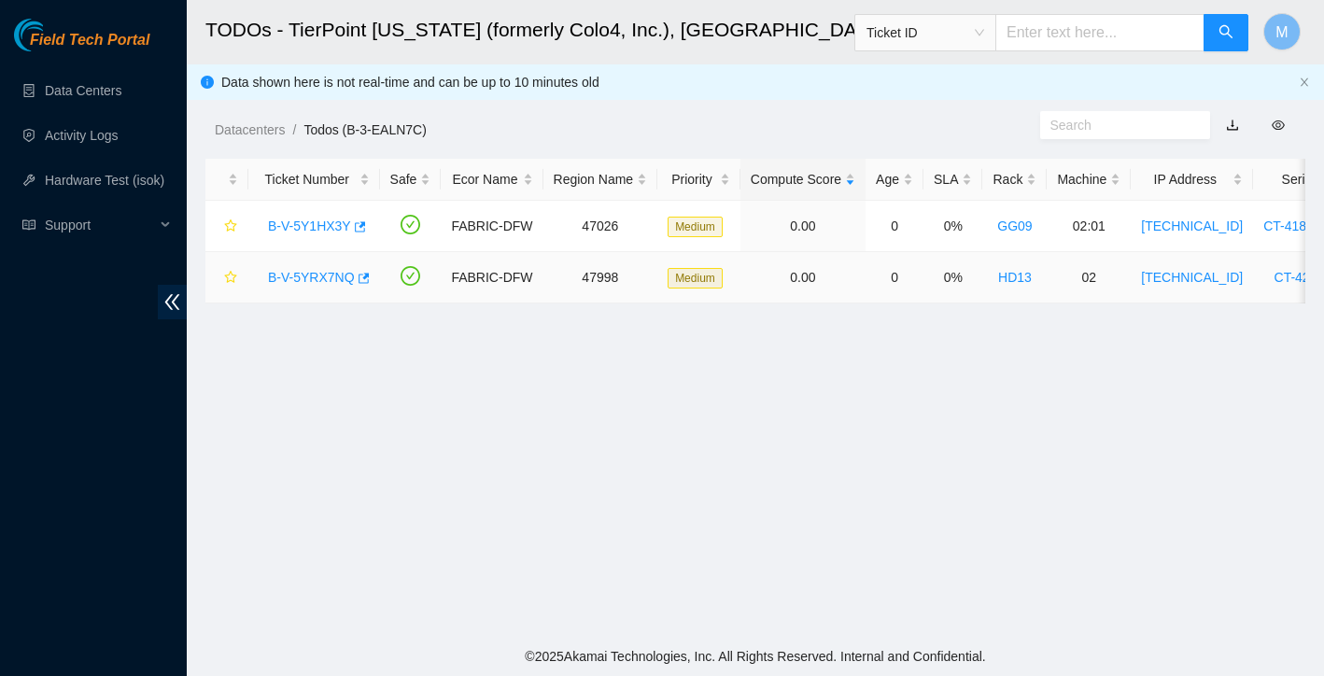
click at [292, 275] on link "B-V-5YRX7NQ" at bounding box center [311, 277] width 87 height 15
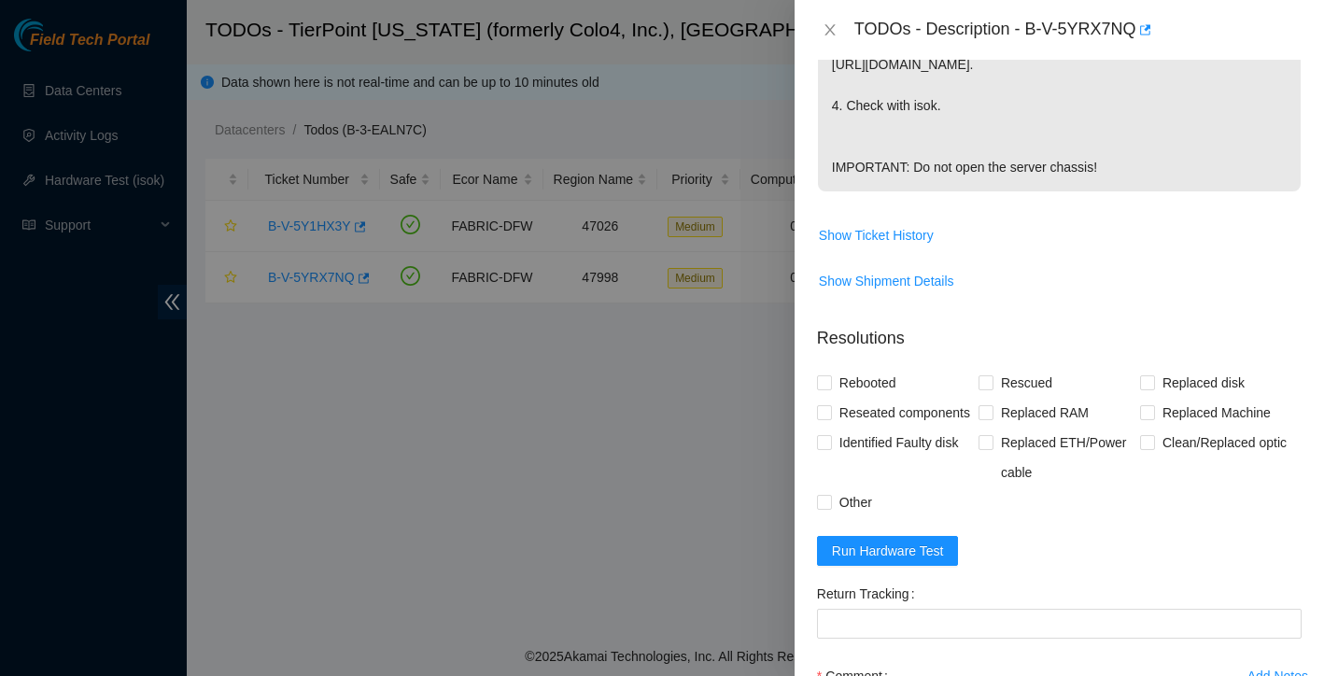
scroll to position [730, 0]
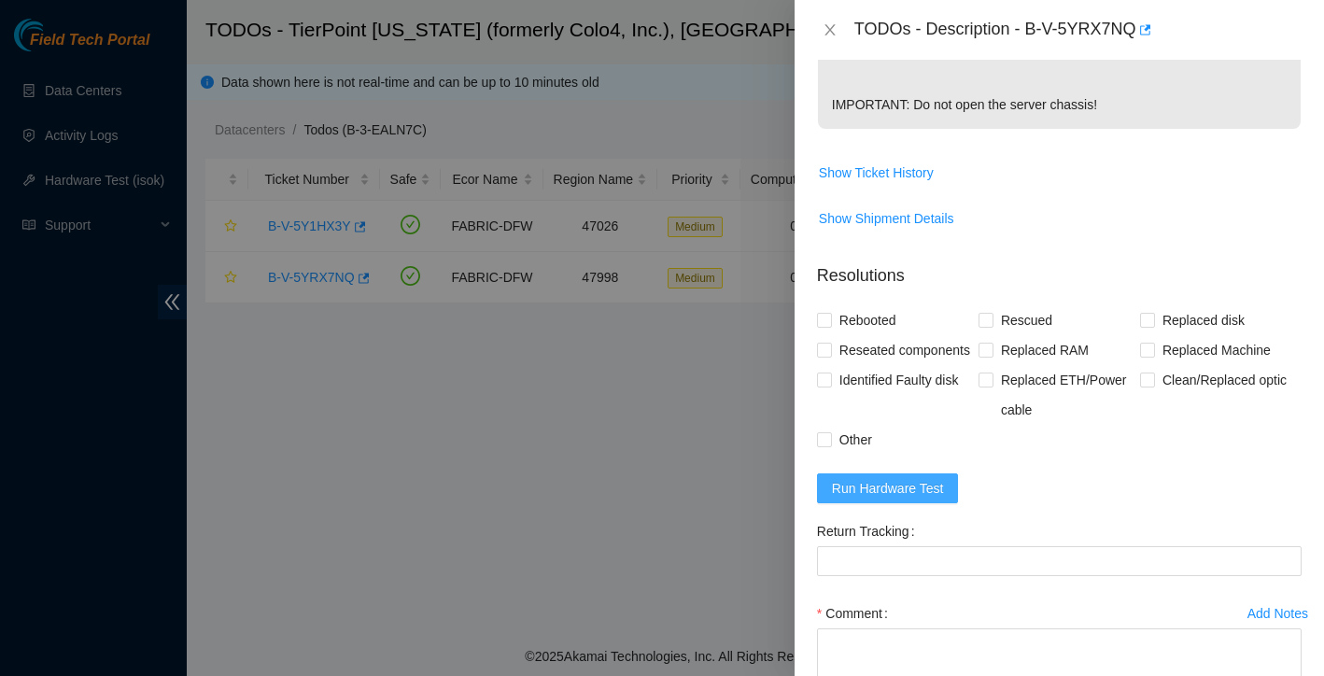
click at [896, 499] on span "Run Hardware Test" at bounding box center [888, 488] width 112 height 21
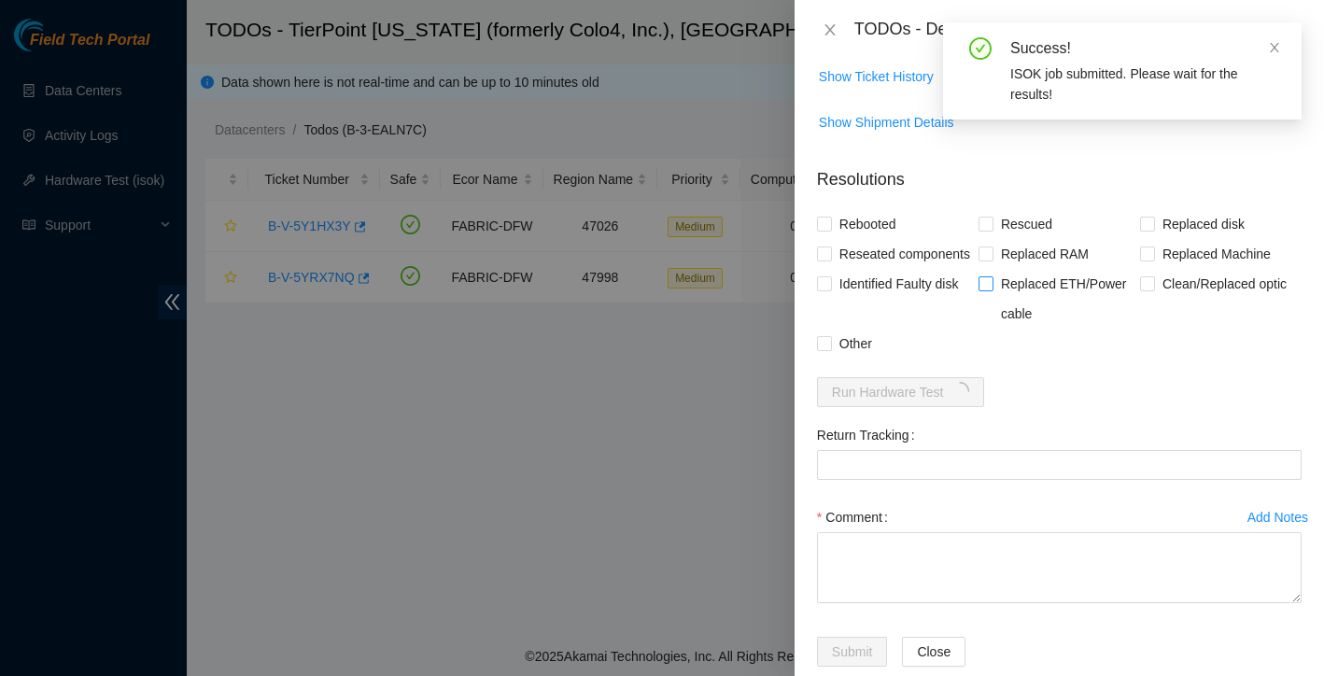
scroll to position [841, 0]
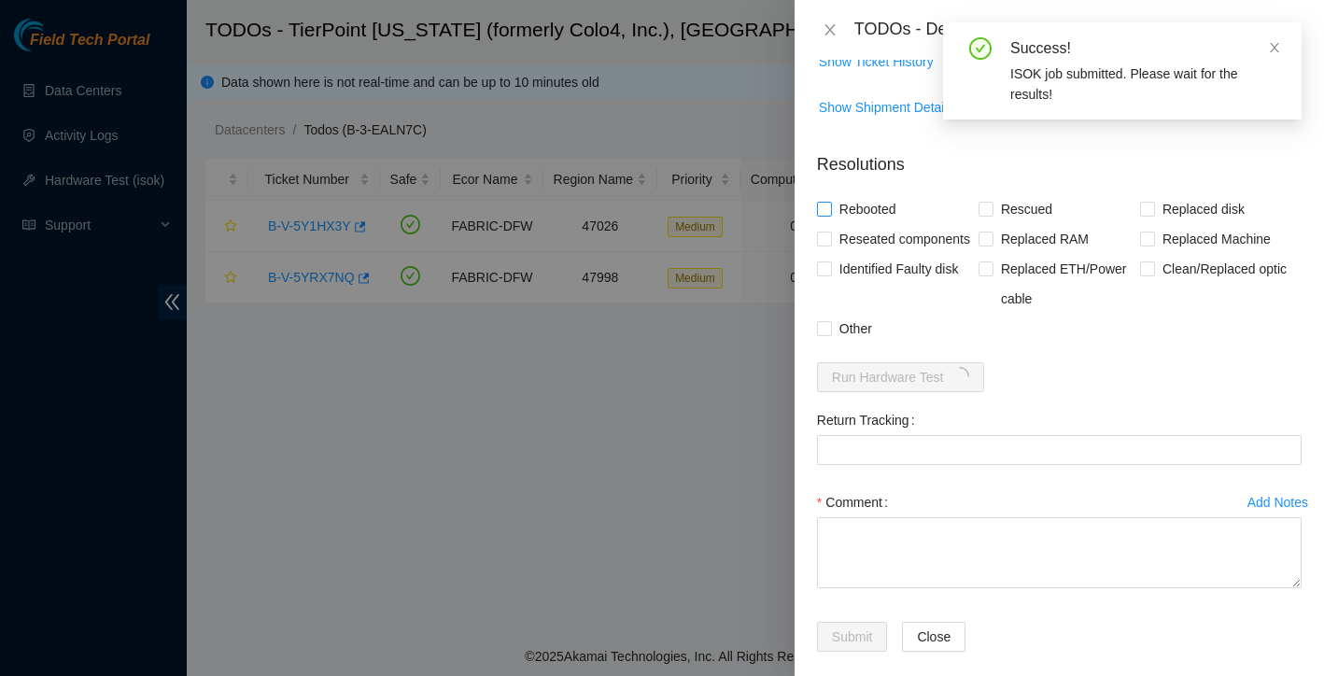
click at [823, 215] on input "Rebooted" at bounding box center [823, 208] width 13 height 13
checkbox input "true"
click at [825, 245] on input "Reseated components" at bounding box center [823, 238] width 13 height 13
checkbox input "true"
click at [982, 217] on span at bounding box center [986, 209] width 15 height 15
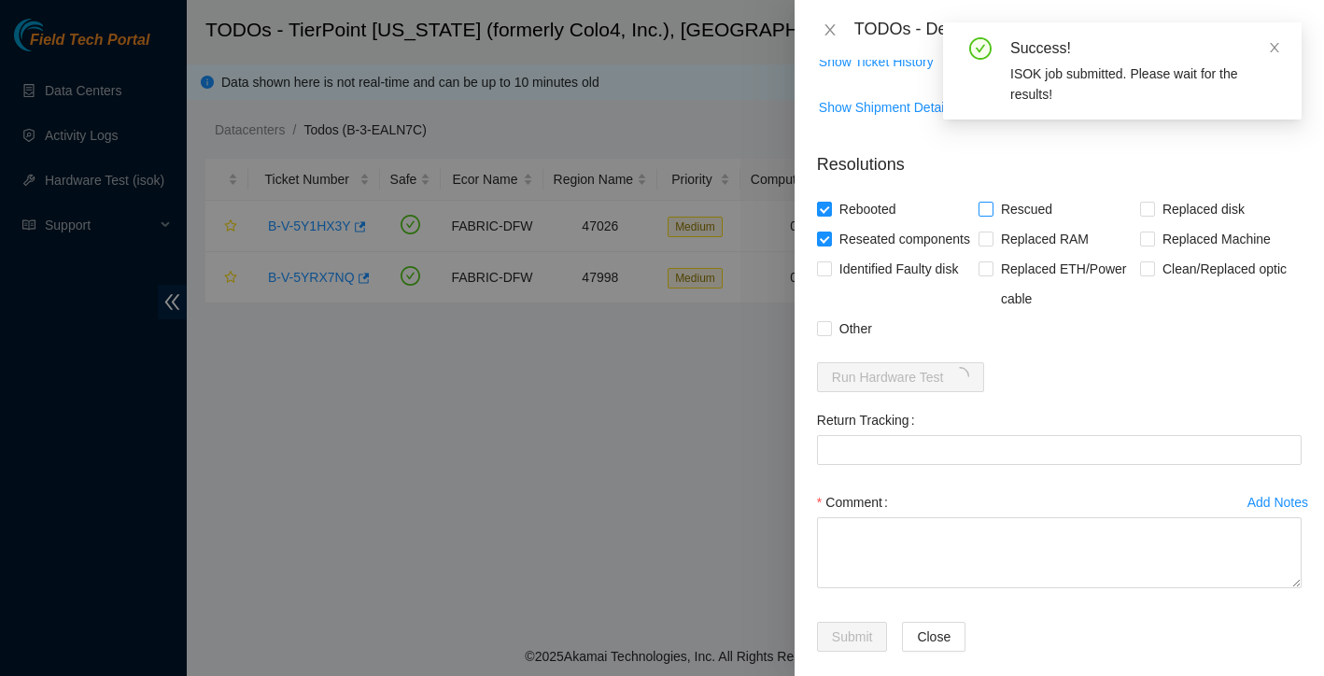
click at [982, 215] on input "Rescued" at bounding box center [985, 208] width 13 height 13
checkbox input "true"
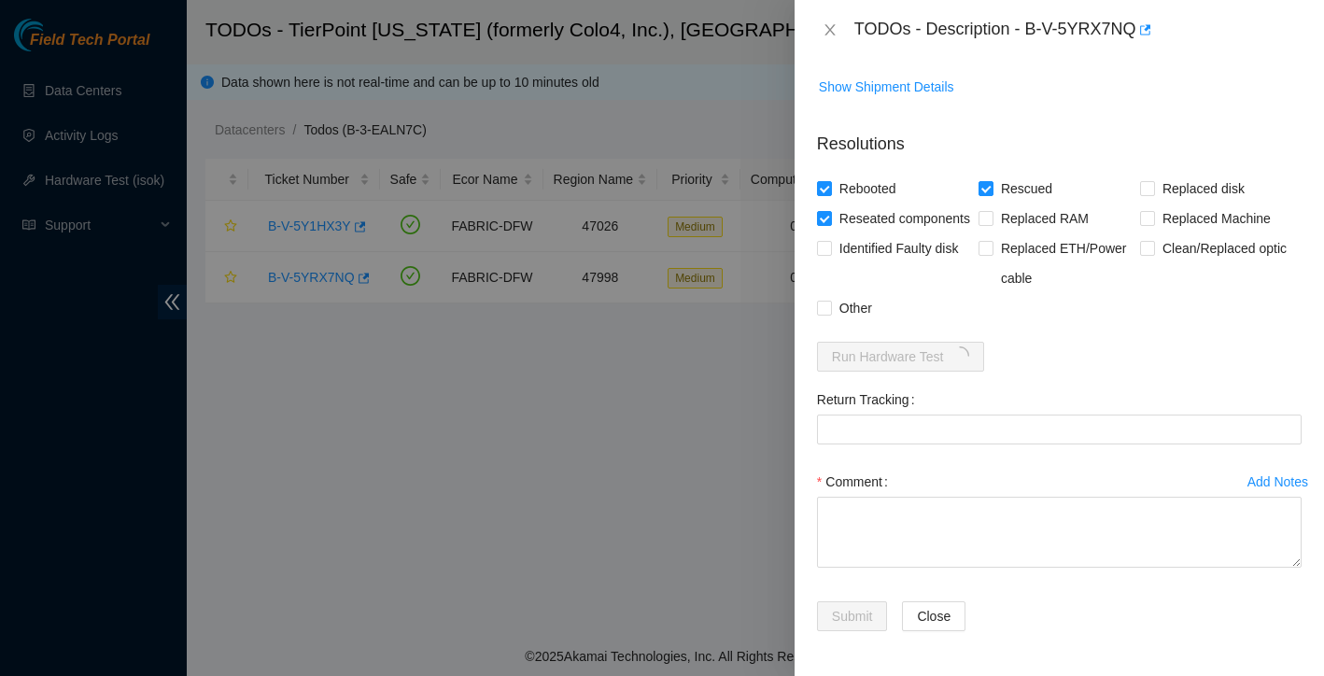
scroll to position [912, 0]
click at [920, 490] on div "Comment" at bounding box center [1059, 482] width 485 height 30
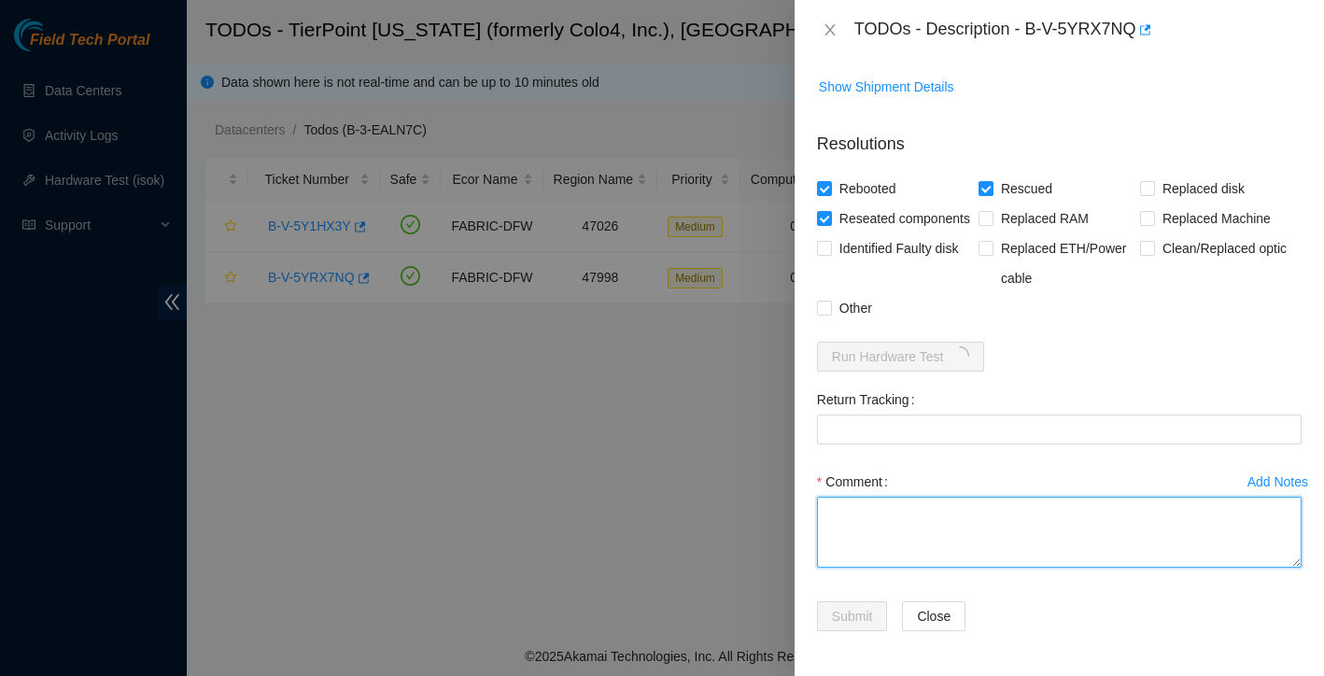
click at [912, 511] on textarea "Comment" at bounding box center [1059, 532] width 485 height 71
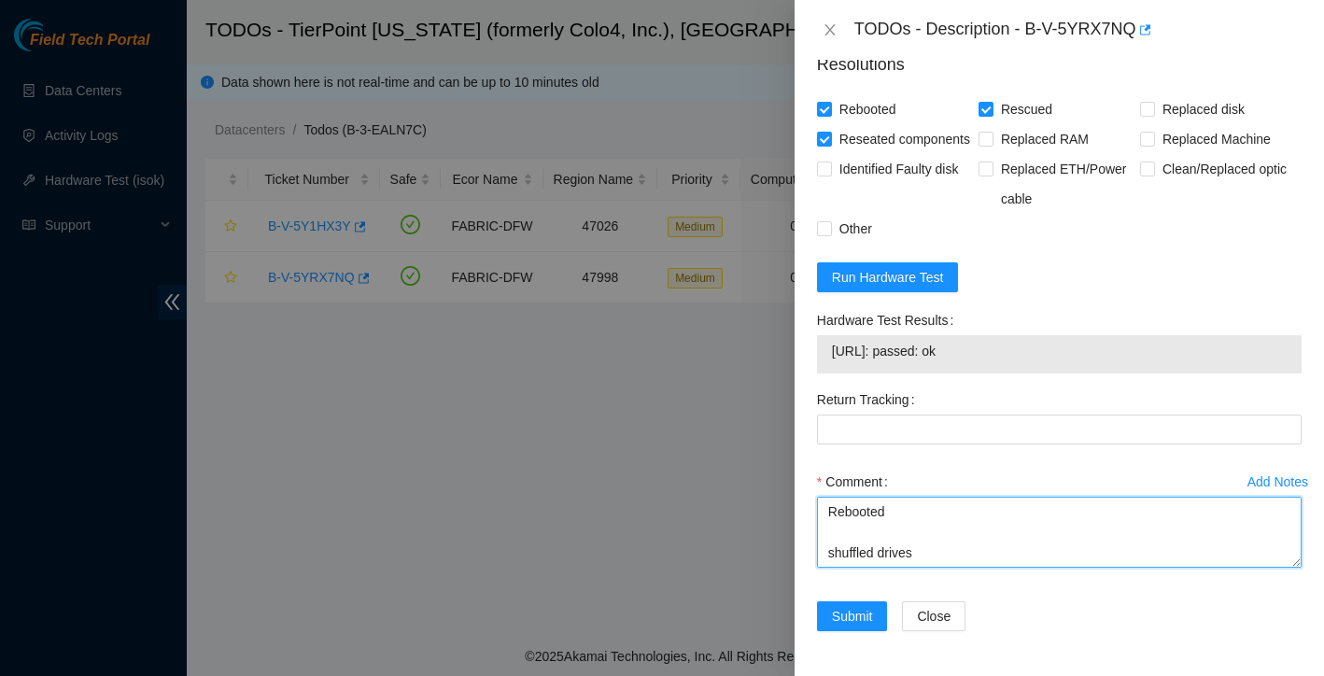
scroll to position [0, 0]
click at [829, 514] on textarea "Rebooted shuffled drives rescued reconfigured isok: Passing" at bounding box center [1059, 532] width 485 height 71
click at [839, 501] on textarea "Rebooted shuffled drives rescued reconfigured isok: Passing" at bounding box center [1059, 532] width 485 height 71
click at [928, 516] on textarea "Found with no video Power cycled Rebooted shuffled drives rescued reconfigured …" at bounding box center [1059, 532] width 485 height 71
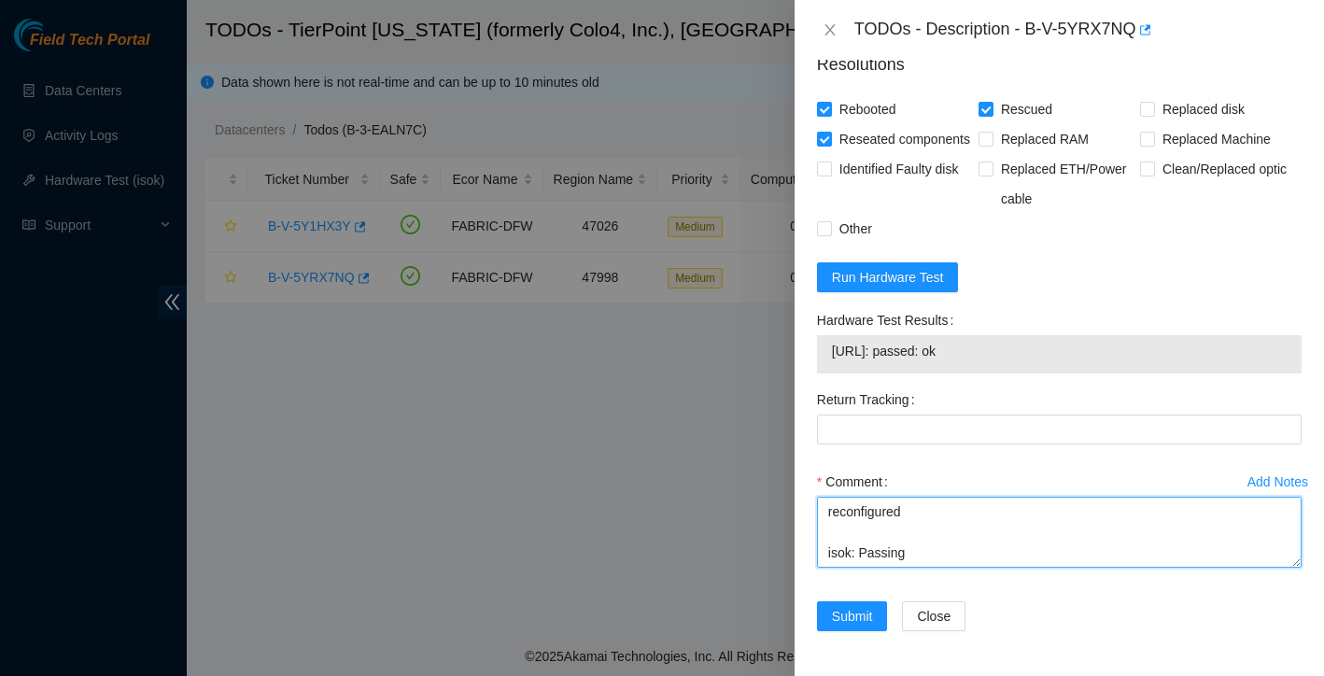
scroll to position [992, 0]
type textarea "Found with no video Power cycled Rebooted shuffled drives Video is up rescued r…"
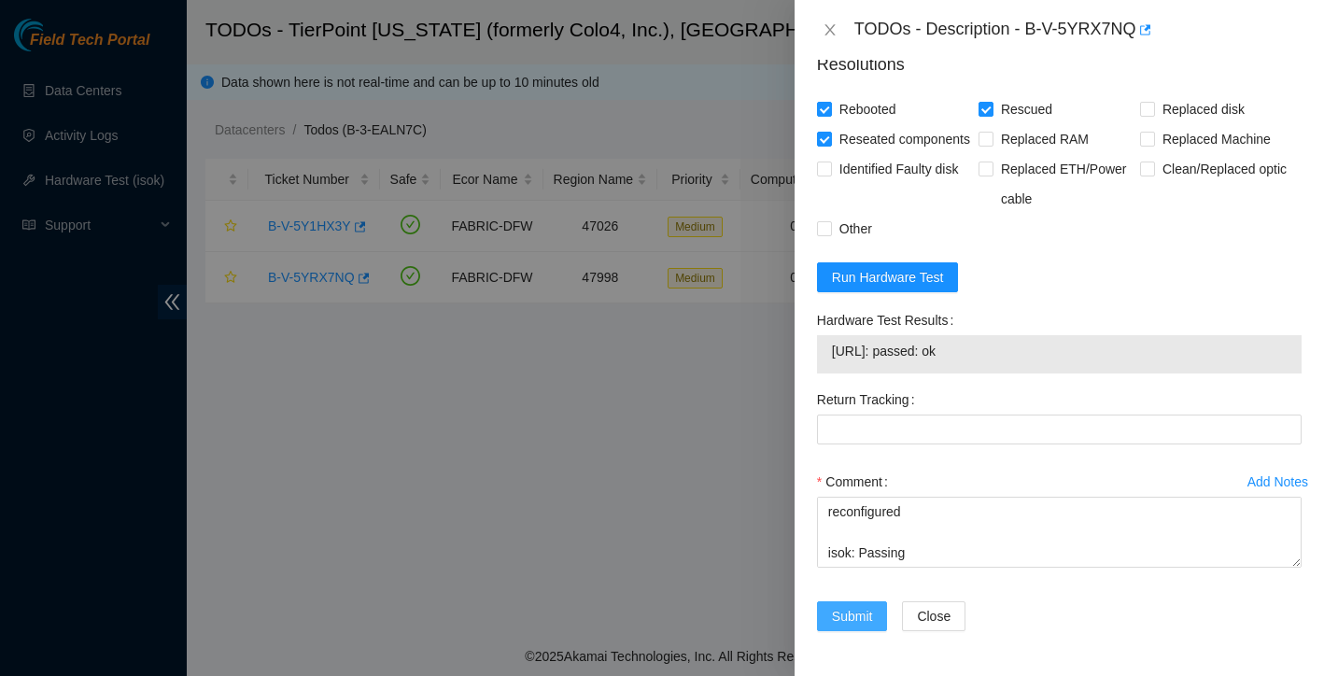
click at [863, 609] on span "Submit" at bounding box center [852, 616] width 41 height 21
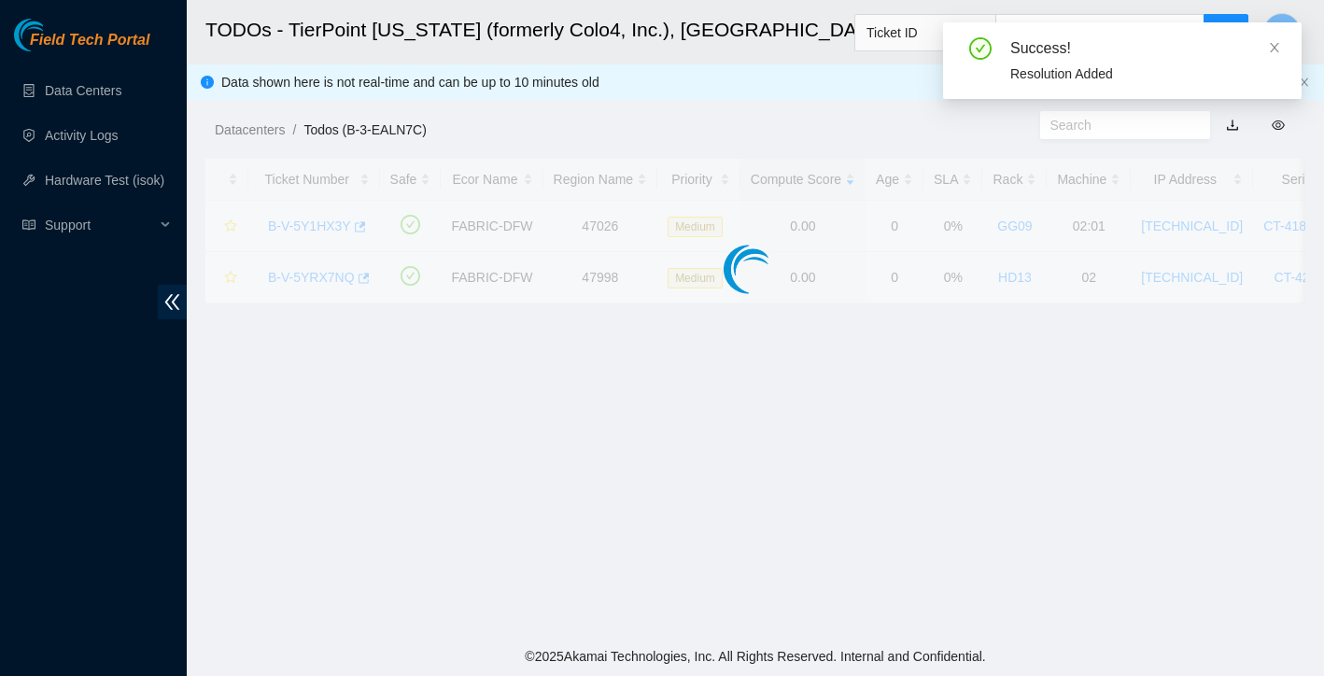
scroll to position [0, 0]
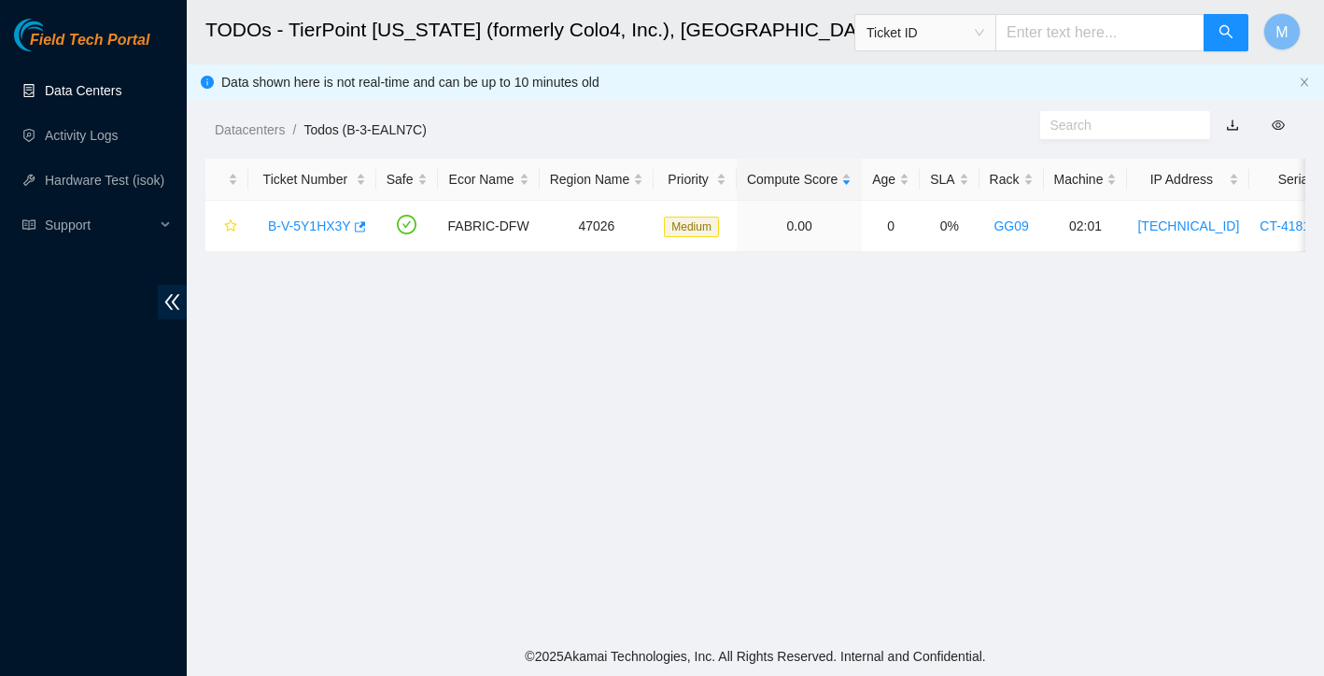
click at [62, 88] on link "Data Centers" at bounding box center [83, 90] width 77 height 15
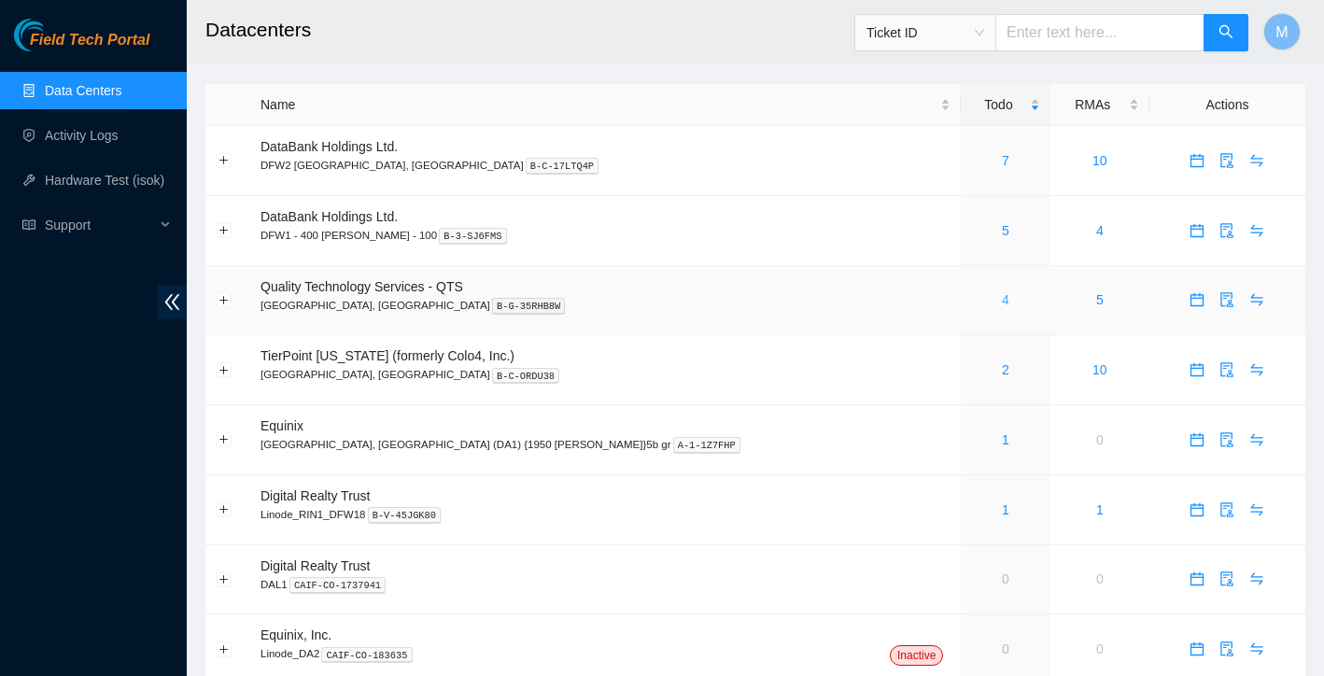
click at [1002, 298] on link "4" at bounding box center [1005, 299] width 7 height 15
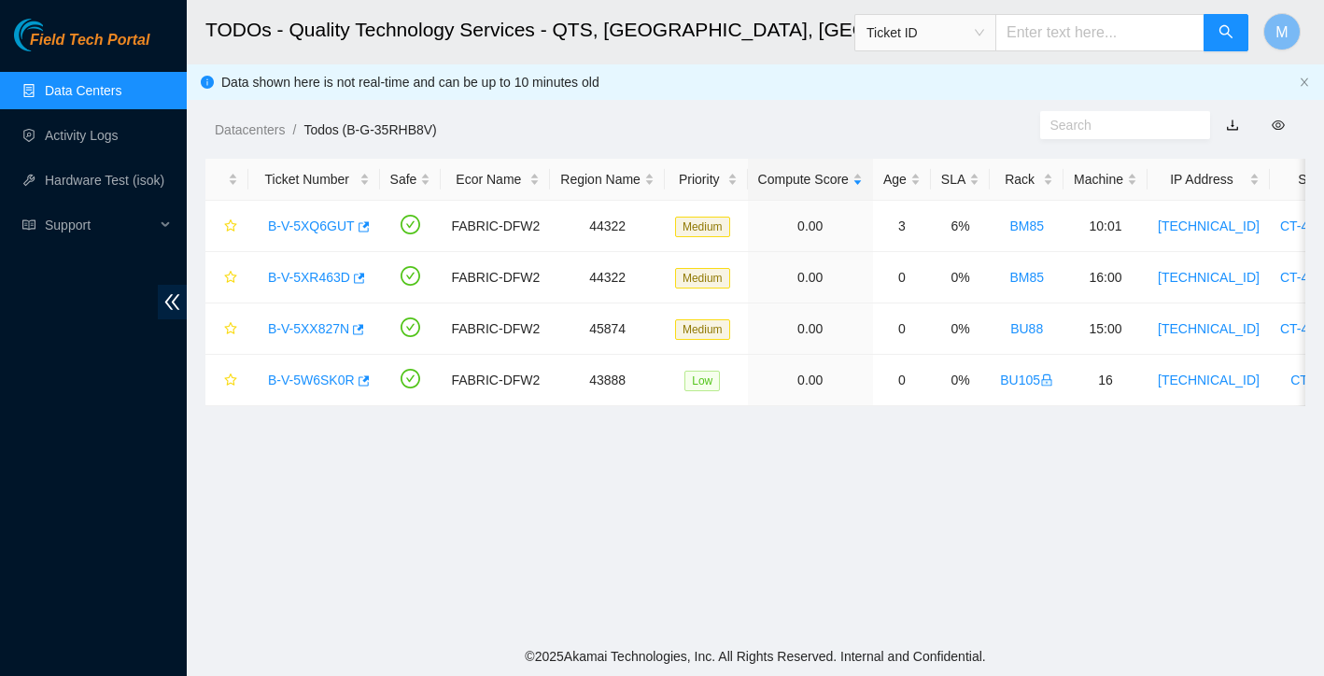
click at [121, 93] on link "Data Centers" at bounding box center [83, 90] width 77 height 15
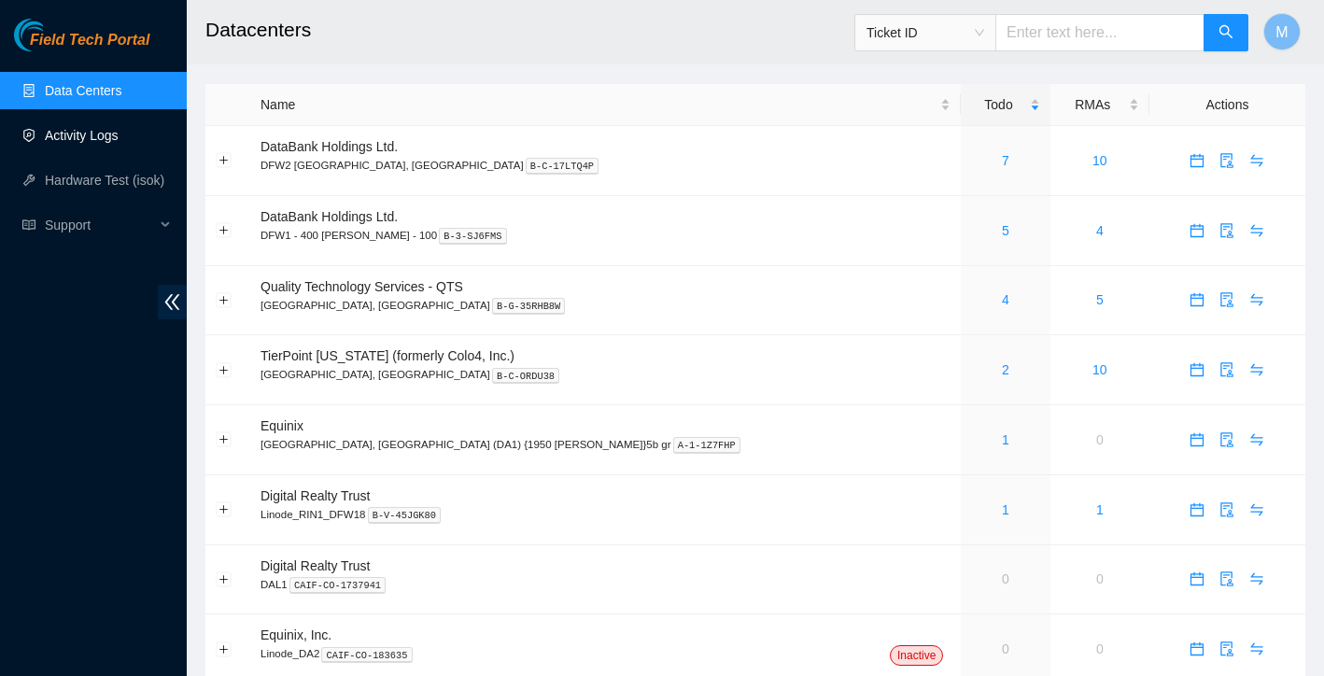
click at [105, 142] on link "Activity Logs" at bounding box center [82, 135] width 74 height 15
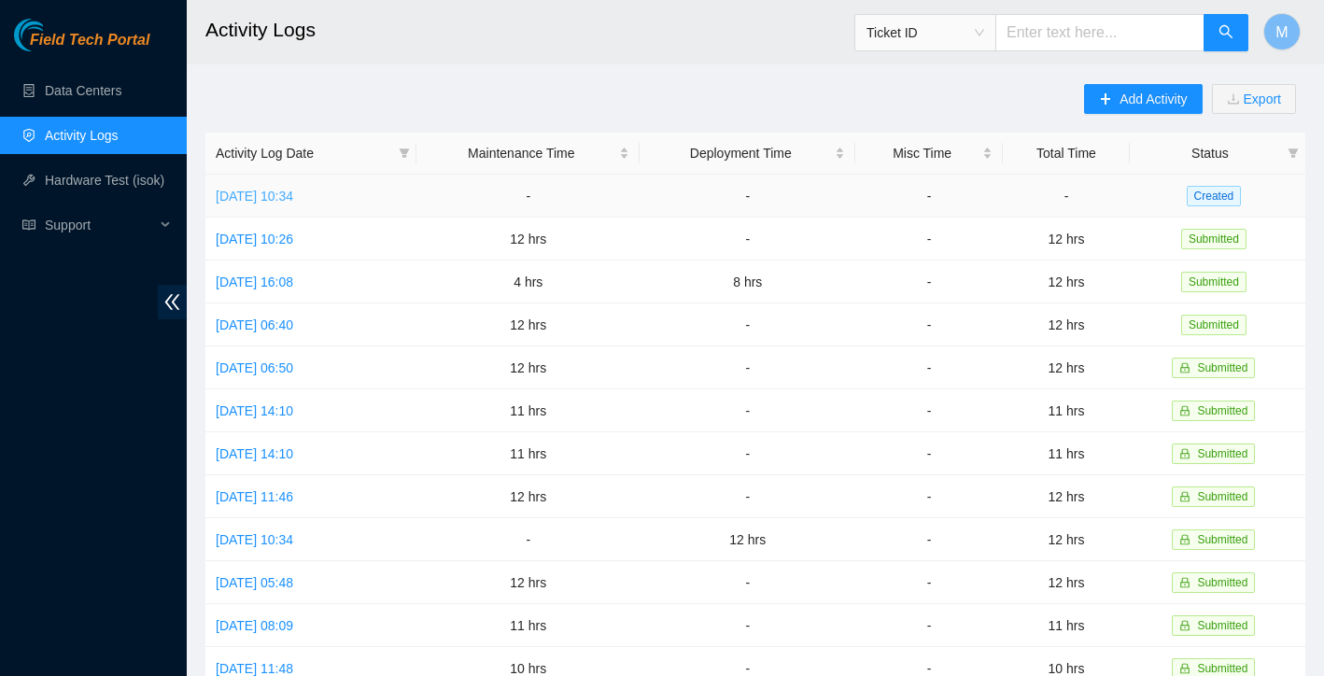
click at [293, 196] on link "[DATE] 10:34" at bounding box center [255, 196] width 78 height 15
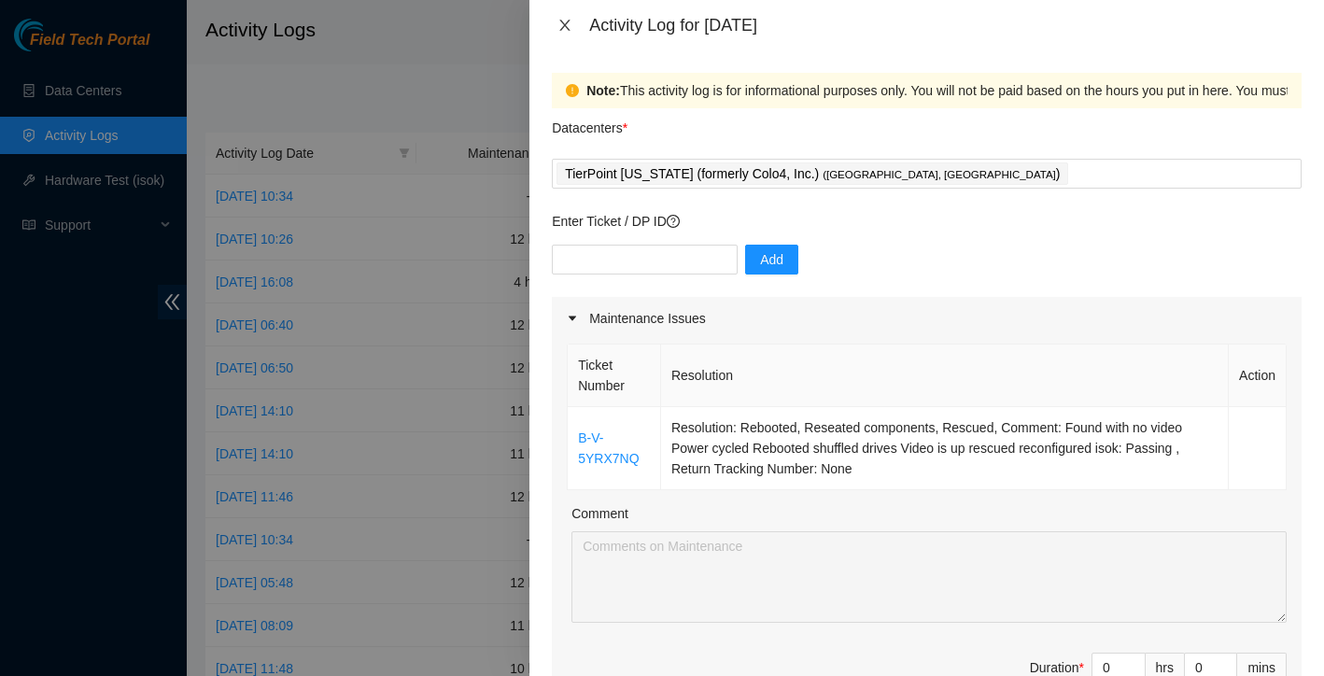
click at [569, 23] on icon "close" at bounding box center [564, 25] width 15 height 15
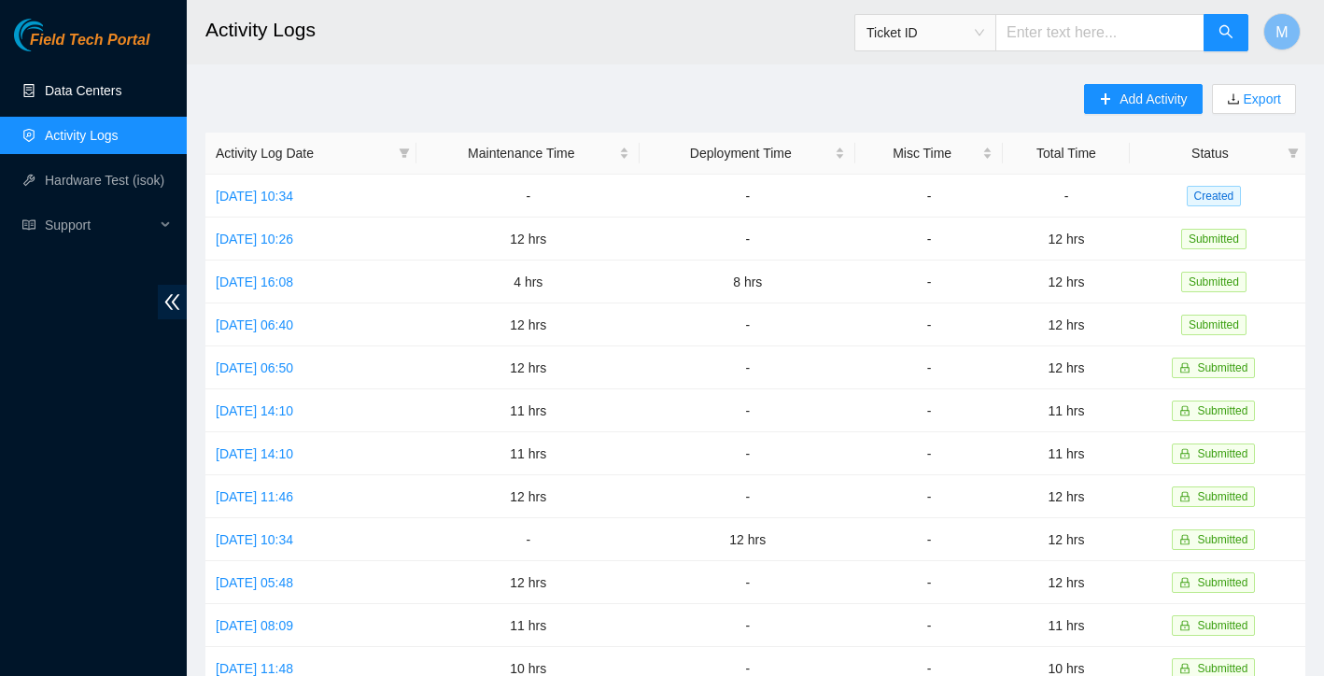
click at [82, 88] on link "Data Centers" at bounding box center [83, 90] width 77 height 15
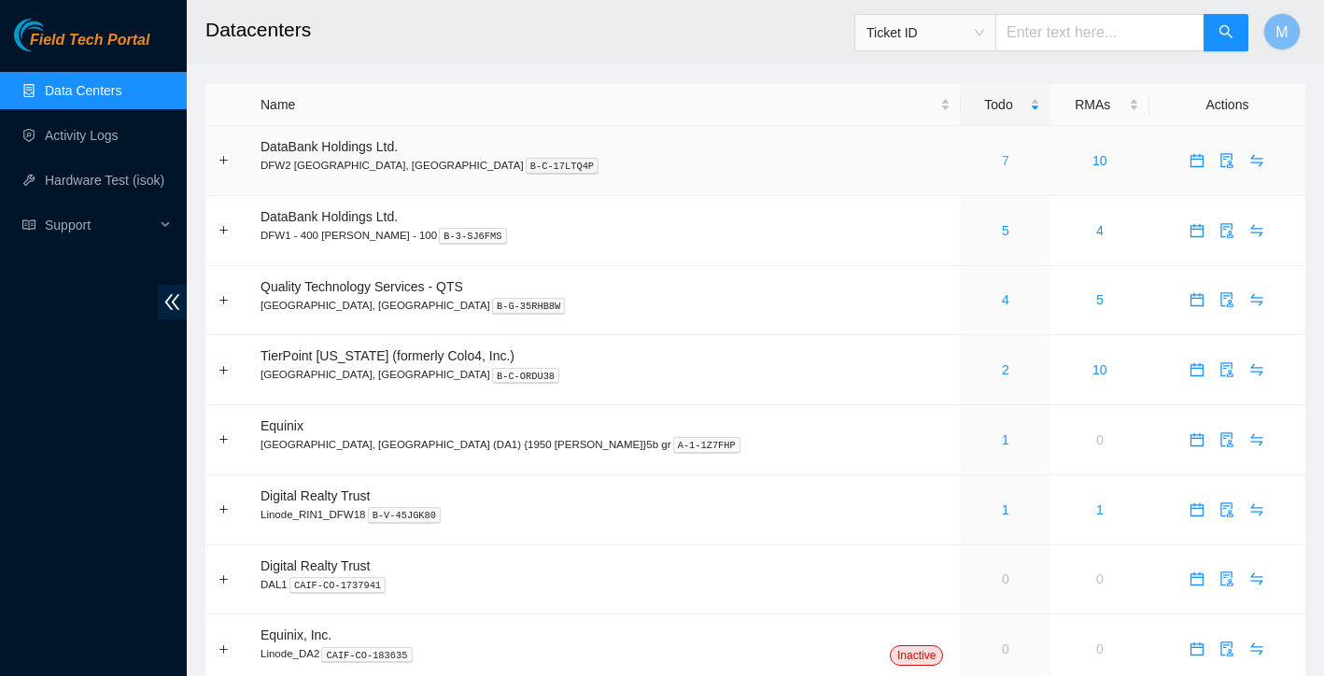
click at [1002, 163] on link "7" at bounding box center [1005, 160] width 7 height 15
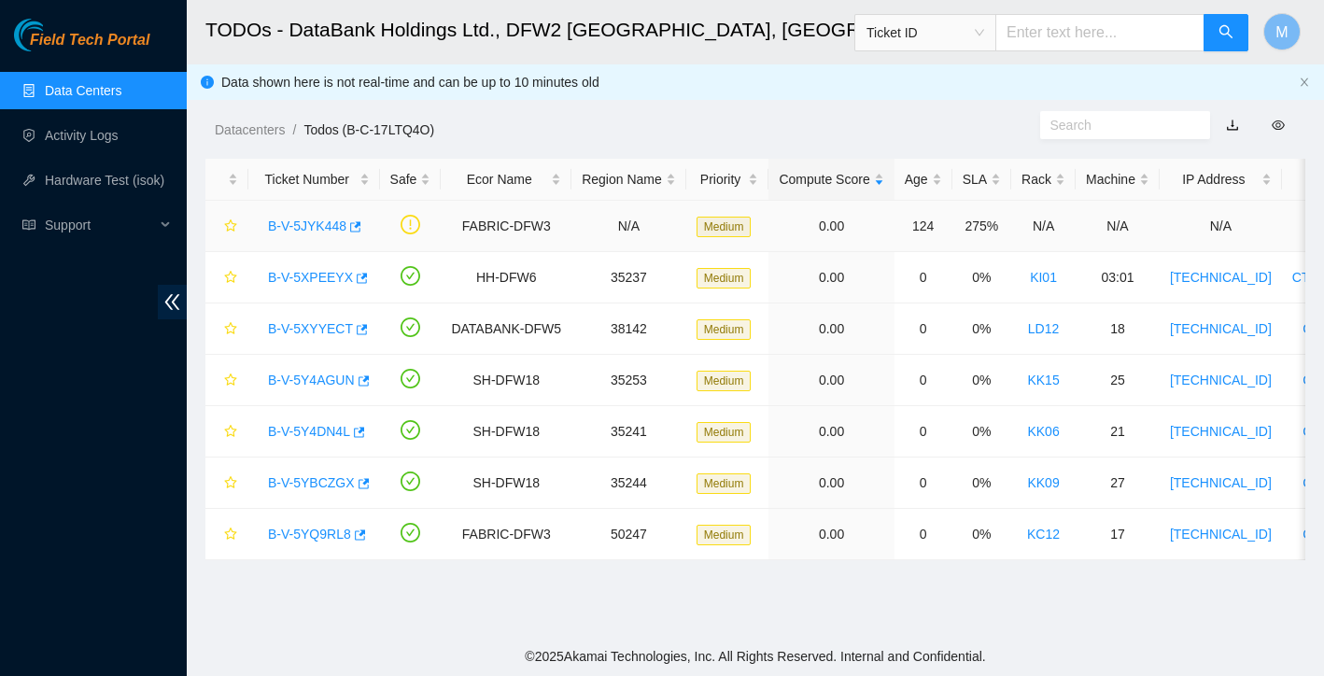
click at [315, 227] on link "B-V-5JYK448" at bounding box center [307, 226] width 78 height 15
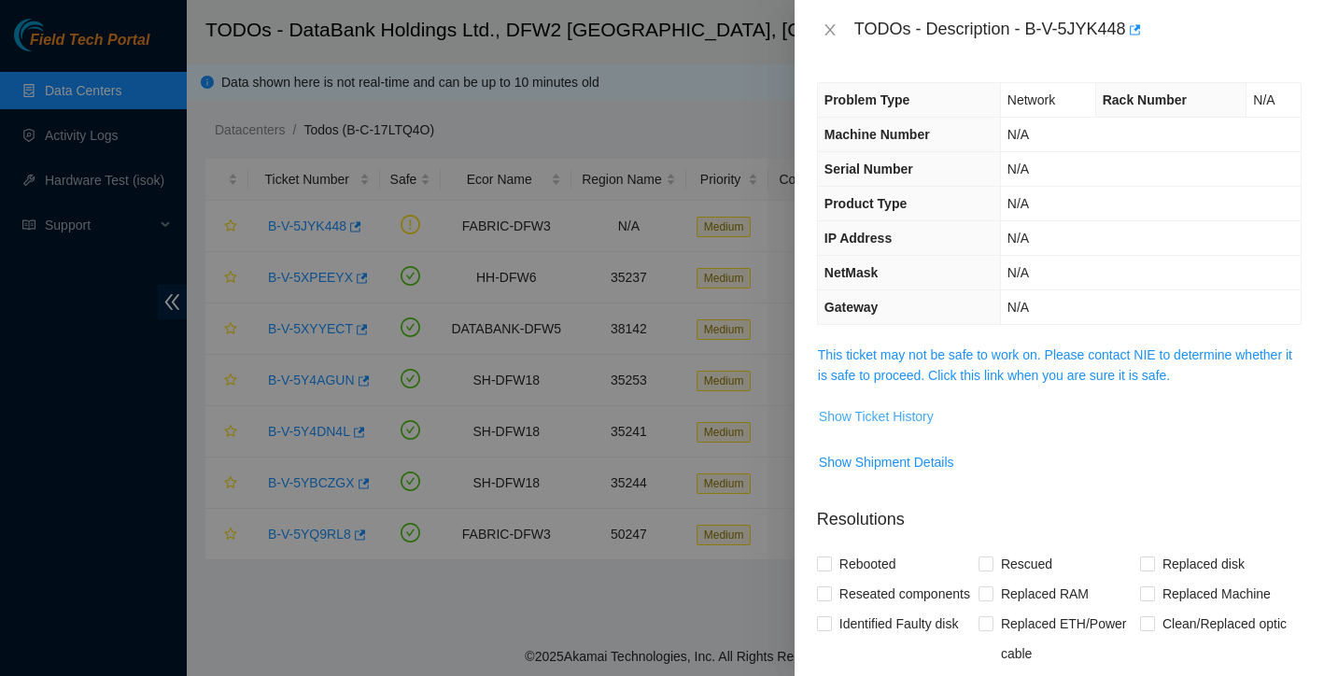
click at [913, 413] on span "Show Ticket History" at bounding box center [876, 416] width 115 height 21
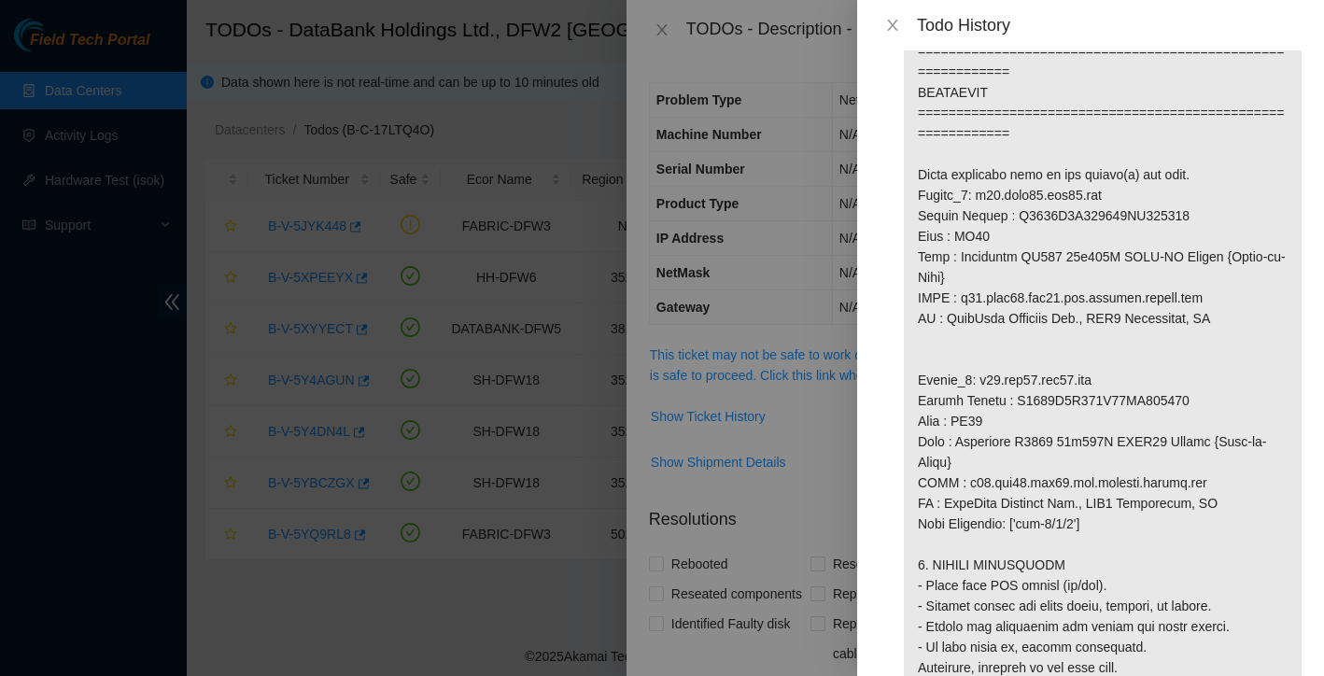
scroll to position [1177, 0]
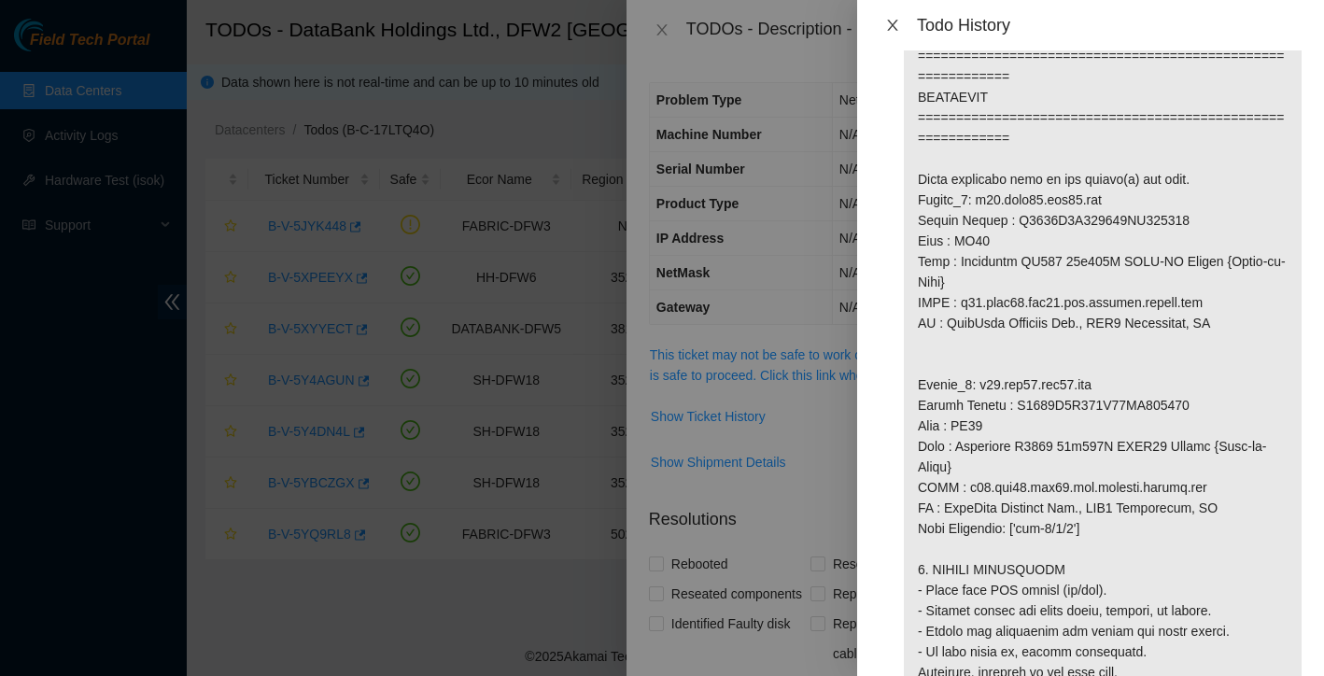
click at [895, 21] on icon "close" at bounding box center [892, 25] width 10 height 11
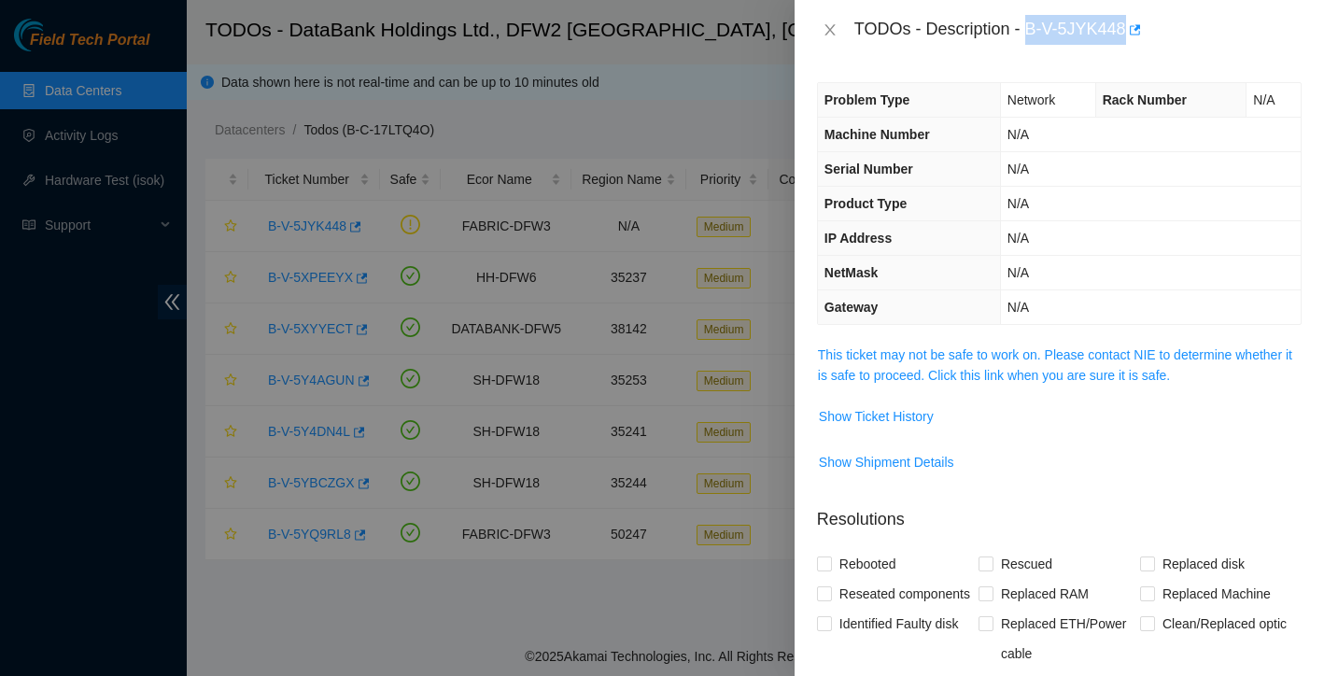
drag, startPoint x: 1031, startPoint y: 31, endPoint x: 1135, endPoint y: 24, distance: 104.8
click at [1135, 24] on div "TODOs - Description - B-V-5JYK448" at bounding box center [1077, 30] width 447 height 30
copy div "B-V-5JYK448"
click at [908, 416] on span "Show Ticket History" at bounding box center [876, 416] width 115 height 21
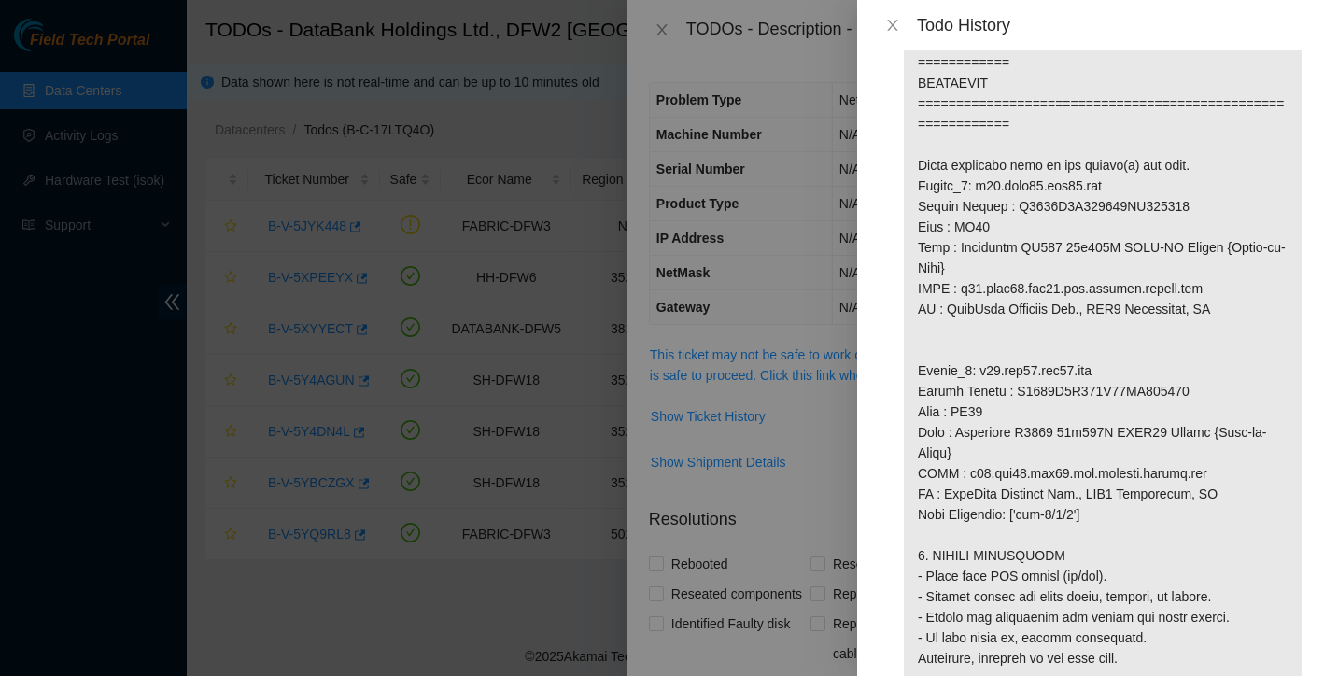
scroll to position [1195, 0]
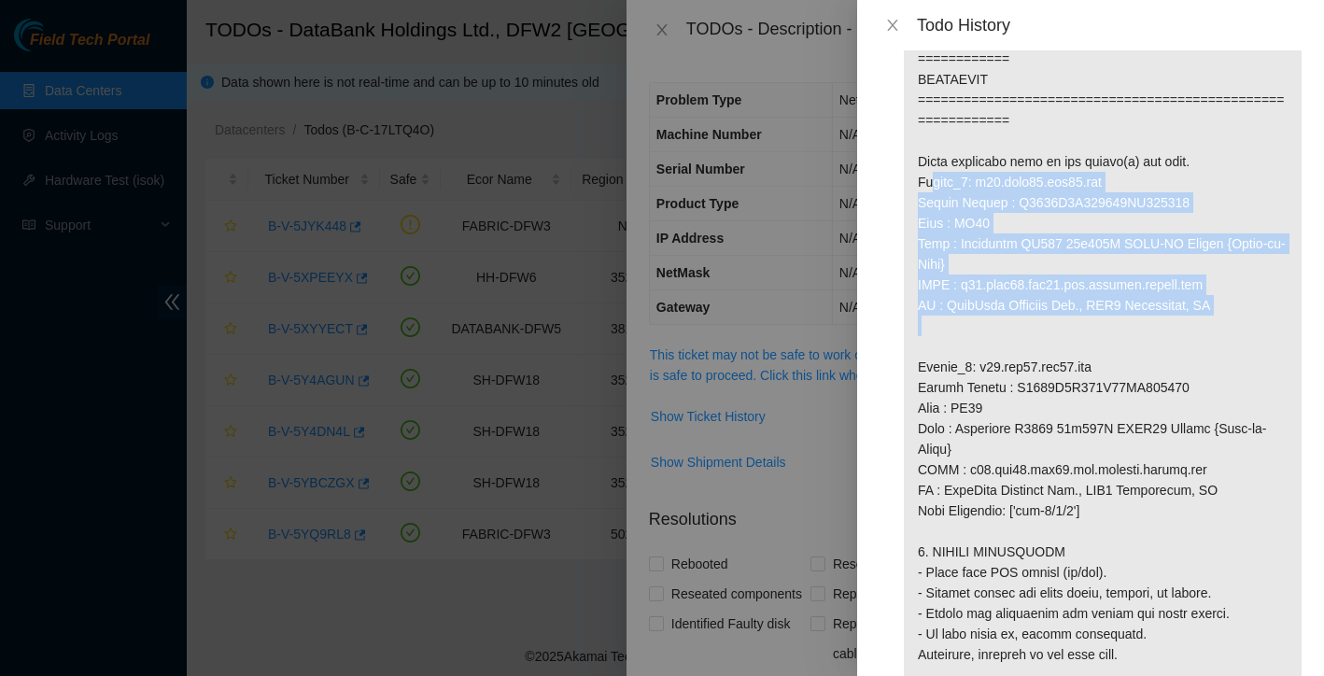
drag, startPoint x: 920, startPoint y: 203, endPoint x: 1262, endPoint y: 336, distance: 366.9
click at [1262, 336] on p at bounding box center [1103, 203] width 398 height 2596
copy p "Router_1: r04.leaf02.dfw03.fab Serial Number : R3240F2B193516AK200531 Rack : KG…"
click at [893, 24] on icon "close" at bounding box center [892, 25] width 10 height 11
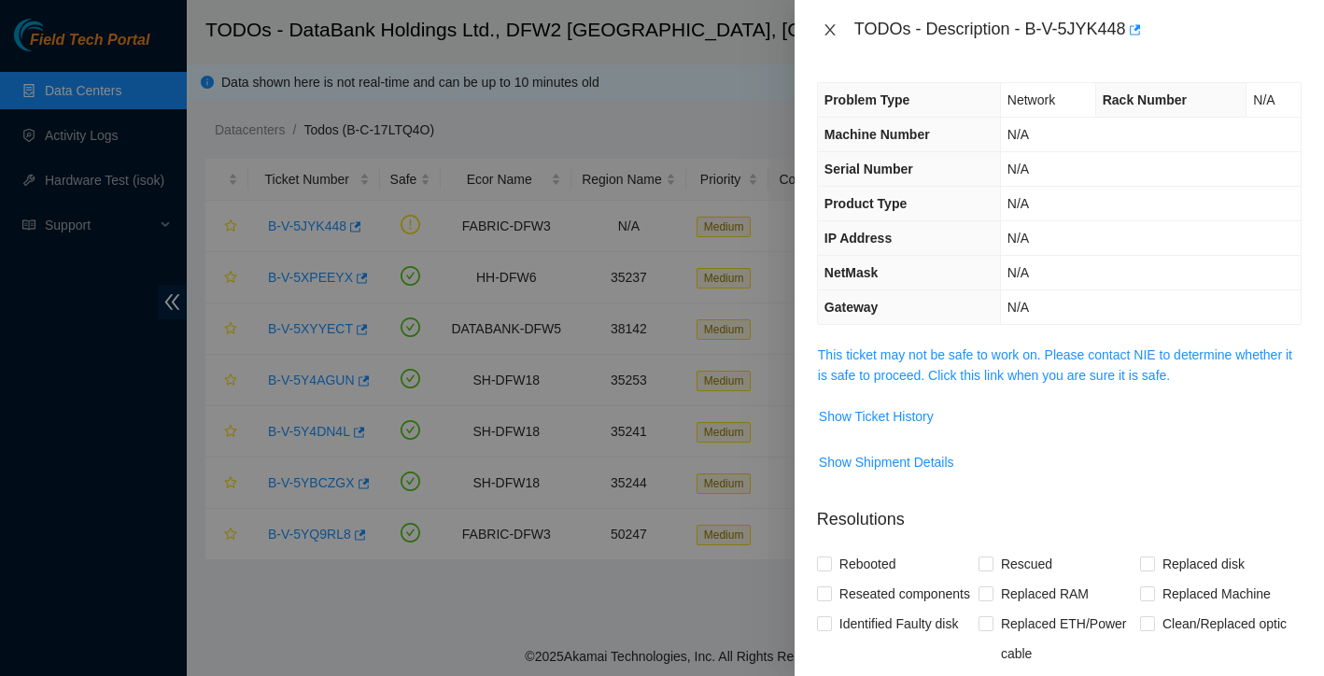
click at [834, 32] on icon "close" at bounding box center [830, 29] width 15 height 15
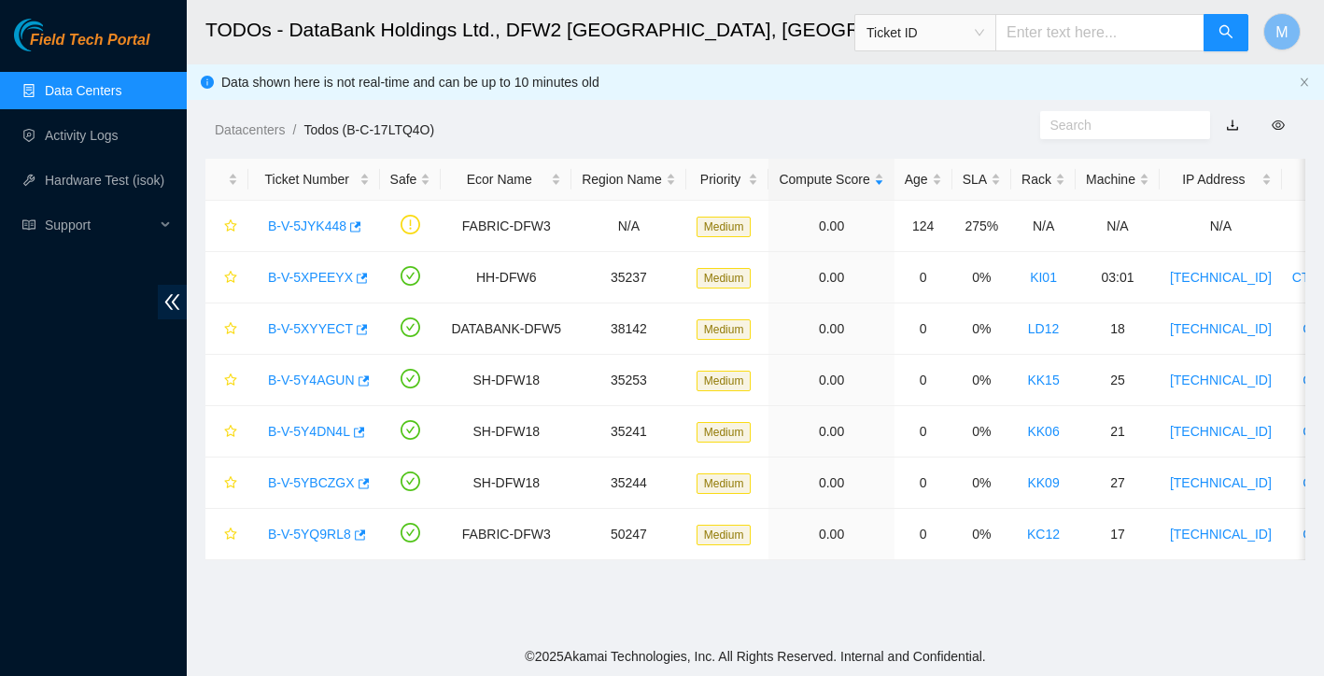
click at [89, 96] on link "Data Centers" at bounding box center [83, 90] width 77 height 15
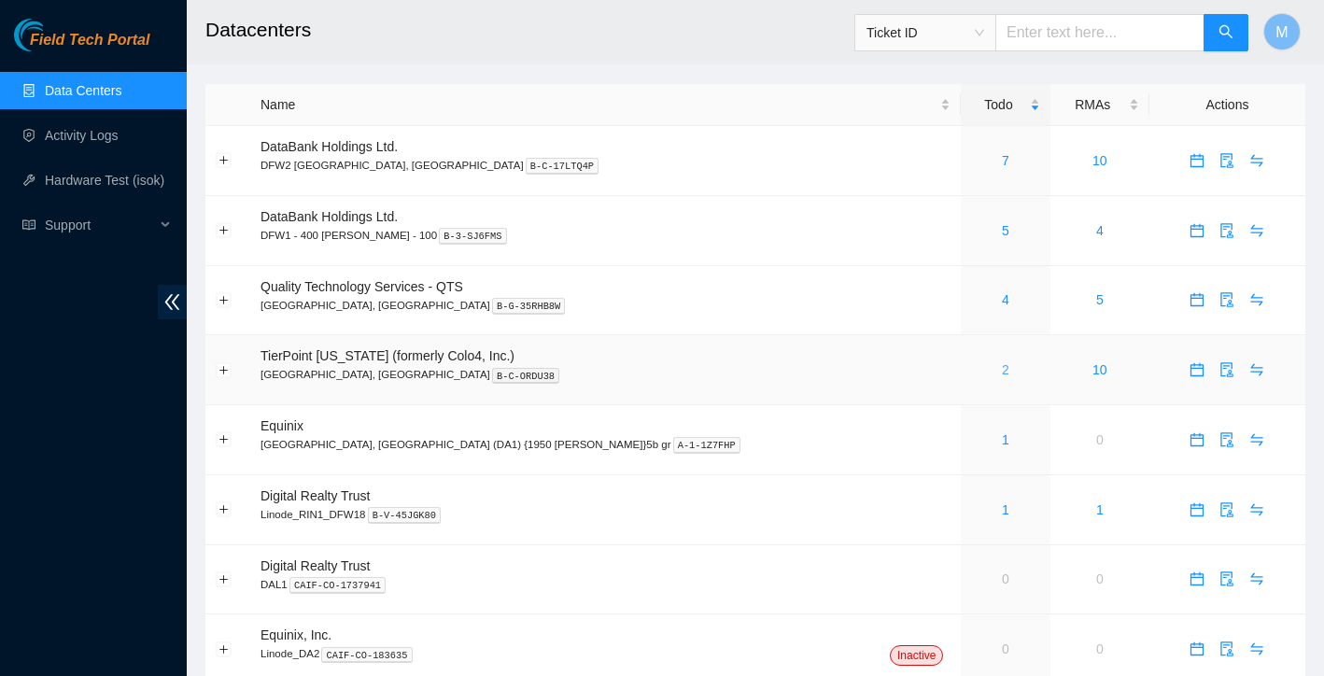
click at [1002, 365] on link "2" at bounding box center [1005, 369] width 7 height 15
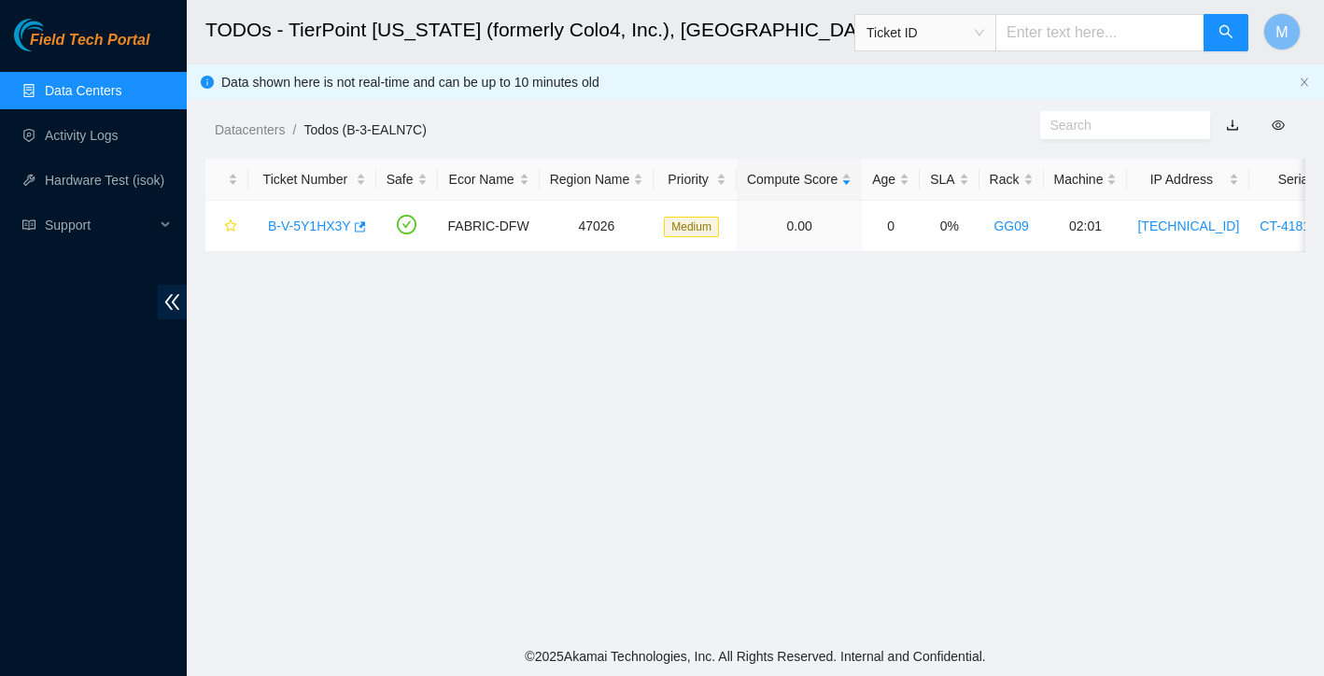
click at [104, 95] on link "Data Centers" at bounding box center [83, 90] width 77 height 15
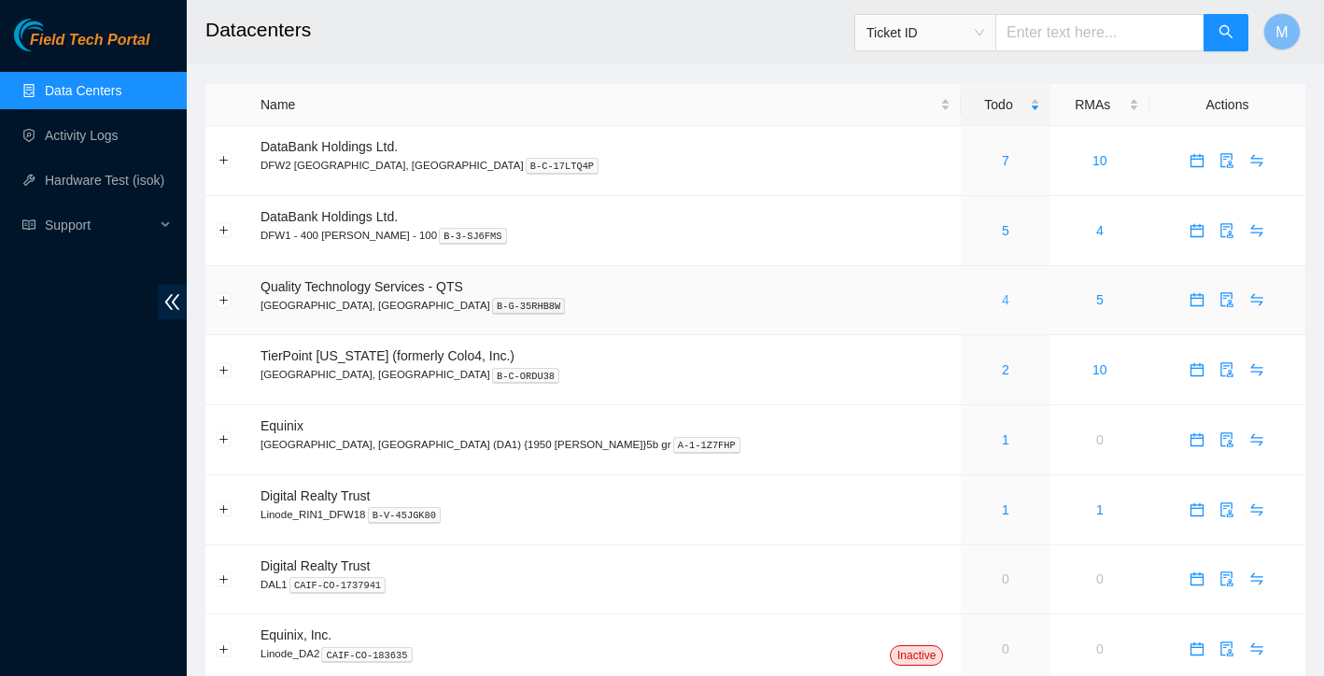
click at [1002, 301] on link "4" at bounding box center [1005, 299] width 7 height 15
